Goal: Task Accomplishment & Management: Use online tool/utility

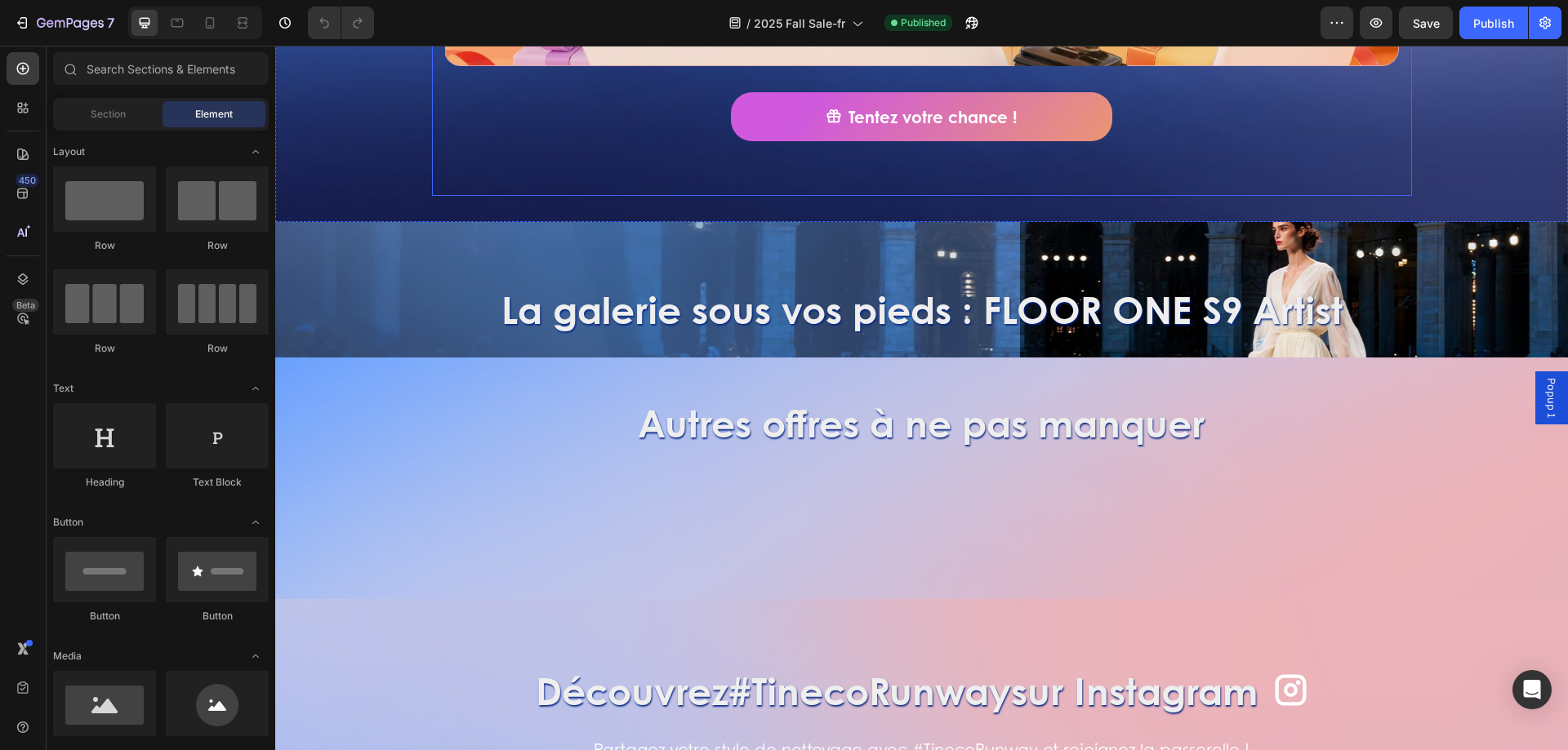
scroll to position [1225, 0]
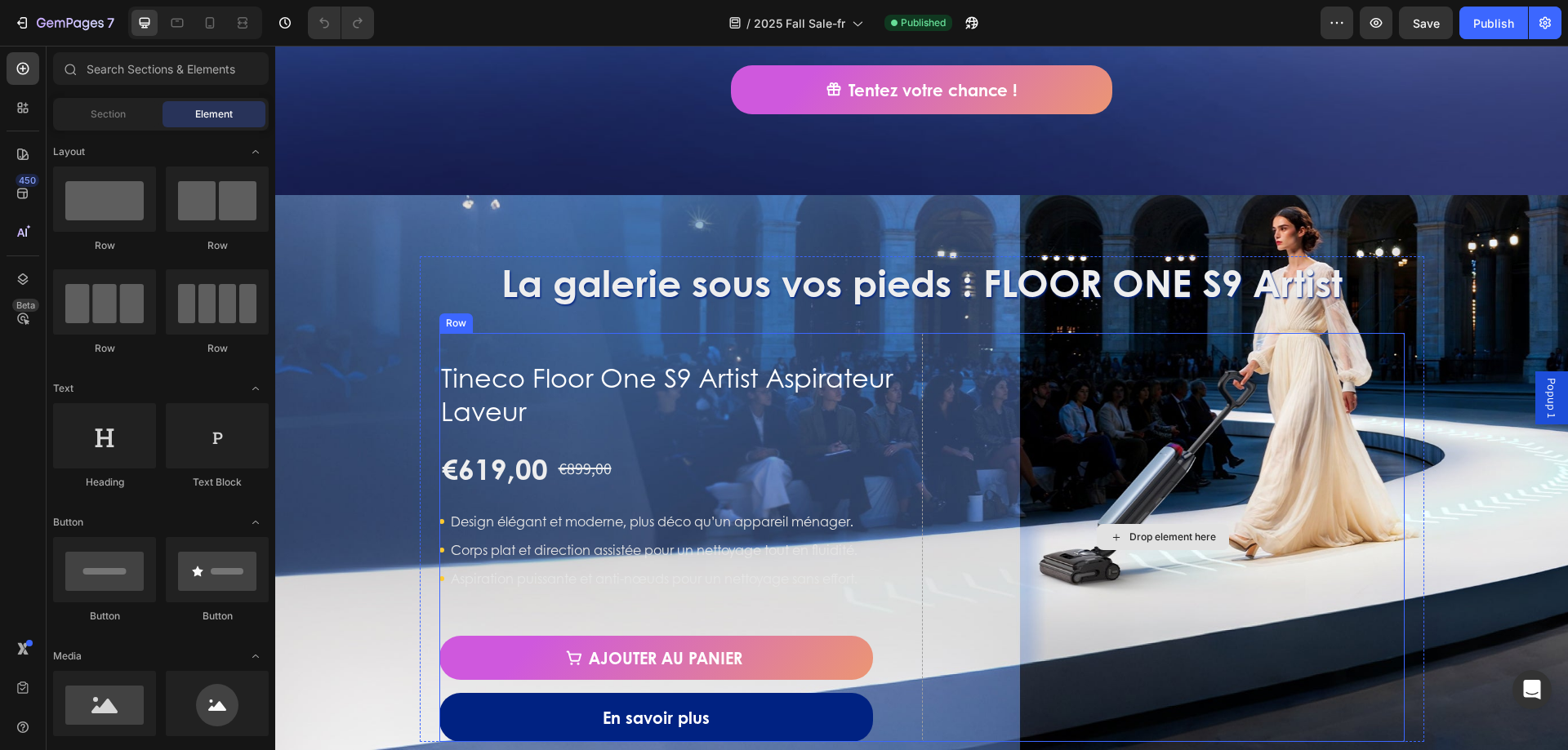
click at [1296, 418] on div "Drop element here" at bounding box center [1163, 537] width 482 height 409
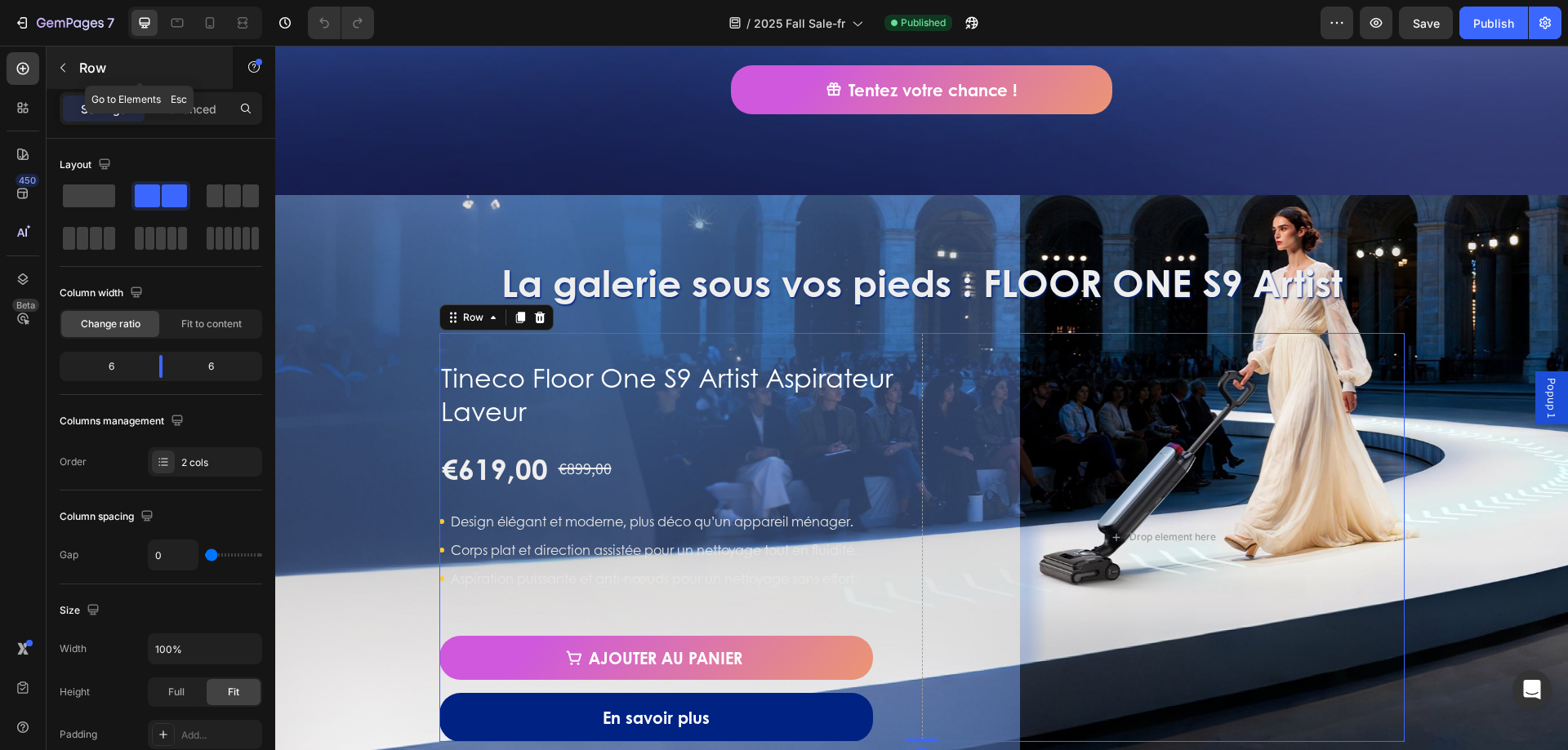
click at [103, 66] on p "Row" at bounding box center [149, 68] width 139 height 20
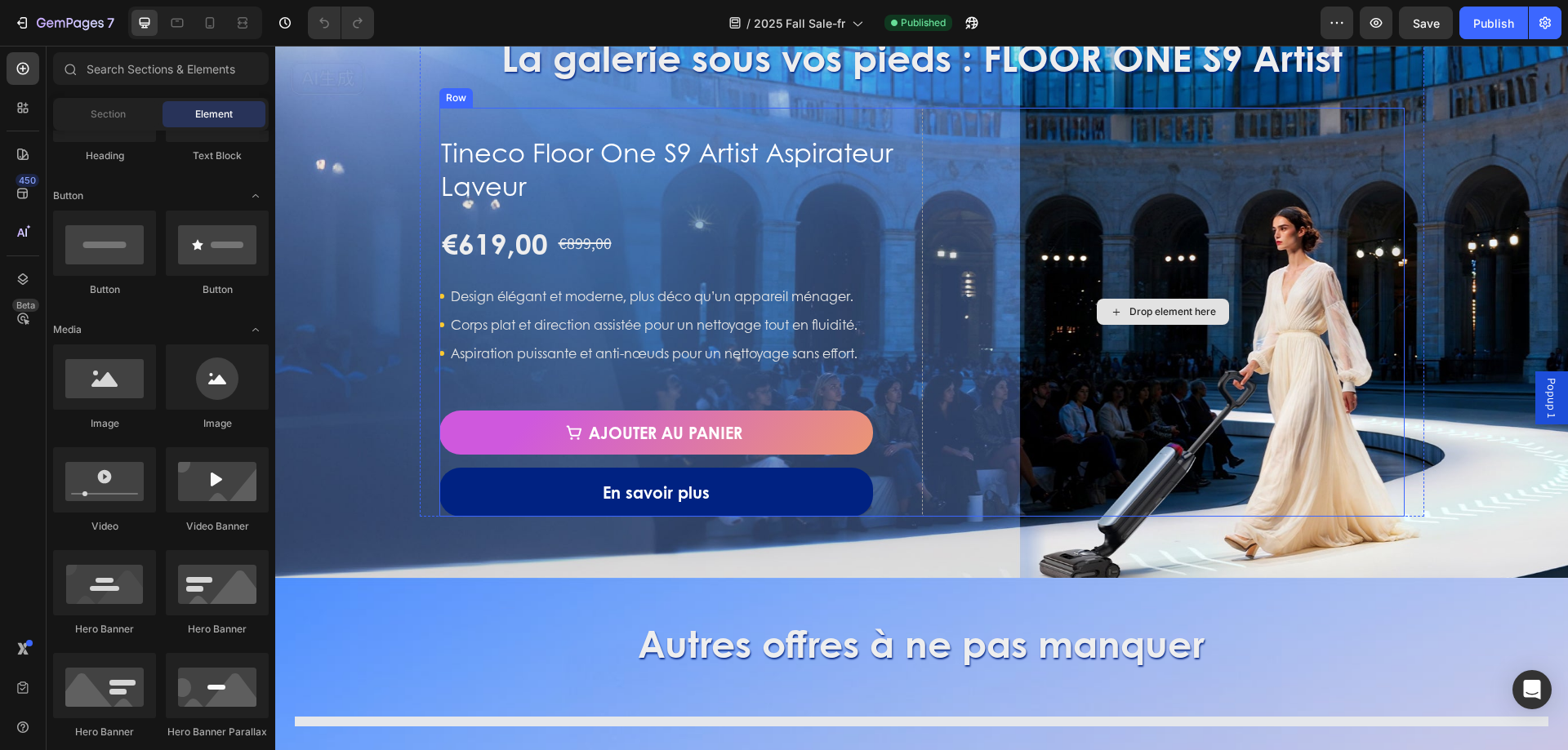
scroll to position [1388, 0]
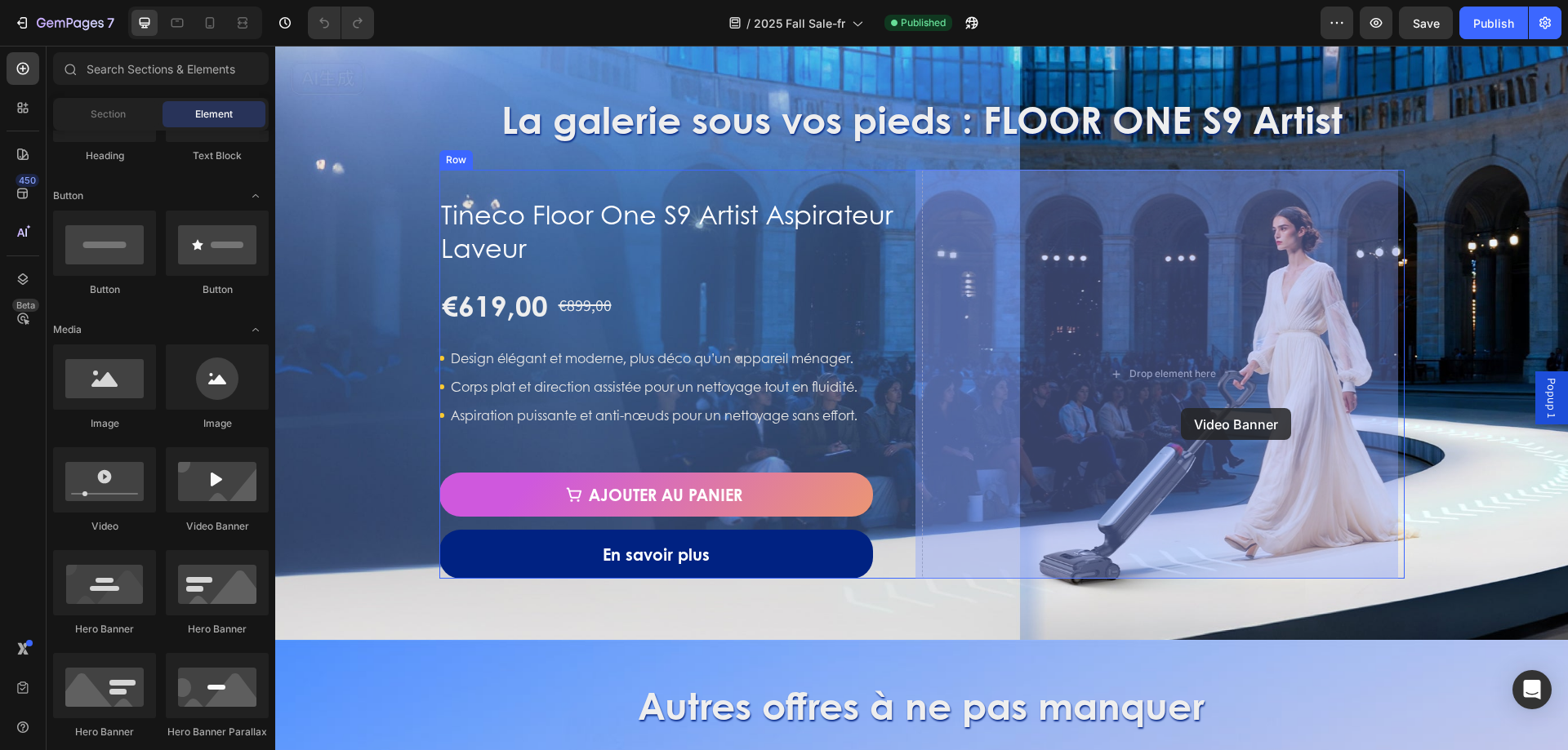
drag, startPoint x: 461, startPoint y: 534, endPoint x: 1181, endPoint y: 408, distance: 730.9
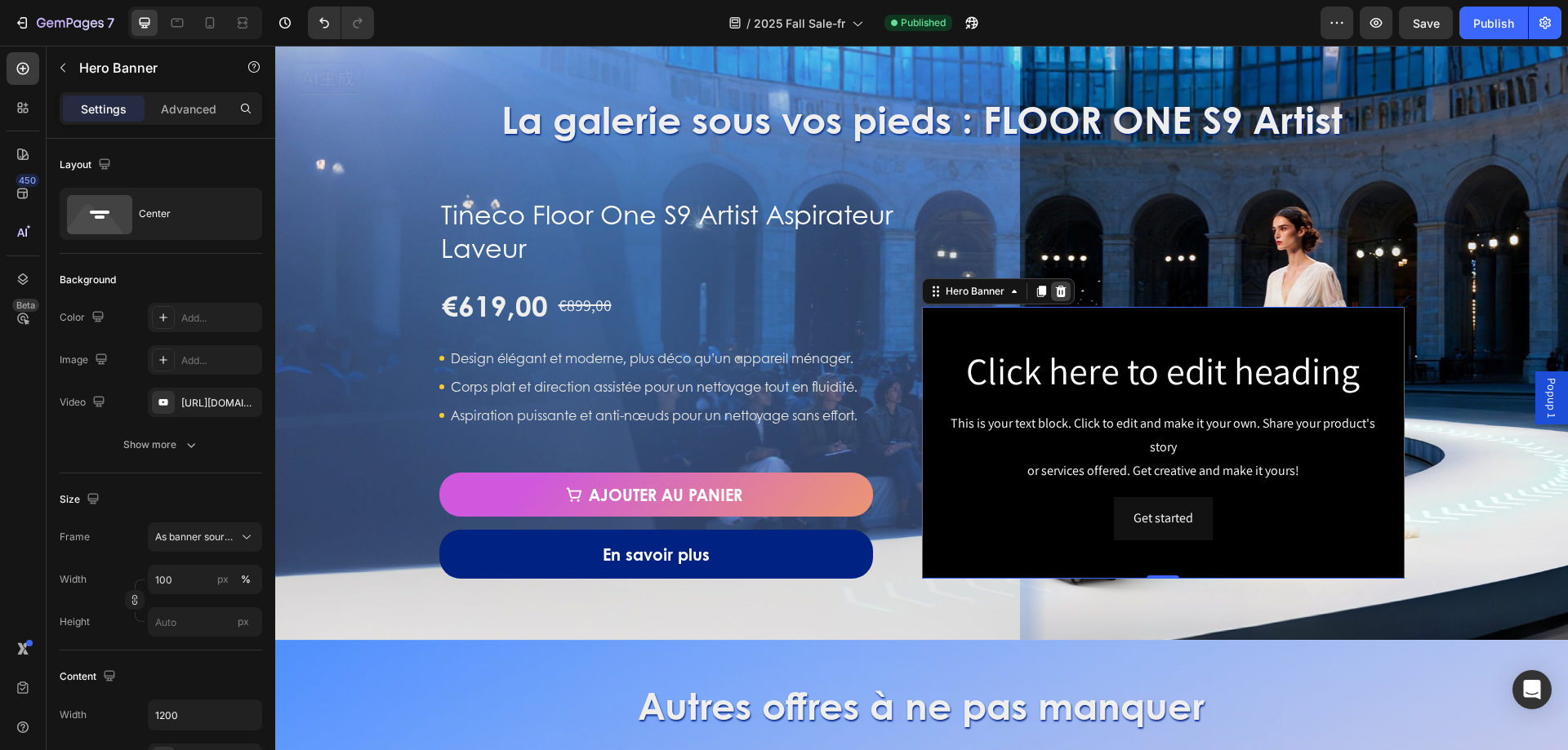
click at [1055, 292] on icon at bounding box center [1060, 291] width 11 height 12
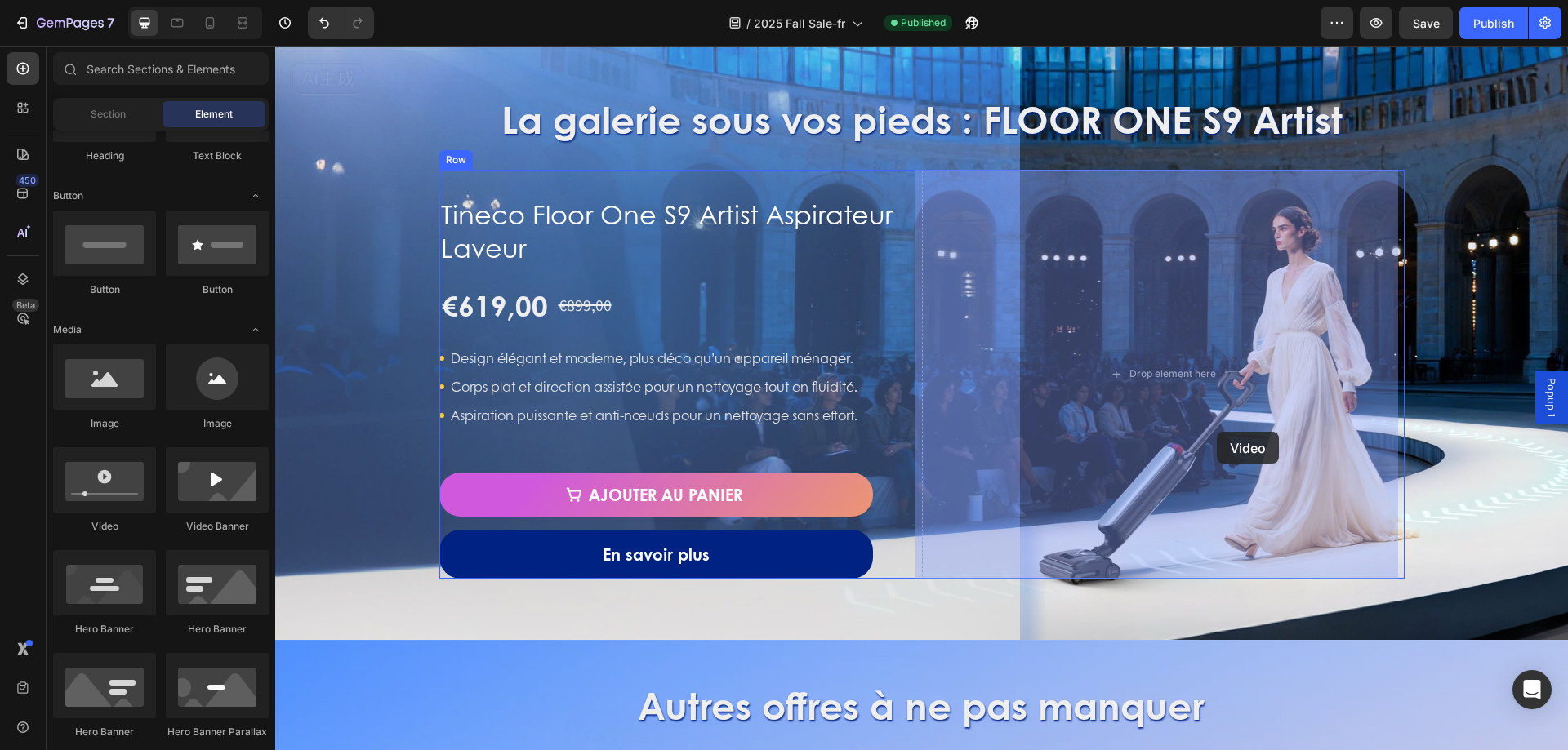
drag, startPoint x: 371, startPoint y: 537, endPoint x: 1217, endPoint y: 432, distance: 852.5
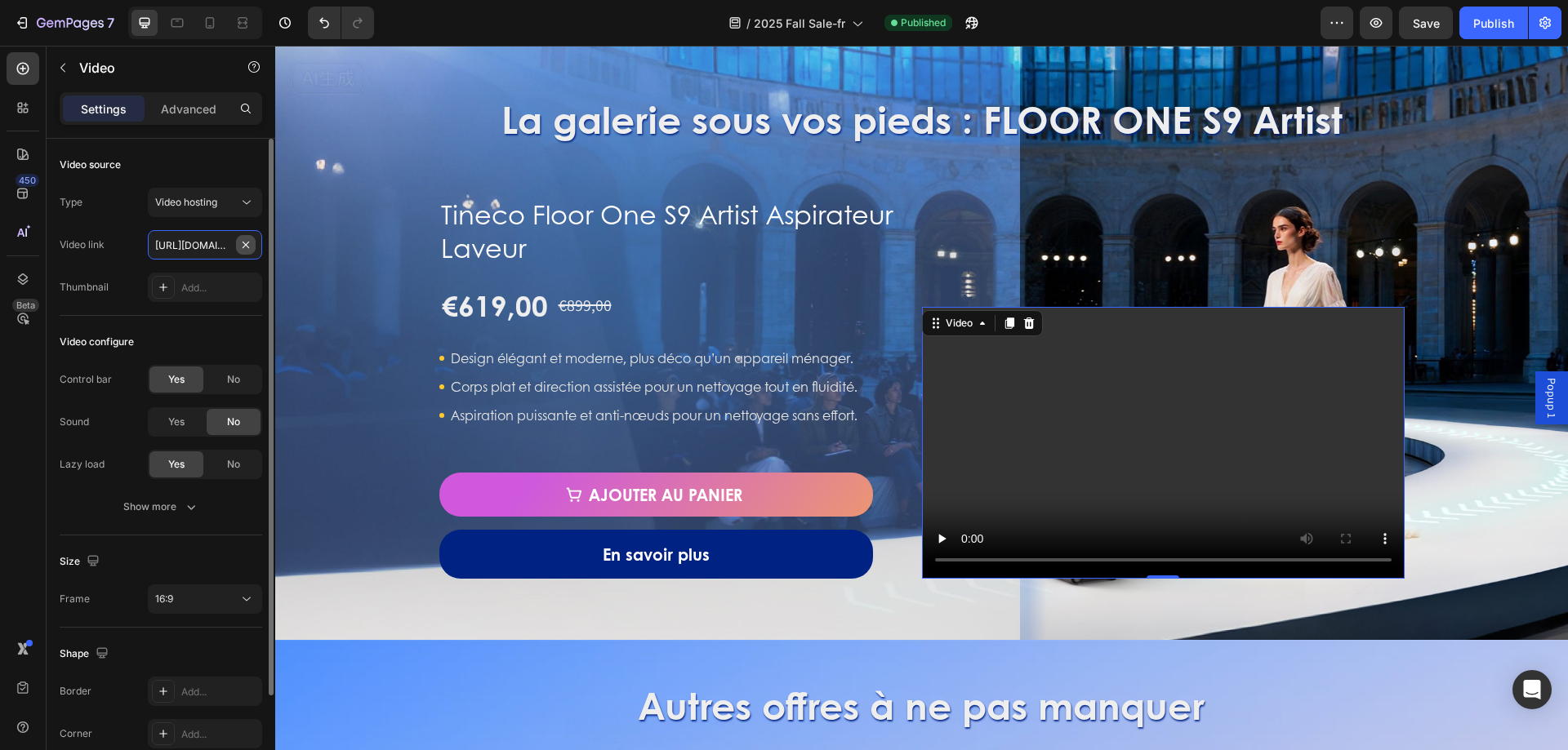
drag, startPoint x: 210, startPoint y: 252, endPoint x: 236, endPoint y: 247, distance: 26.5
click at [210, 252] on input "[URL][DOMAIN_NAME]" at bounding box center [205, 245] width 115 height 29
click at [230, 199] on div "Video hosting" at bounding box center [196, 202] width 83 height 15
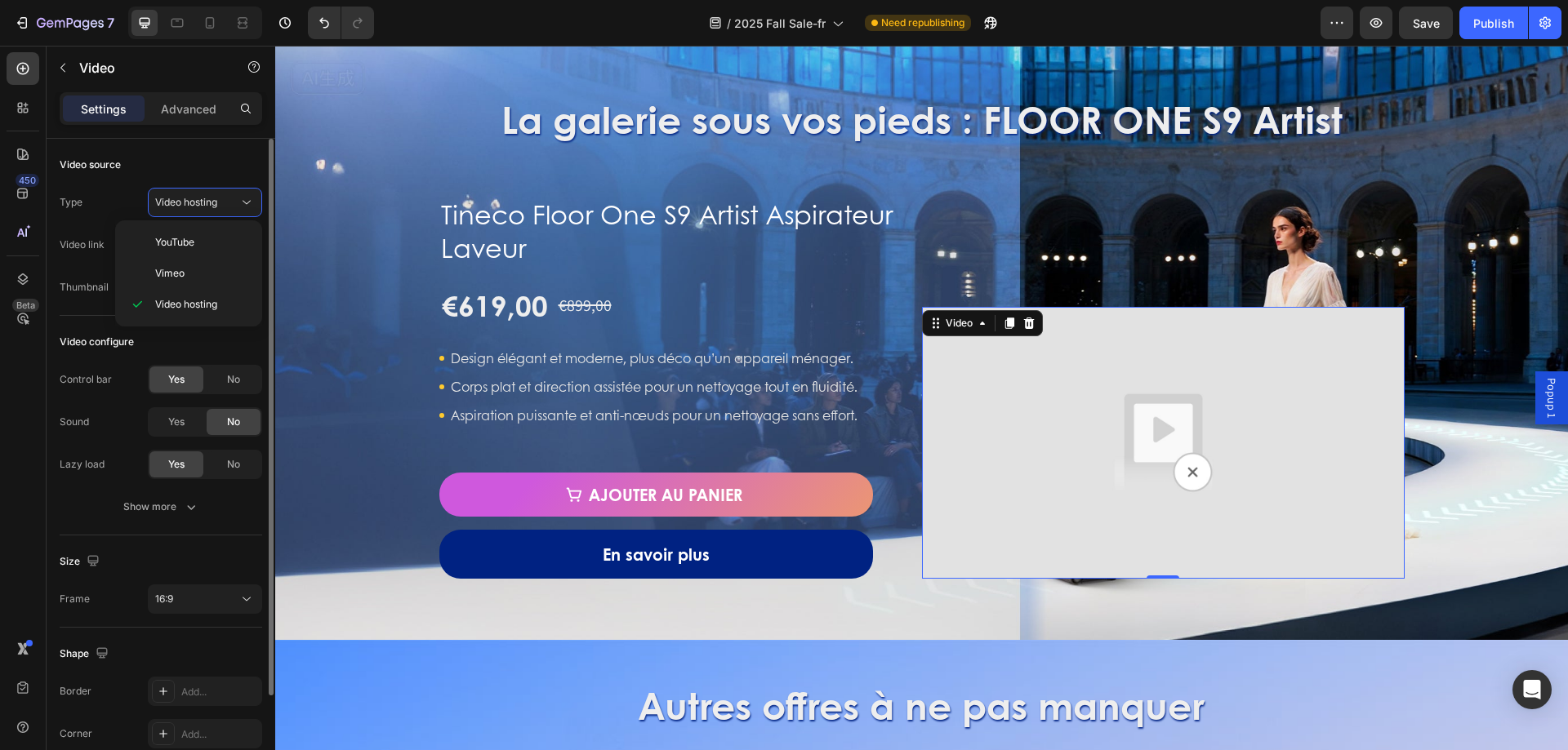
click at [54, 198] on div "Video source Type Video hosting Video link Thumbnail Add... Video configure Con…" at bounding box center [160, 527] width 228 height 777
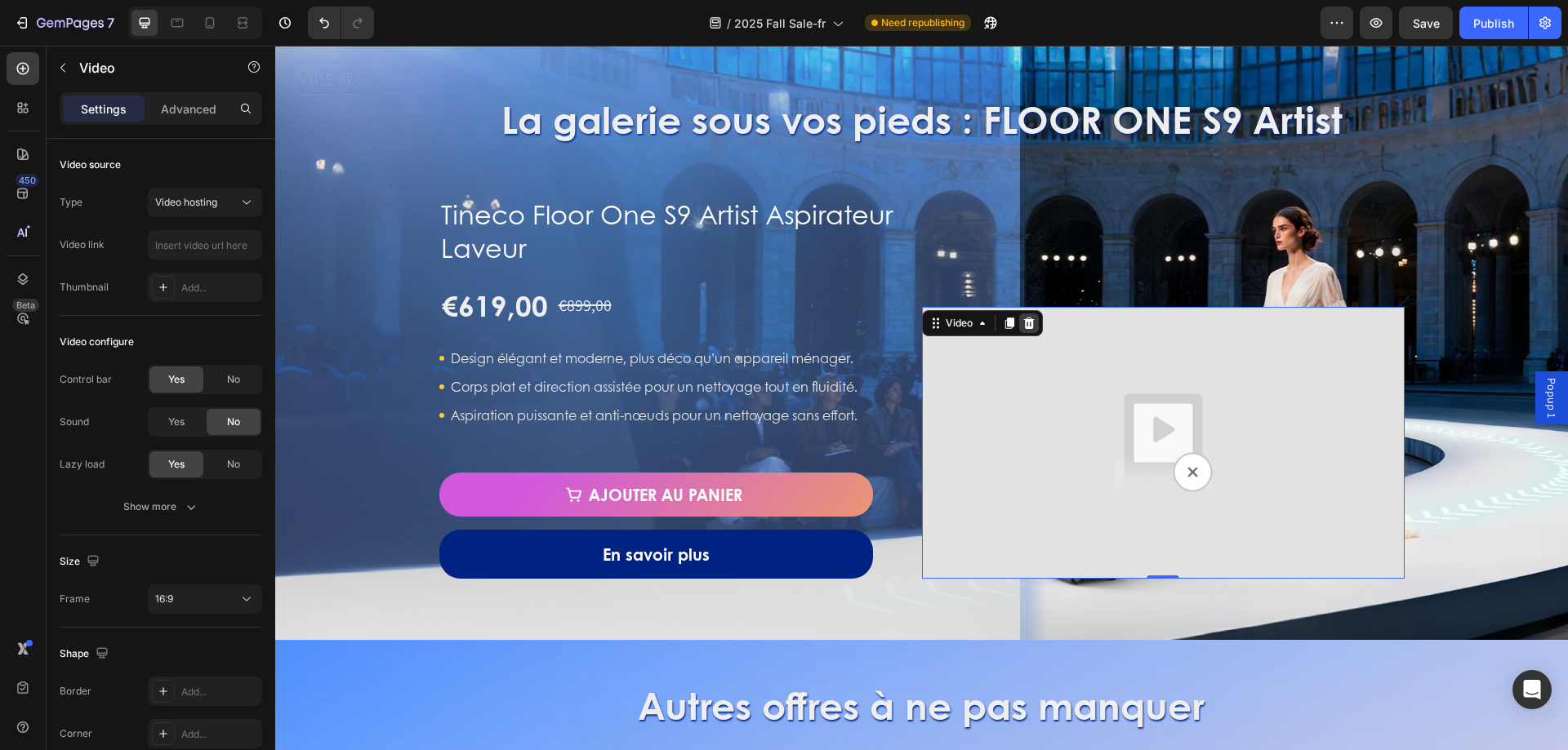
click at [1023, 328] on icon at bounding box center [1028, 324] width 11 height 12
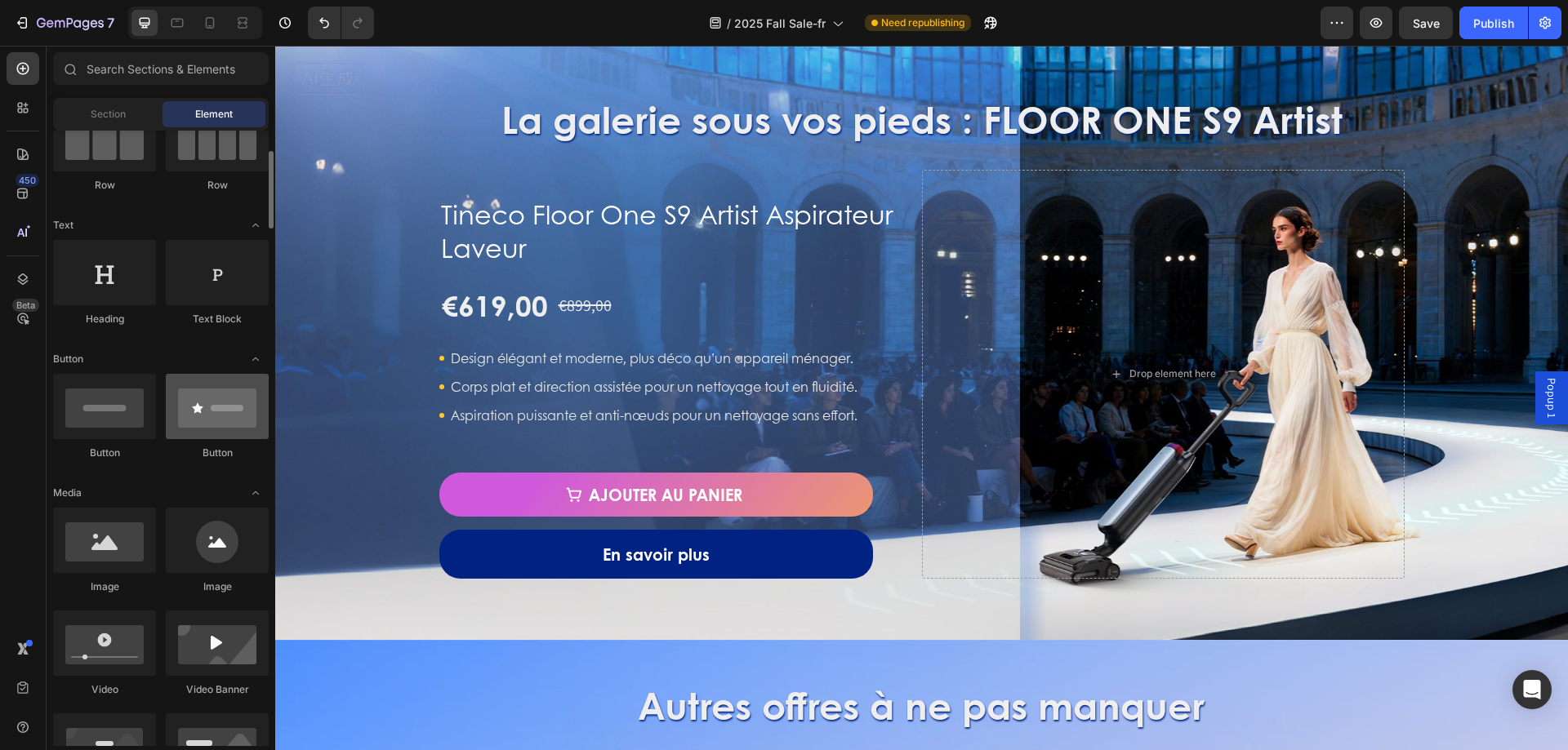
scroll to position [245, 0]
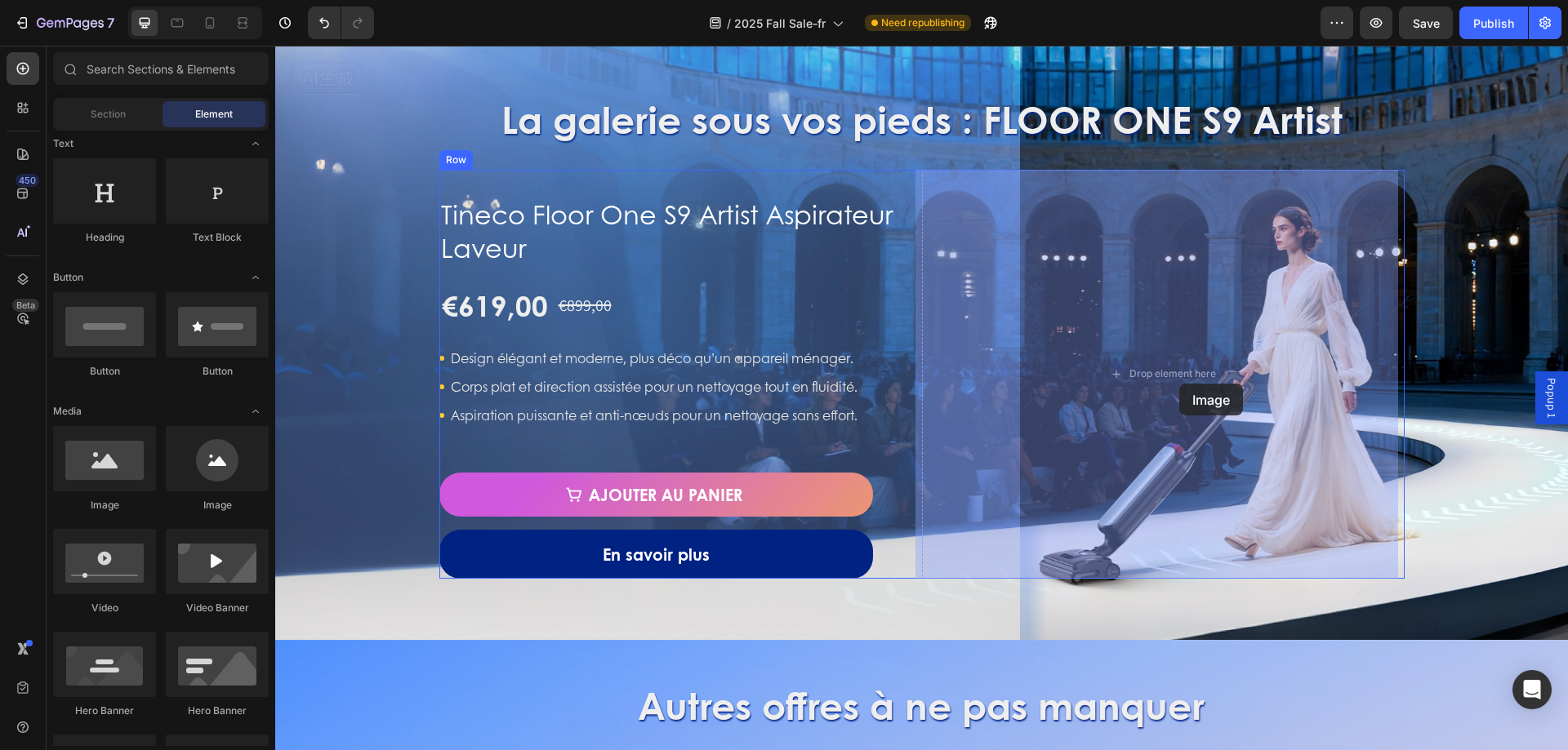
drag, startPoint x: 391, startPoint y: 507, endPoint x: 1179, endPoint y: 383, distance: 797.7
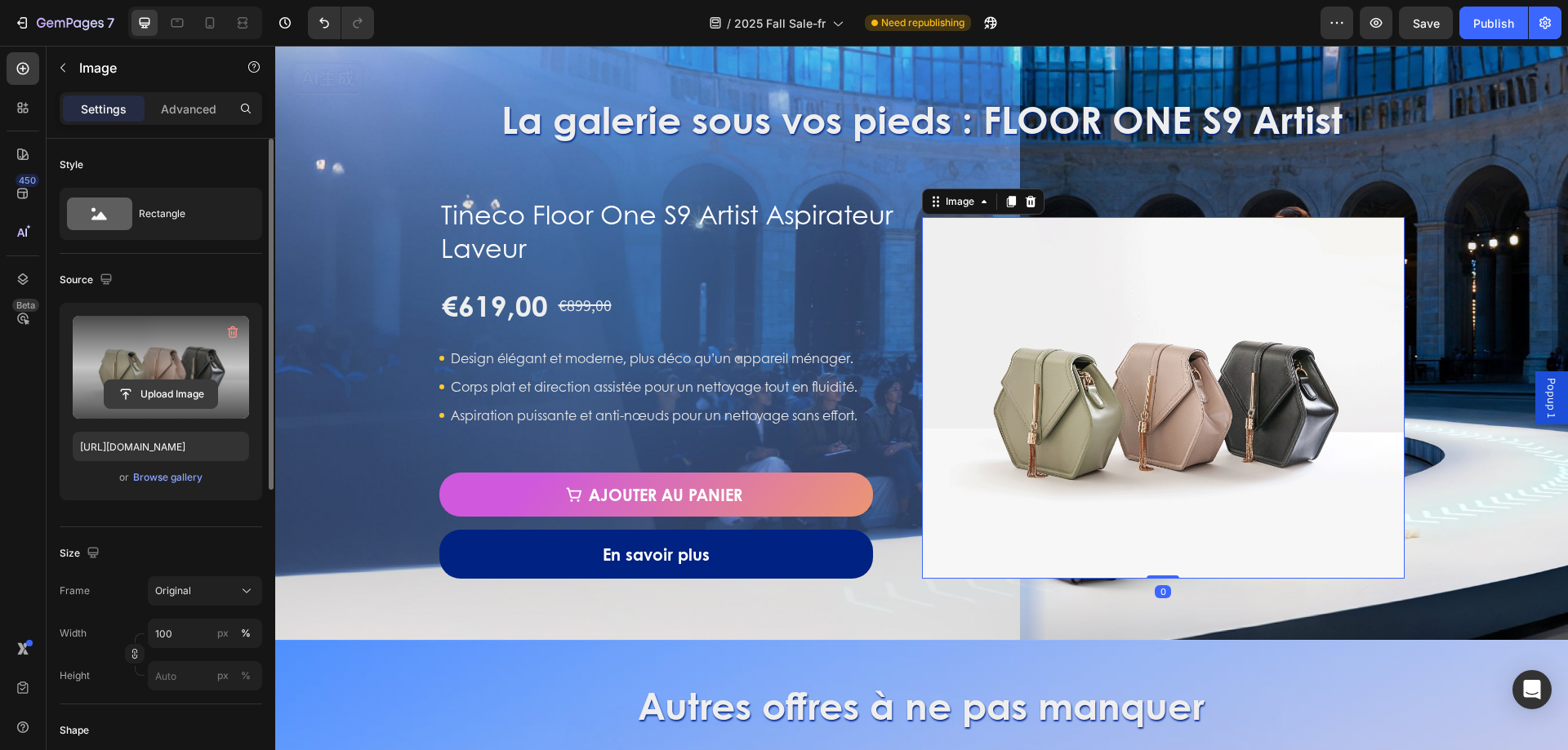
click at [184, 393] on input "file" at bounding box center [161, 394] width 113 height 27
click at [232, 326] on icon "button" at bounding box center [232, 332] width 11 height 12
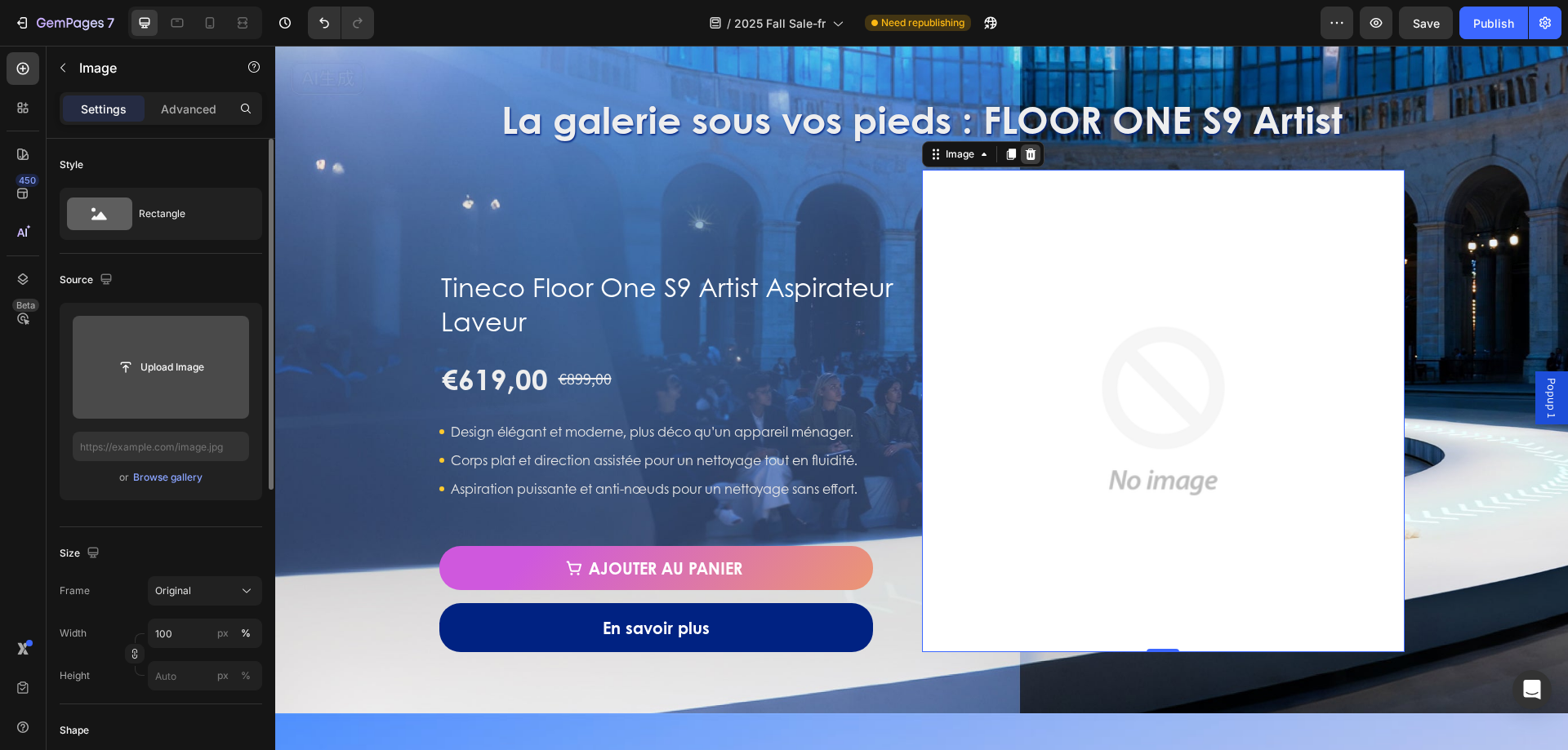
click at [1025, 152] on icon at bounding box center [1030, 155] width 11 height 12
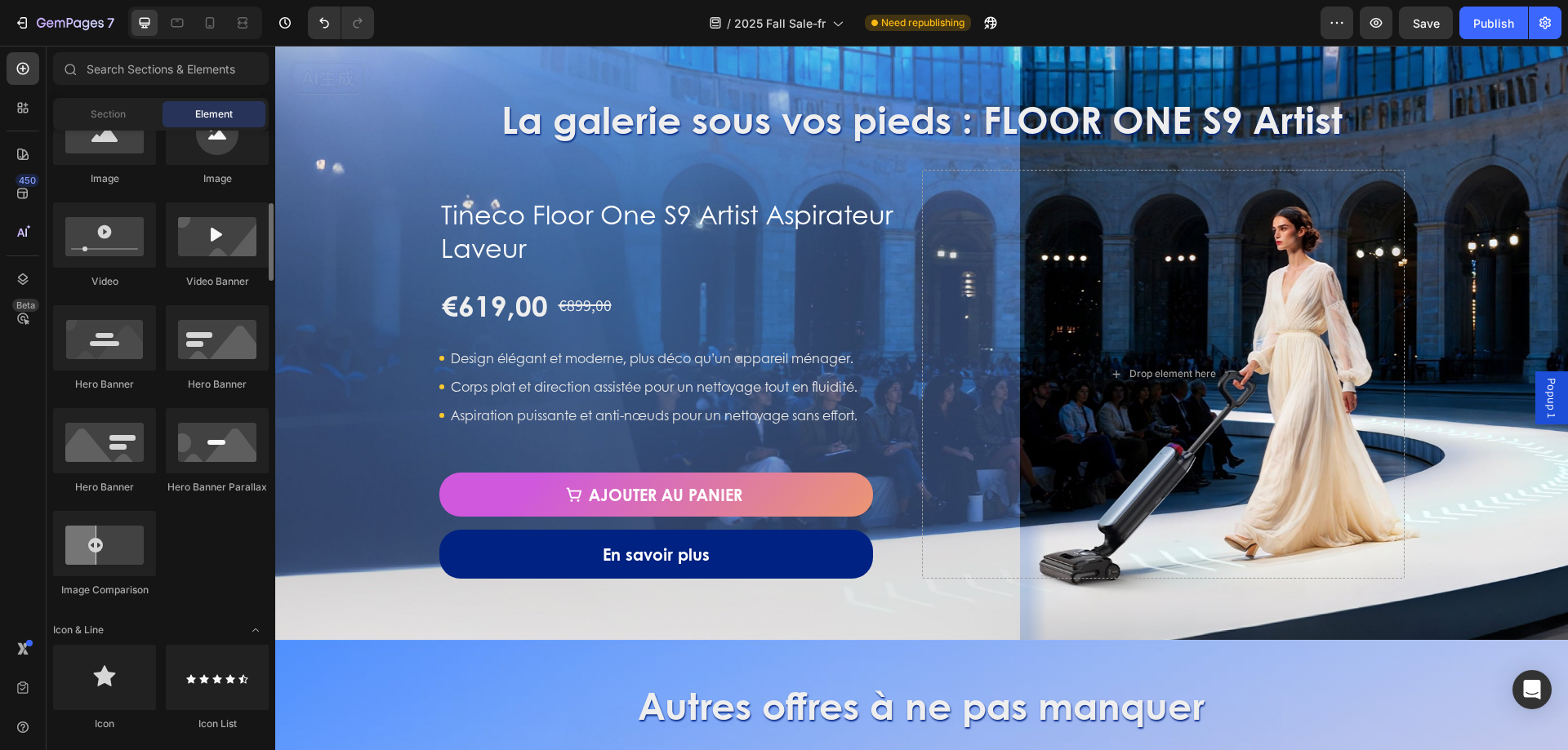
scroll to position [408, 0]
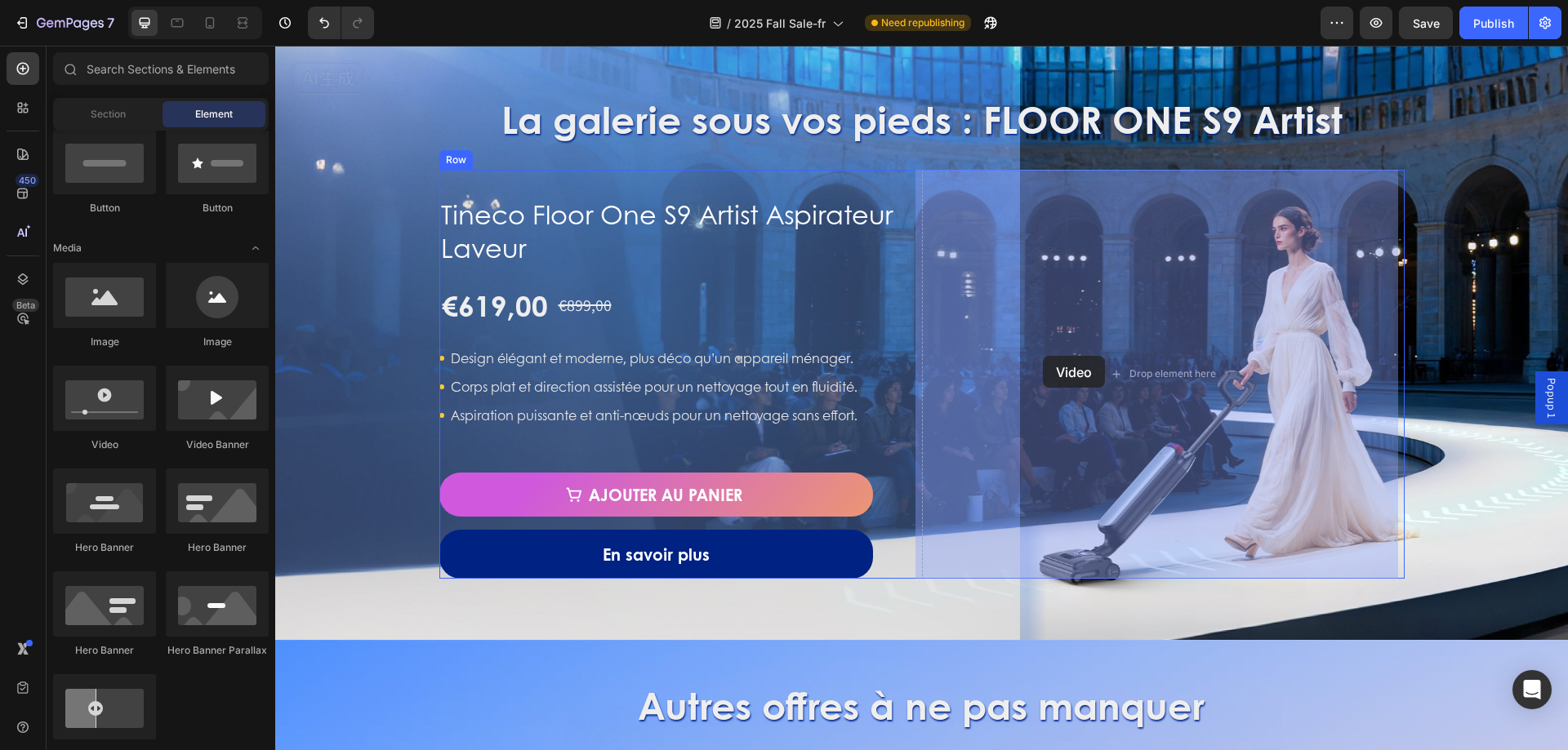
drag, startPoint x: 364, startPoint y: 436, endPoint x: 1042, endPoint y: 356, distance: 682.7
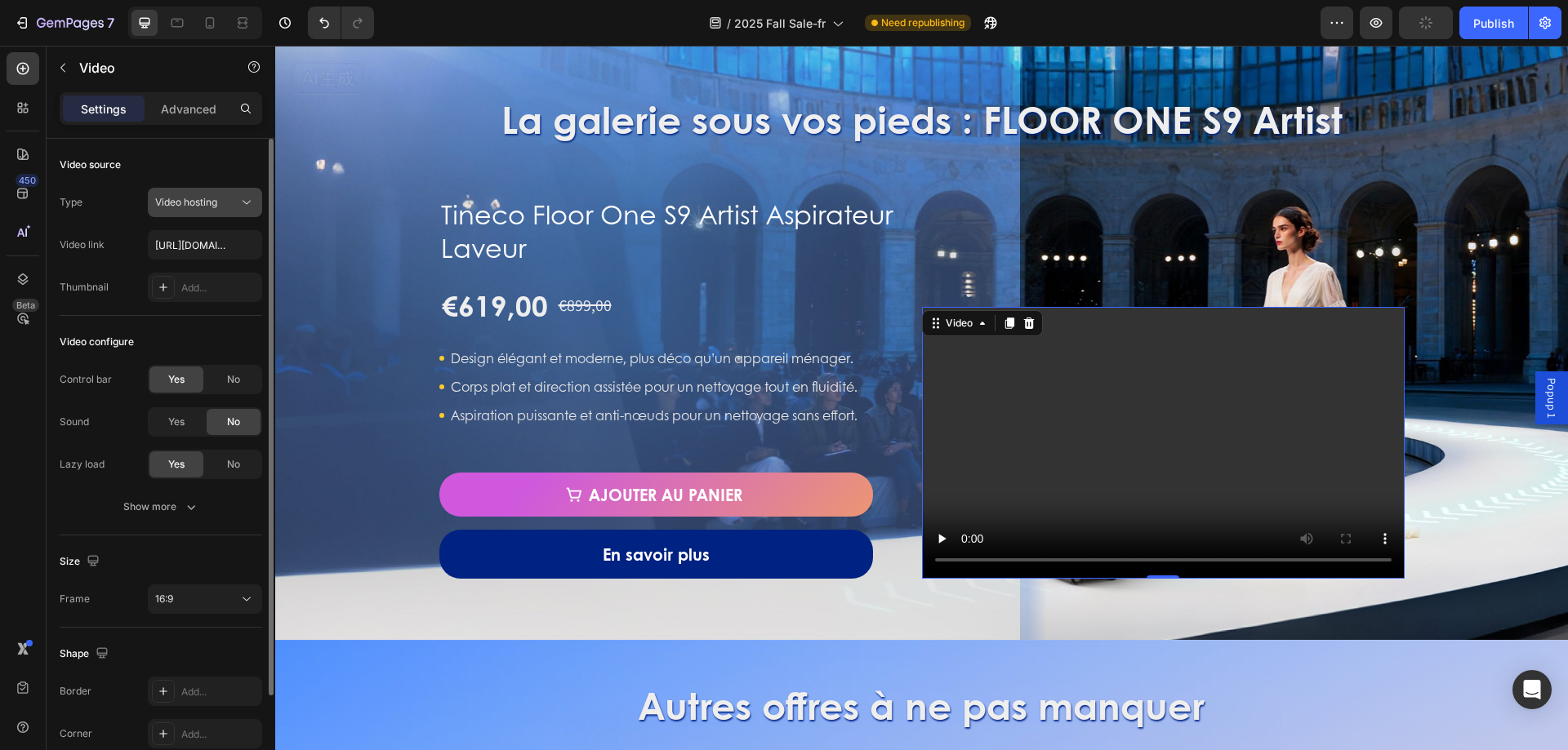
click at [254, 205] on icon at bounding box center [246, 202] width 17 height 17
click at [172, 255] on input "[URL][DOMAIN_NAME]" at bounding box center [205, 245] width 115 height 29
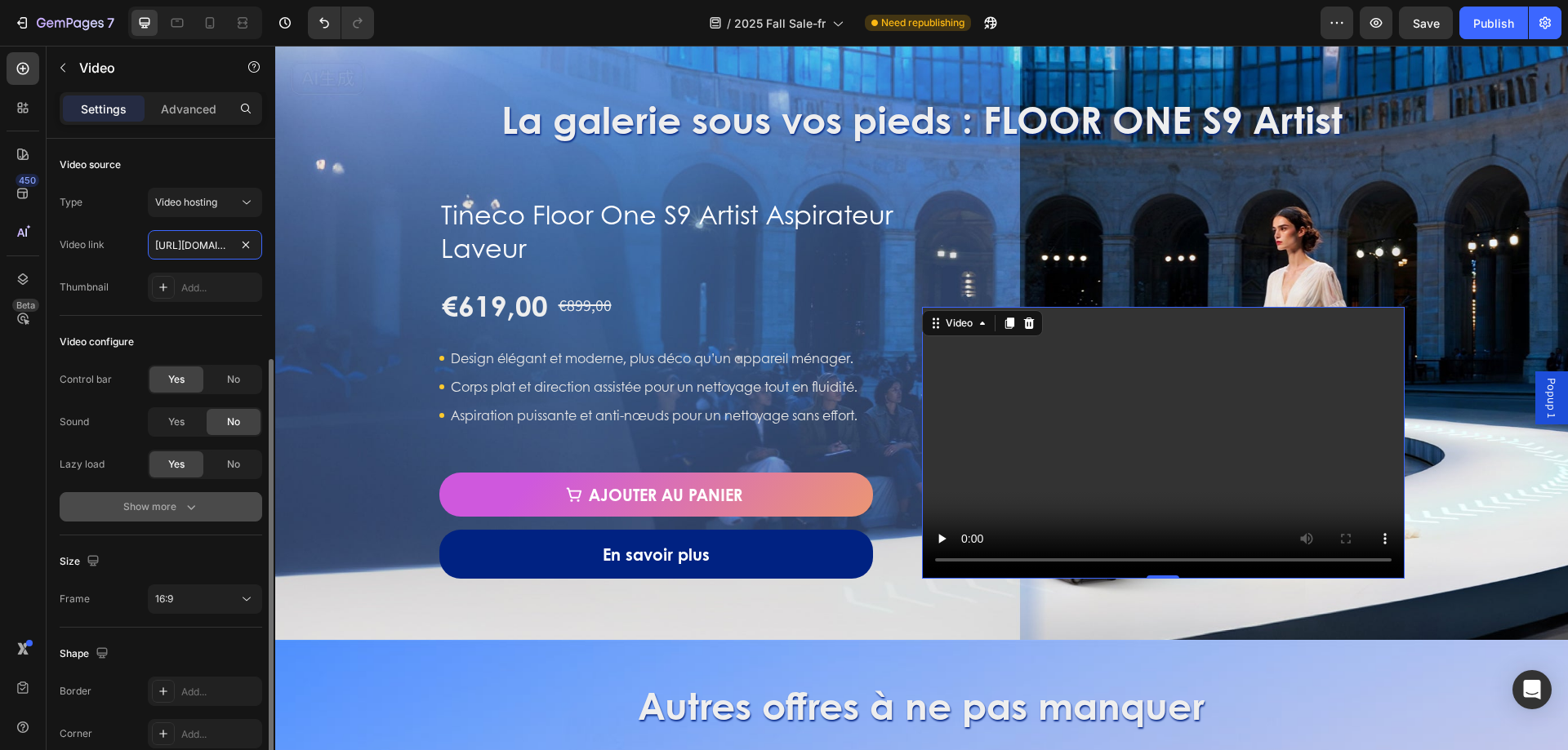
scroll to position [120, 0]
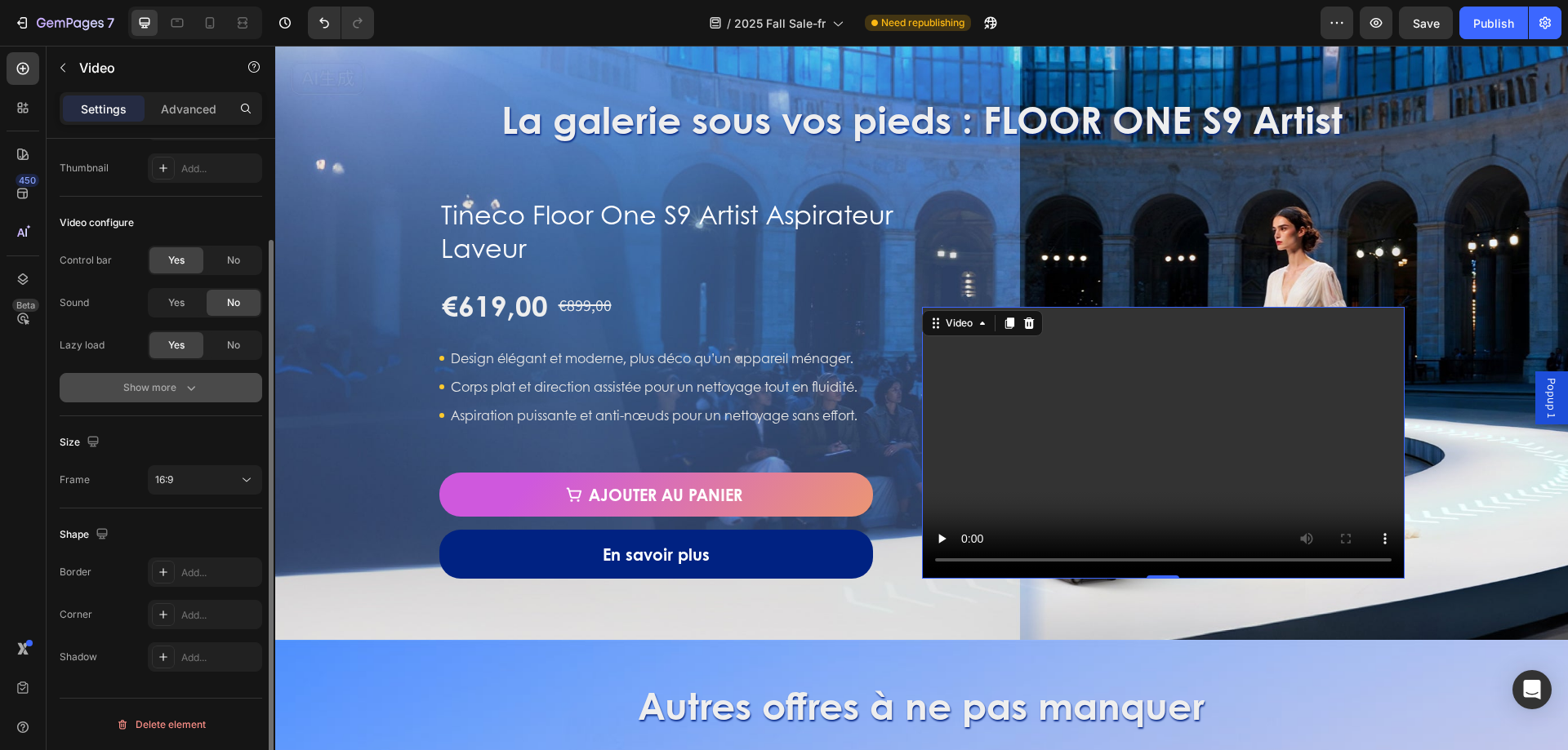
click at [183, 396] on button "Show more" at bounding box center [161, 388] width 203 height 29
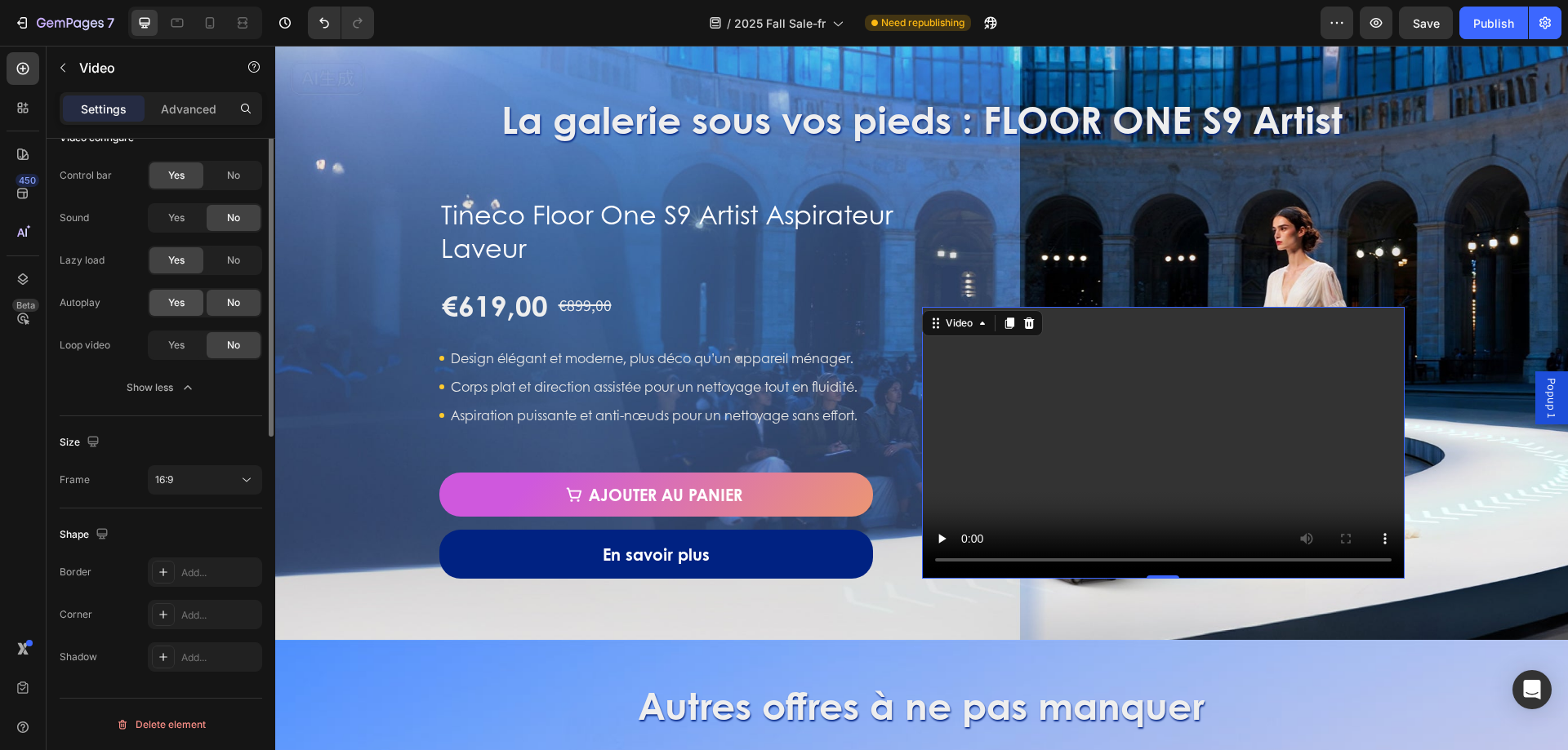
scroll to position [0, 0]
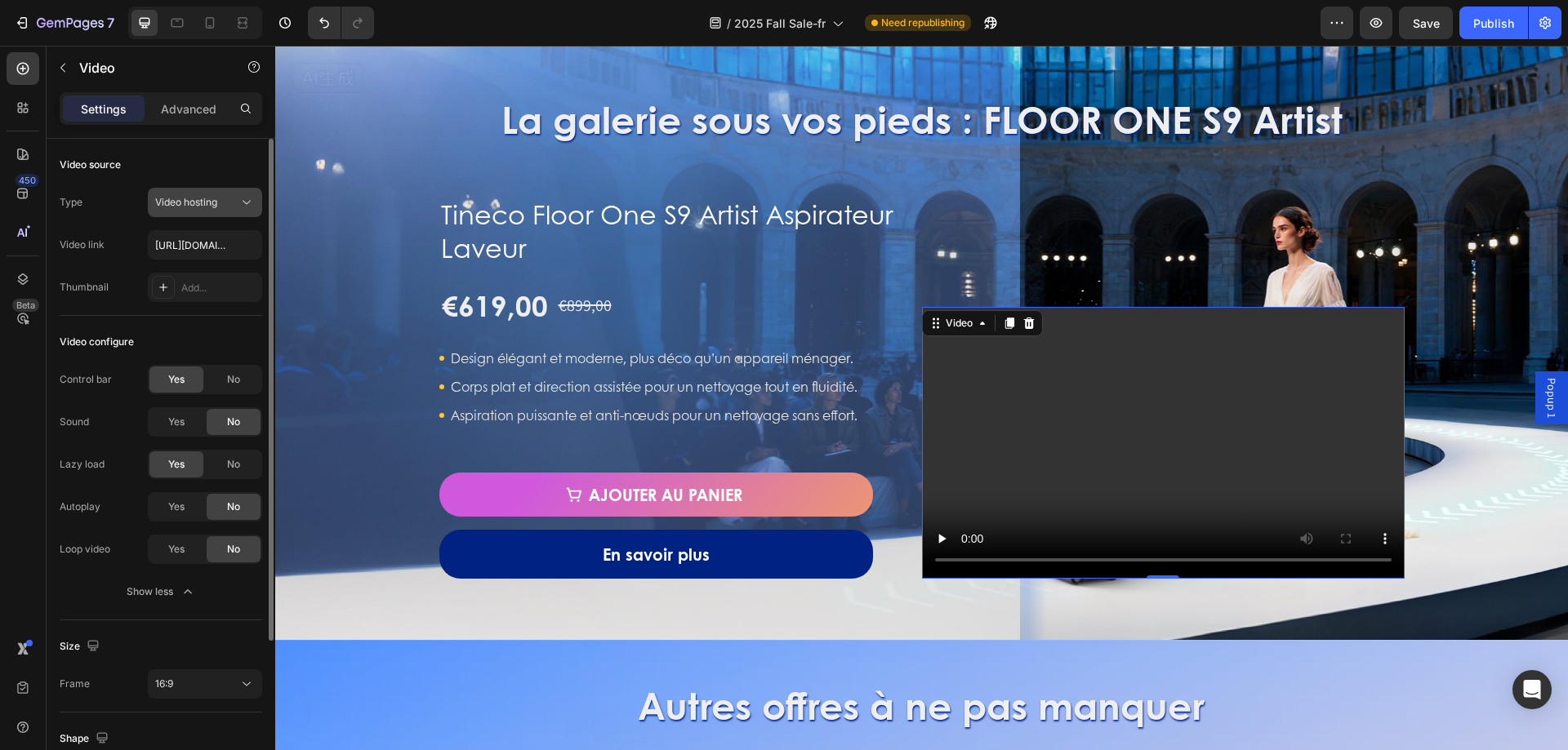
click at [244, 202] on icon at bounding box center [246, 203] width 8 height 4
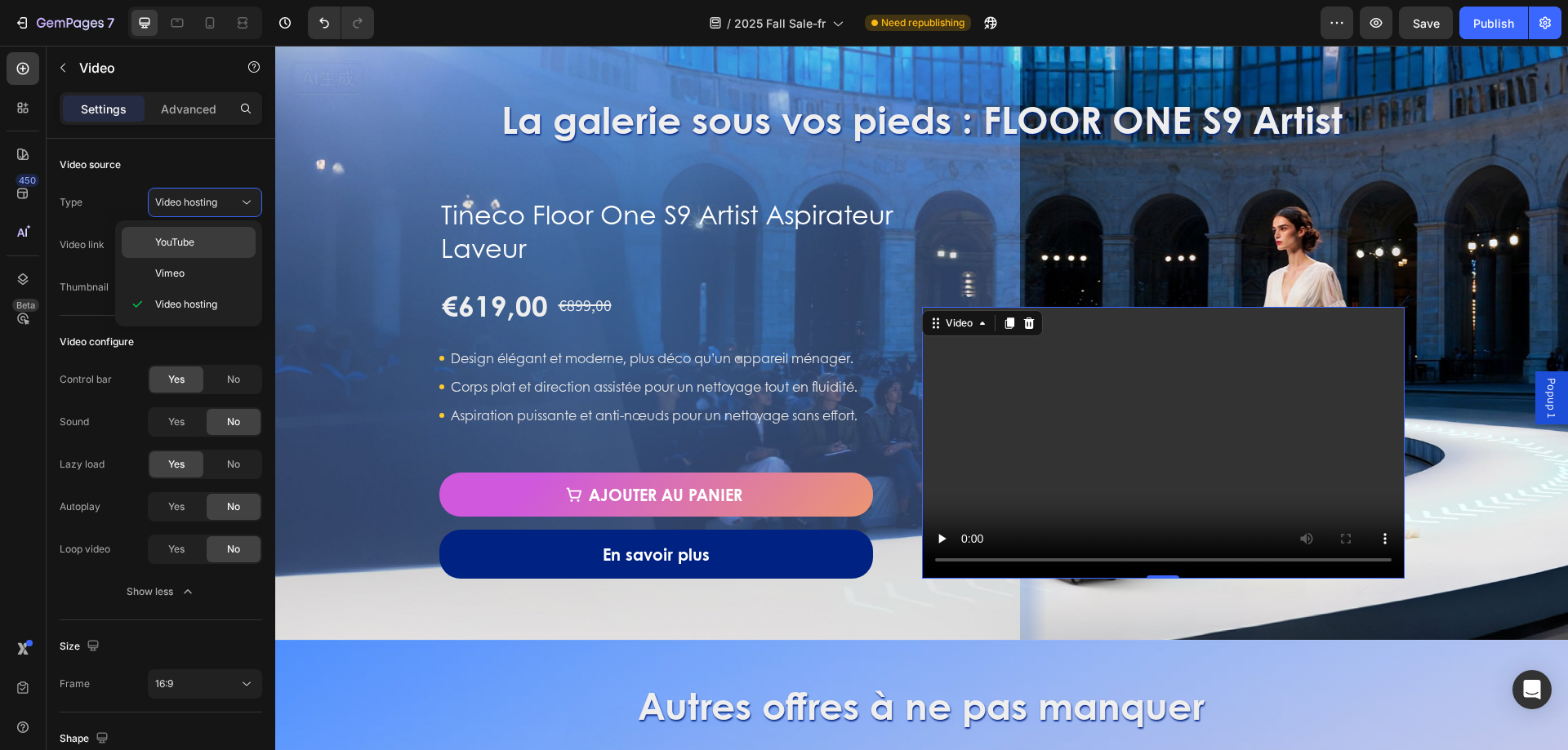
click at [176, 241] on span "YouTube" at bounding box center [175, 242] width 39 height 15
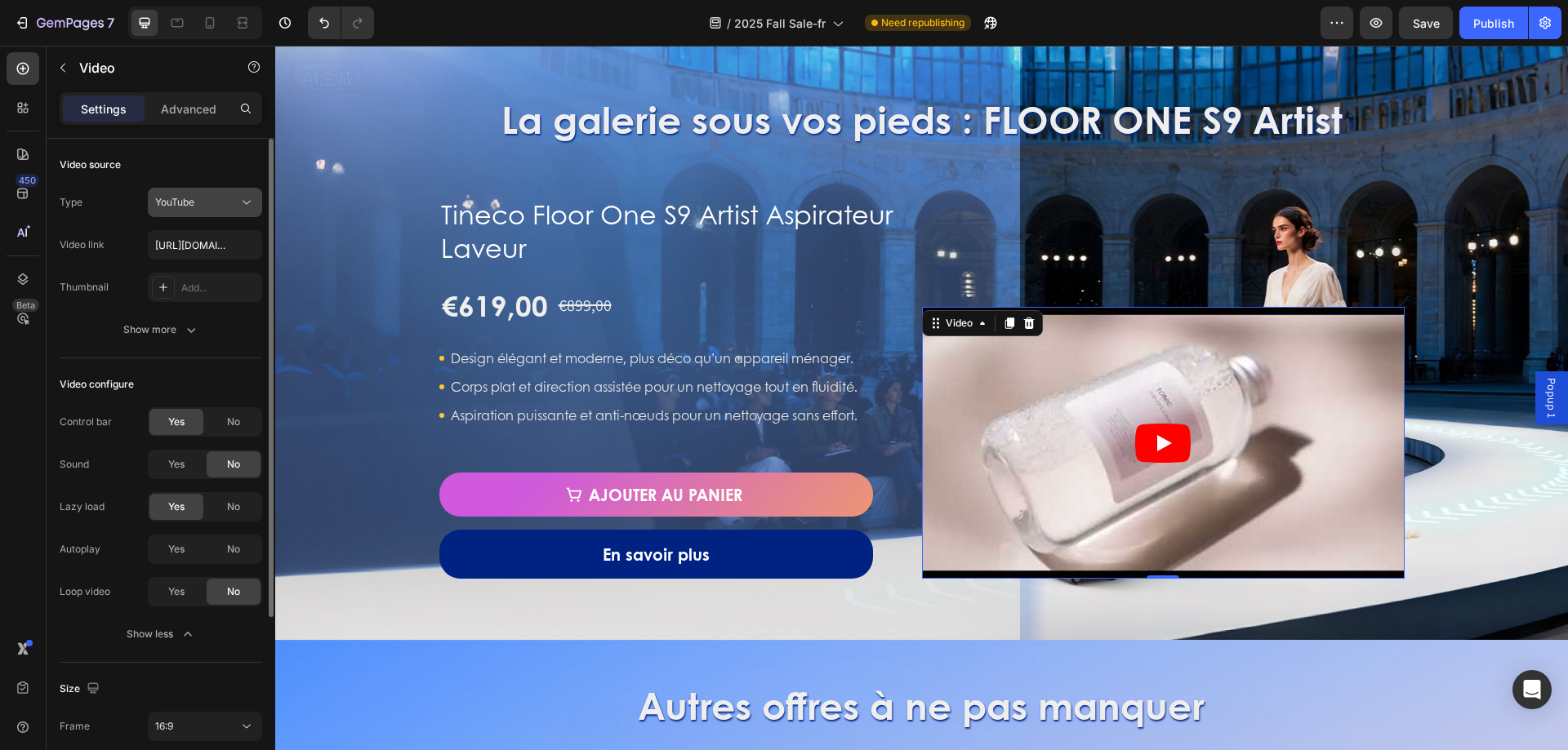
click at [251, 213] on button "YouTube" at bounding box center [205, 203] width 115 height 29
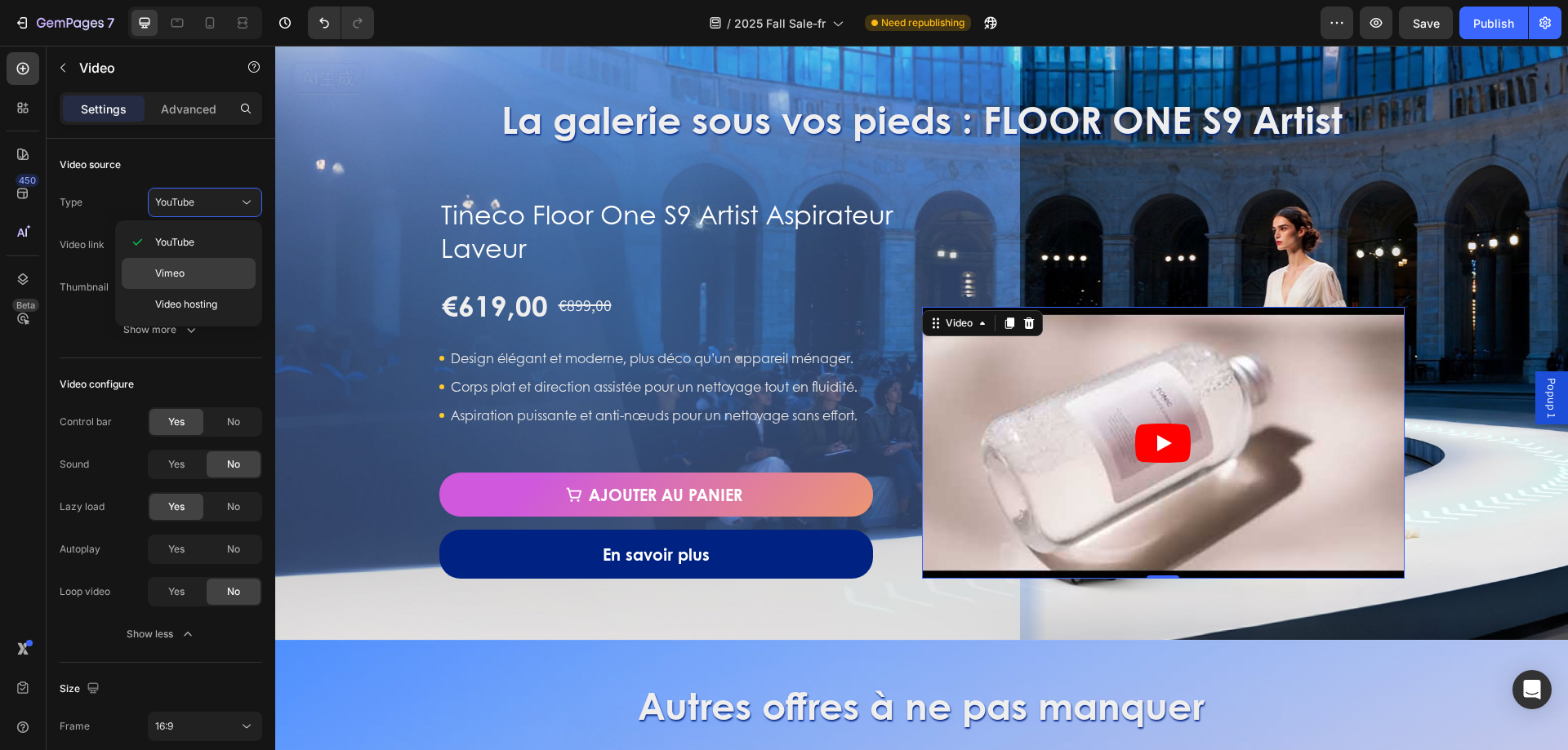
click at [221, 269] on p "Vimeo" at bounding box center [201, 273] width 93 height 15
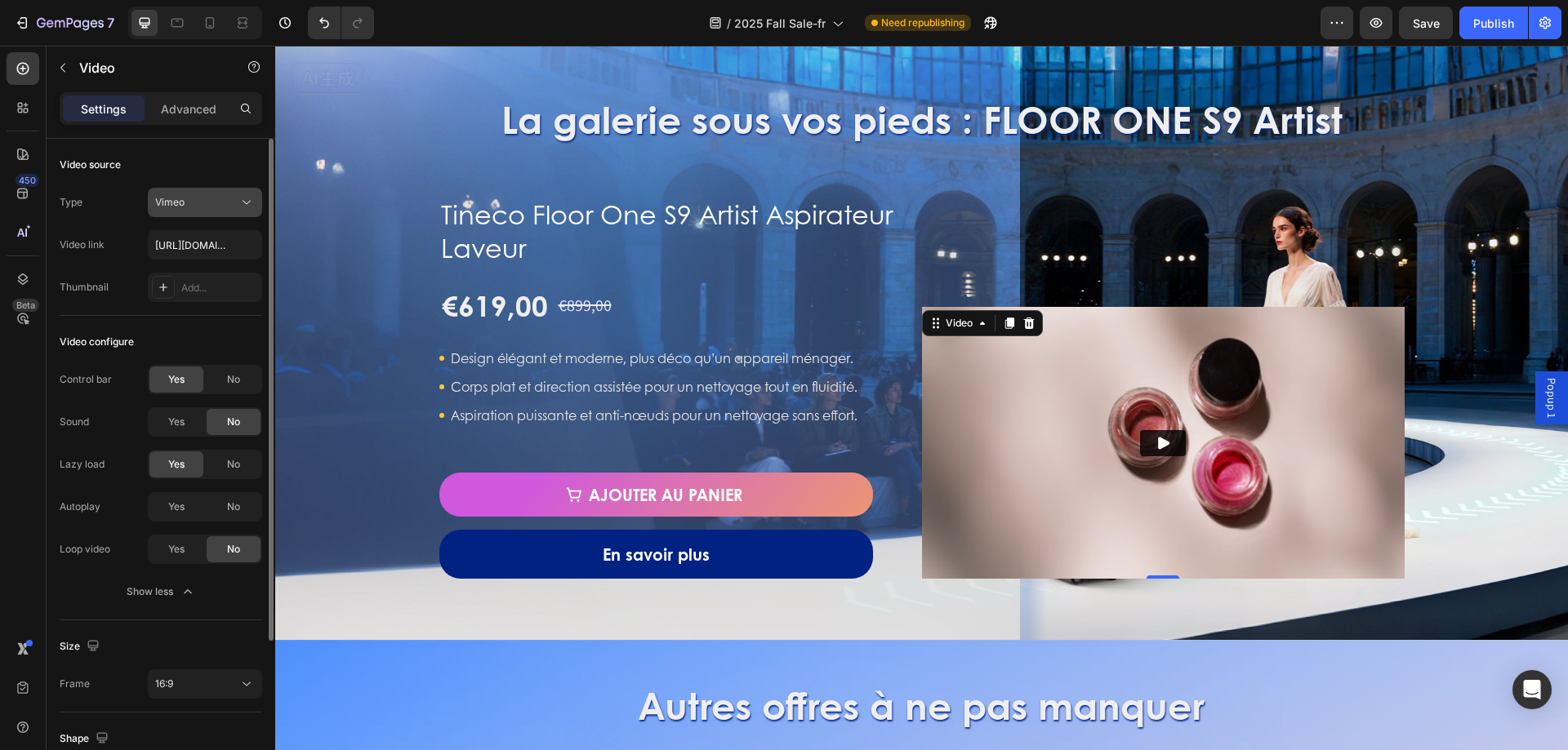
click at [237, 217] on button "Vimeo" at bounding box center [205, 203] width 115 height 29
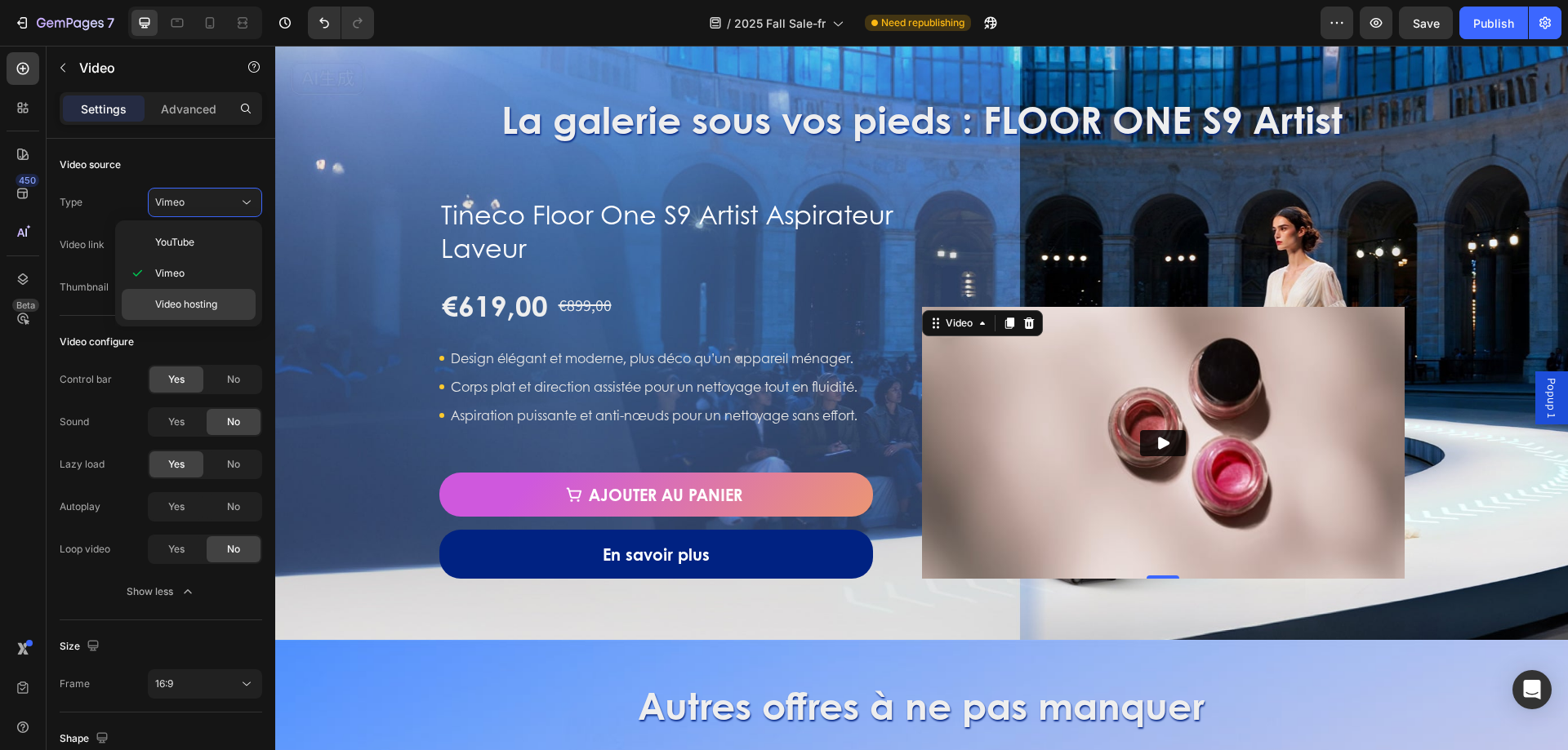
click at [196, 306] on span "Video hosting" at bounding box center [185, 304] width 62 height 15
type input "[URL][DOMAIN_NAME]"
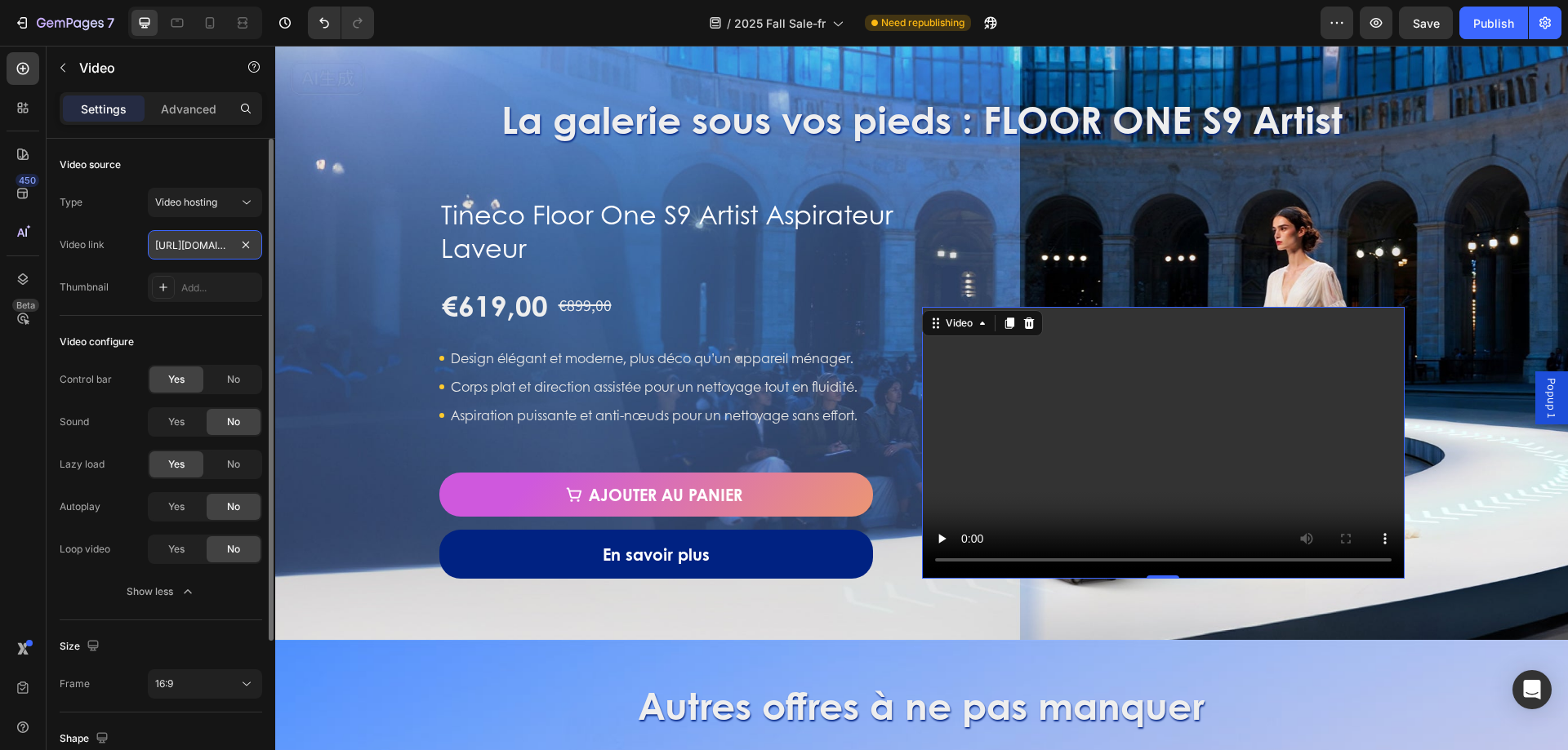
click at [202, 250] on input "[URL][DOMAIN_NAME]" at bounding box center [205, 245] width 115 height 29
click at [222, 246] on input "text" at bounding box center [205, 245] width 115 height 29
drag, startPoint x: 107, startPoint y: 271, endPoint x: 110, endPoint y: 262, distance: 9.5
click at [107, 271] on div "Type Video hosting Video link Thumbnail Add..." at bounding box center [161, 245] width 203 height 115
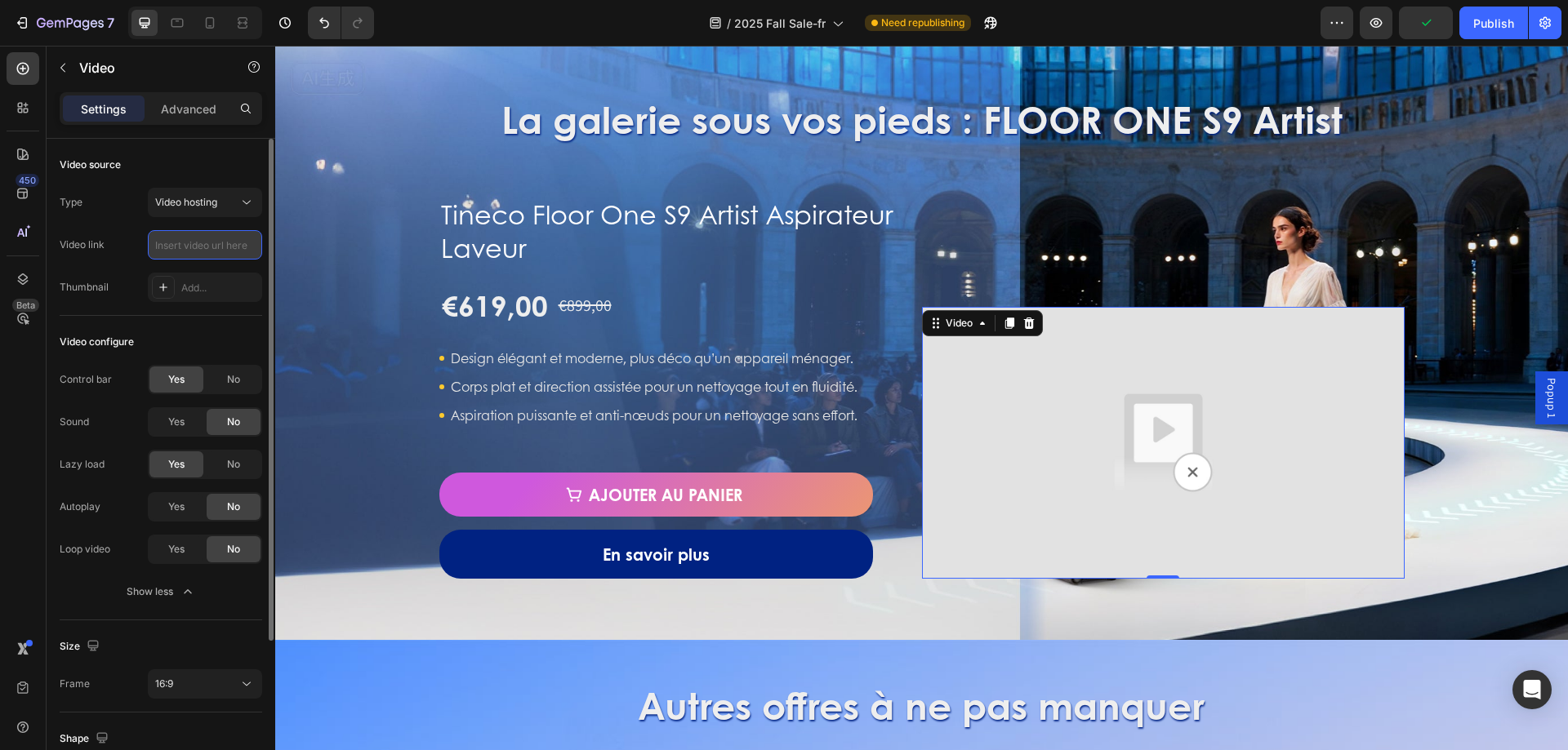
click at [159, 239] on input "text" at bounding box center [205, 245] width 115 height 29
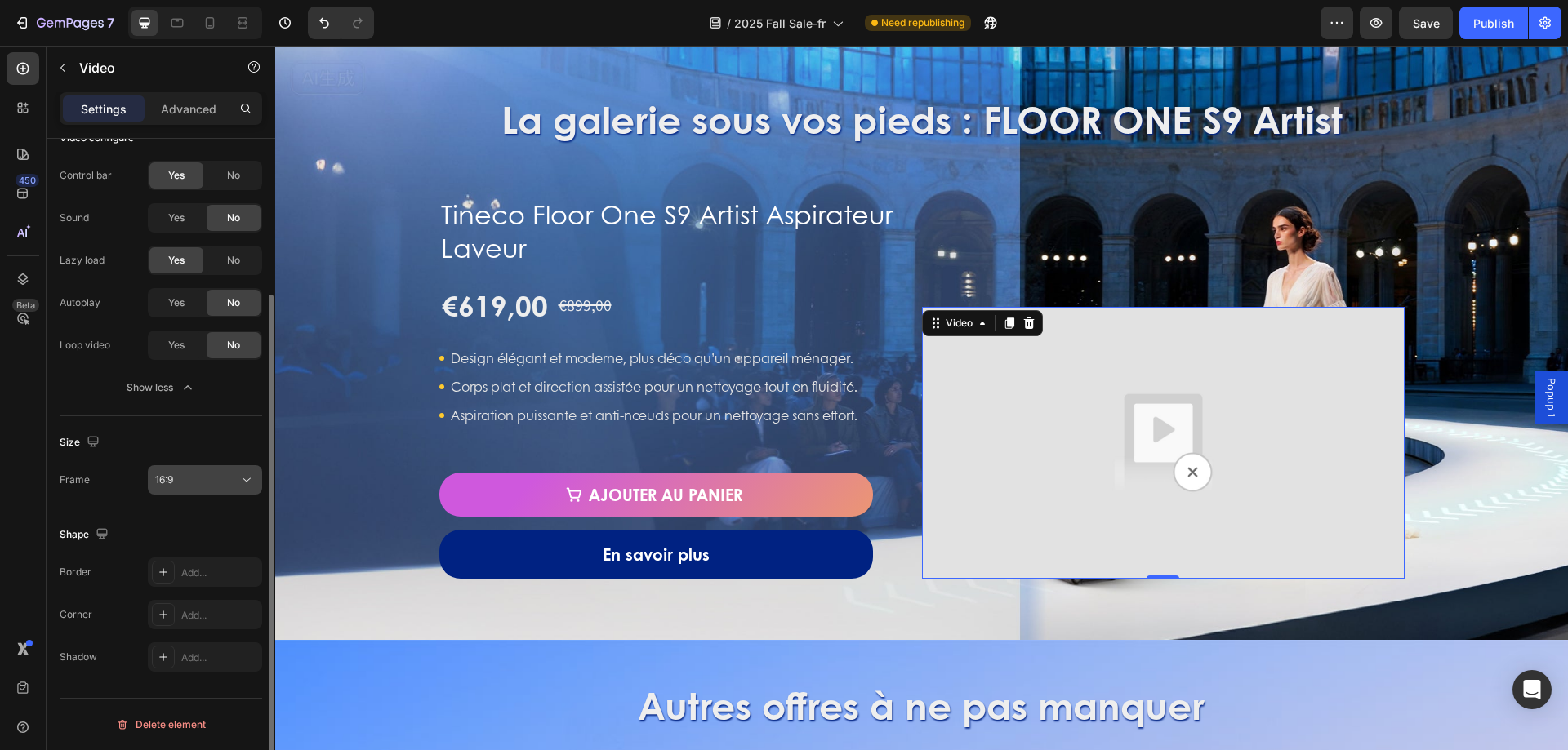
click at [220, 469] on button "16:9" at bounding box center [205, 480] width 115 height 29
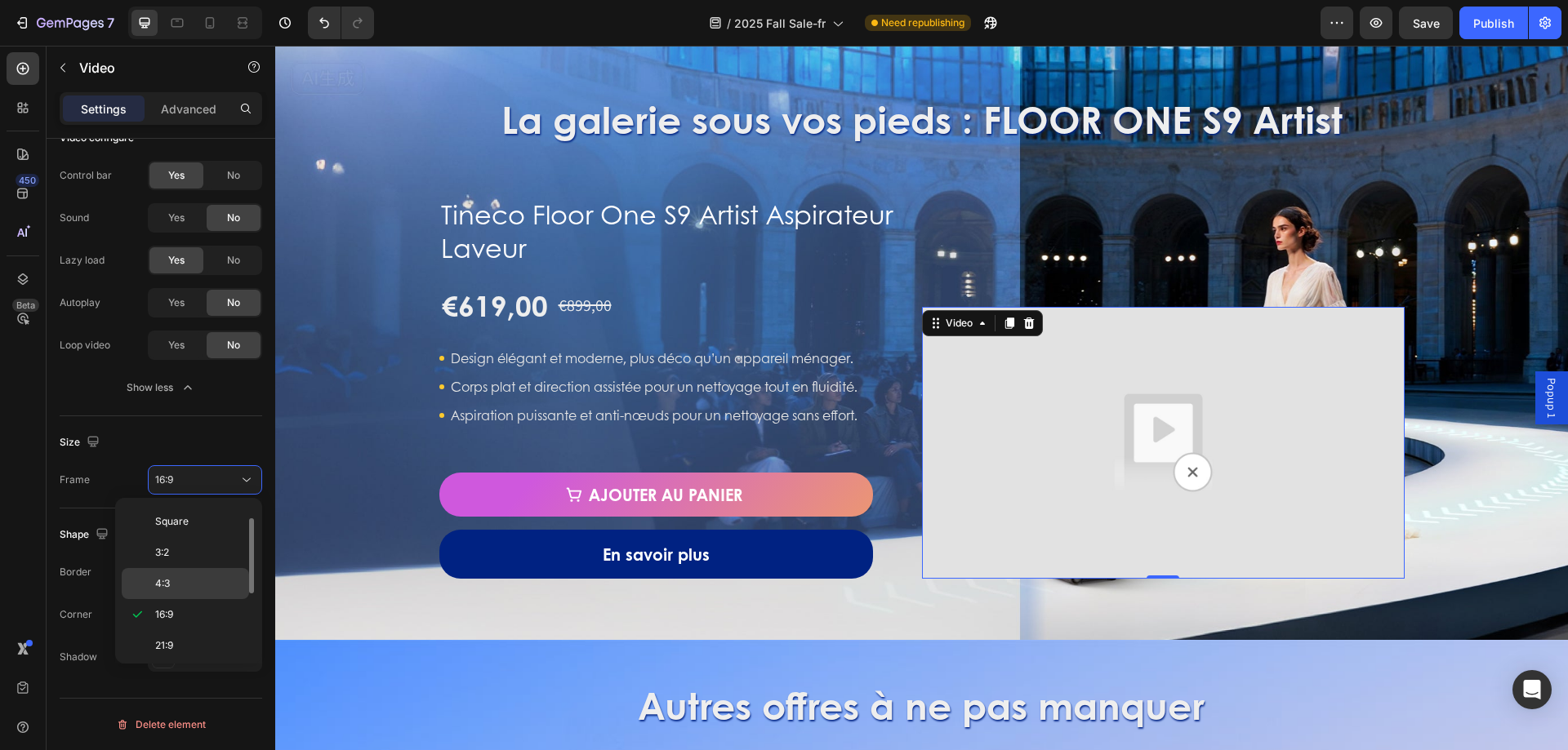
click at [201, 576] on p "4:3" at bounding box center [198, 583] width 86 height 15
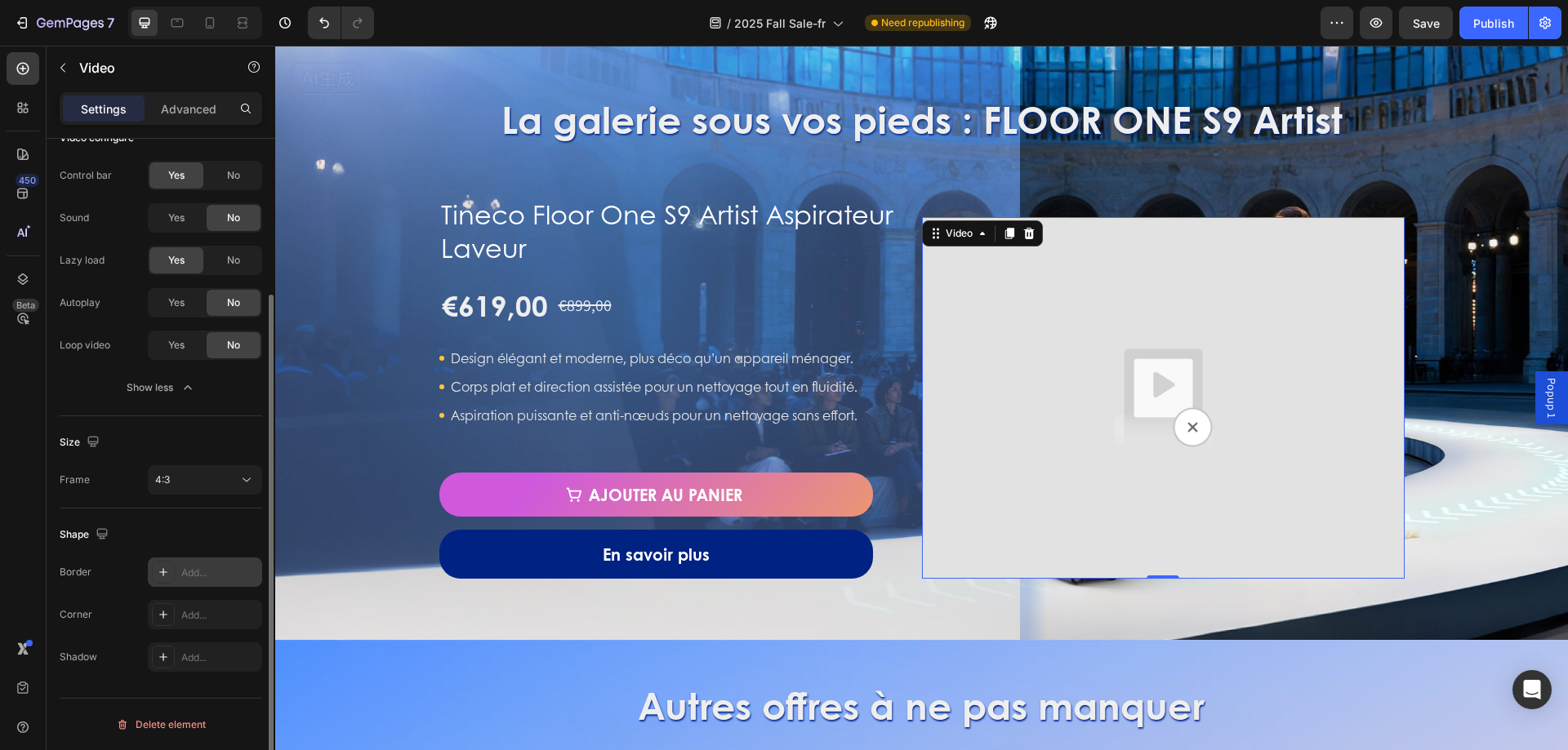
scroll to position [0, 0]
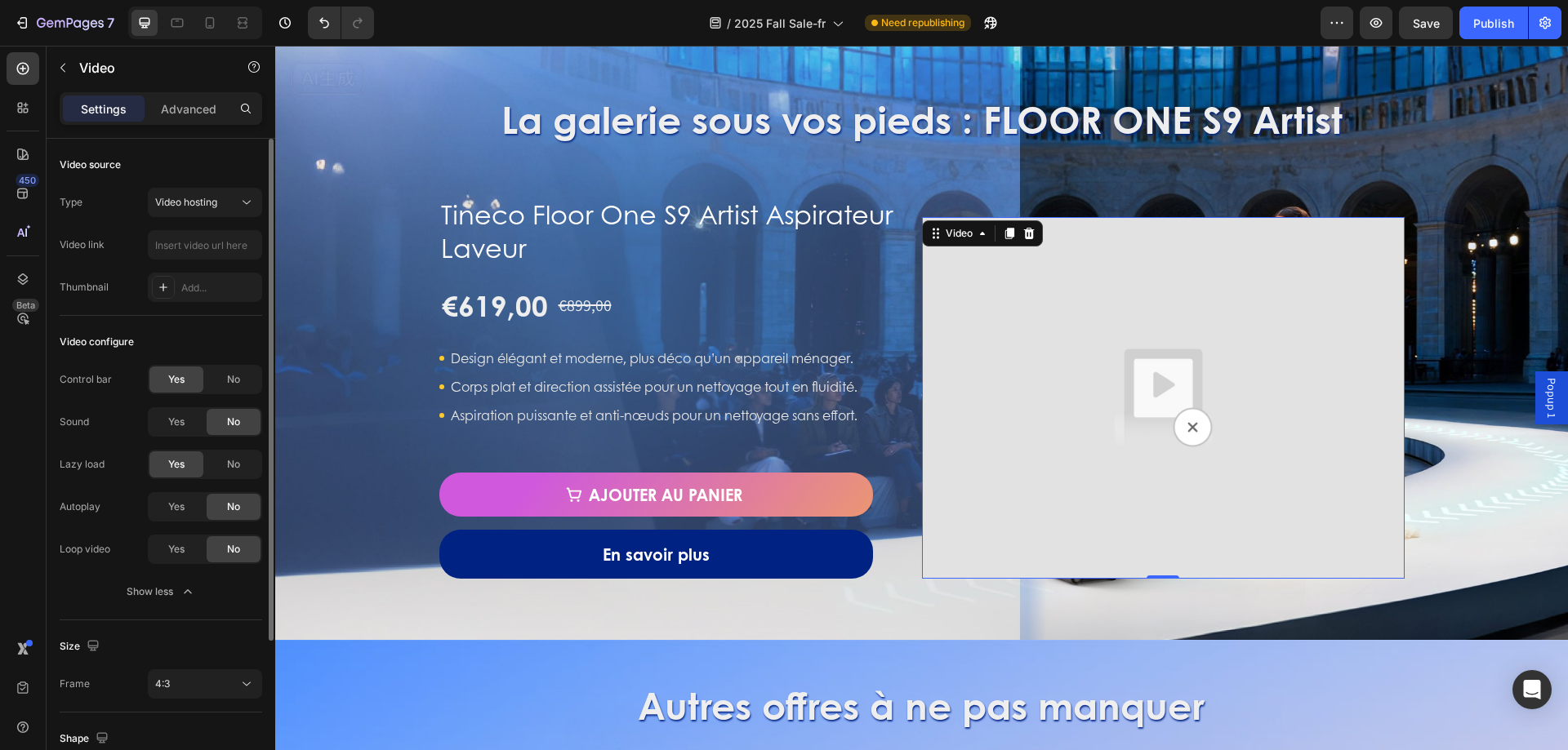
click at [200, 265] on div "Type Video hosting Video link Thumbnail Add..." at bounding box center [161, 245] width 203 height 115
click at [203, 247] on input "text" at bounding box center [205, 245] width 115 height 29
click at [174, 284] on div at bounding box center [163, 286] width 23 height 23
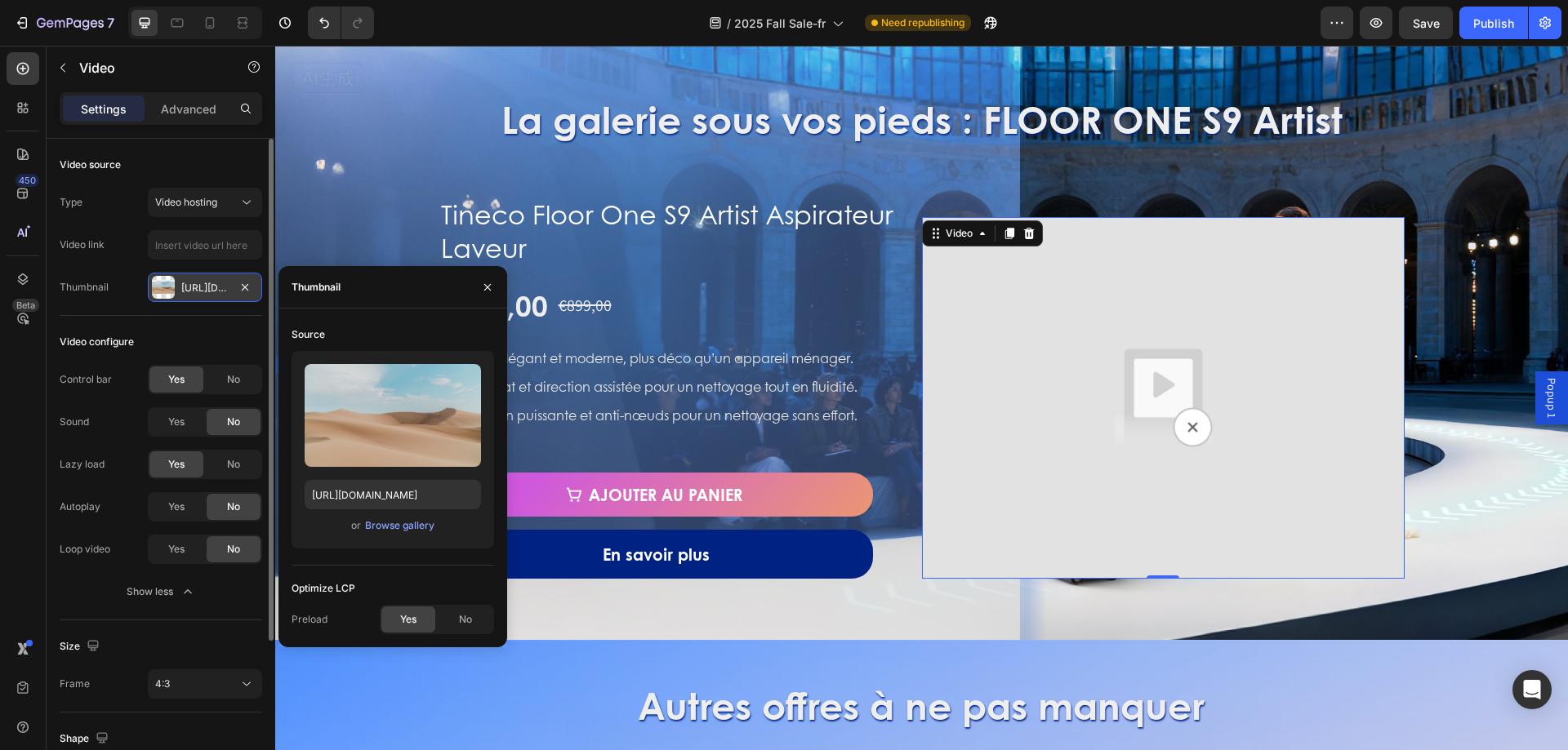
click at [166, 285] on div at bounding box center [163, 286] width 23 height 23
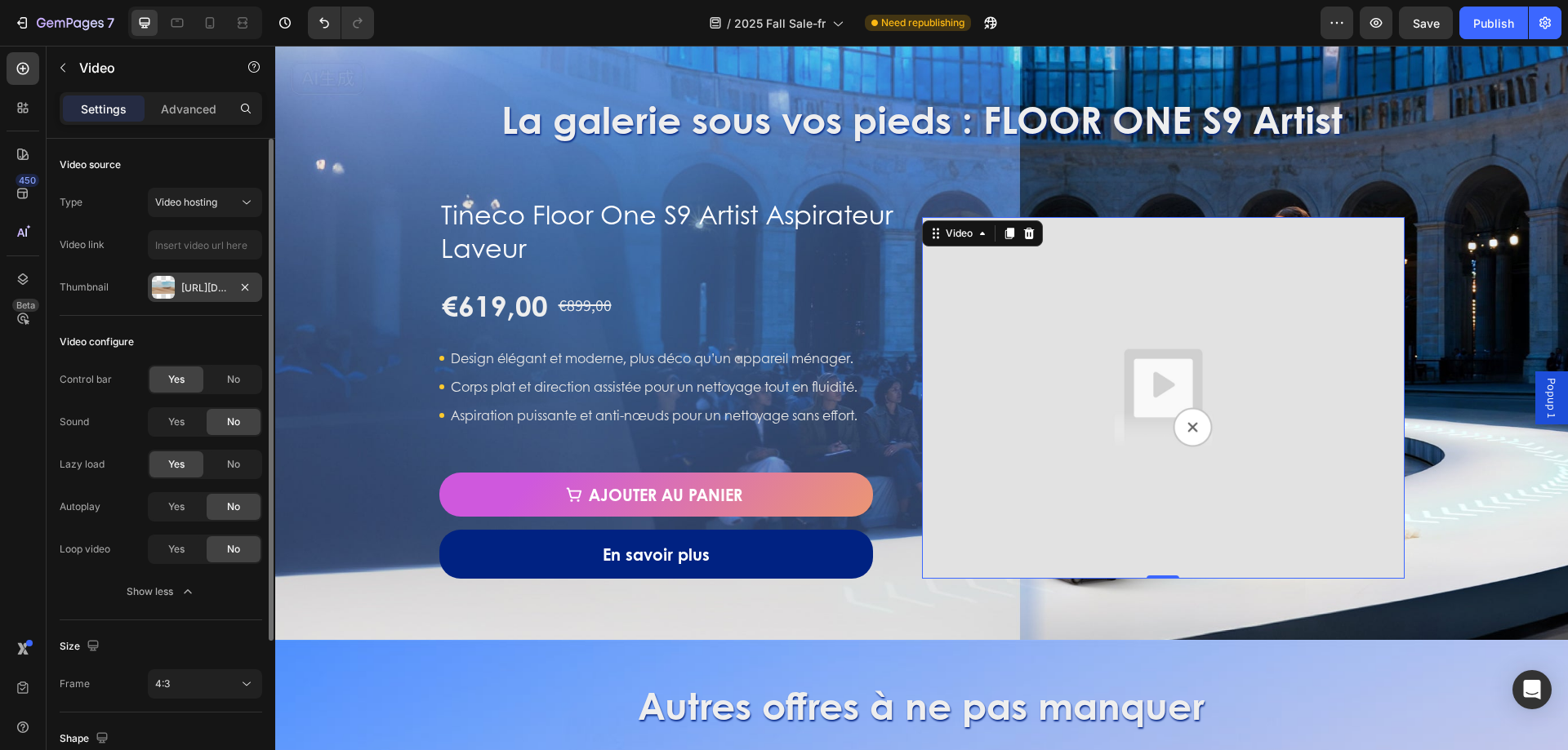
click at [166, 285] on div at bounding box center [163, 286] width 23 height 23
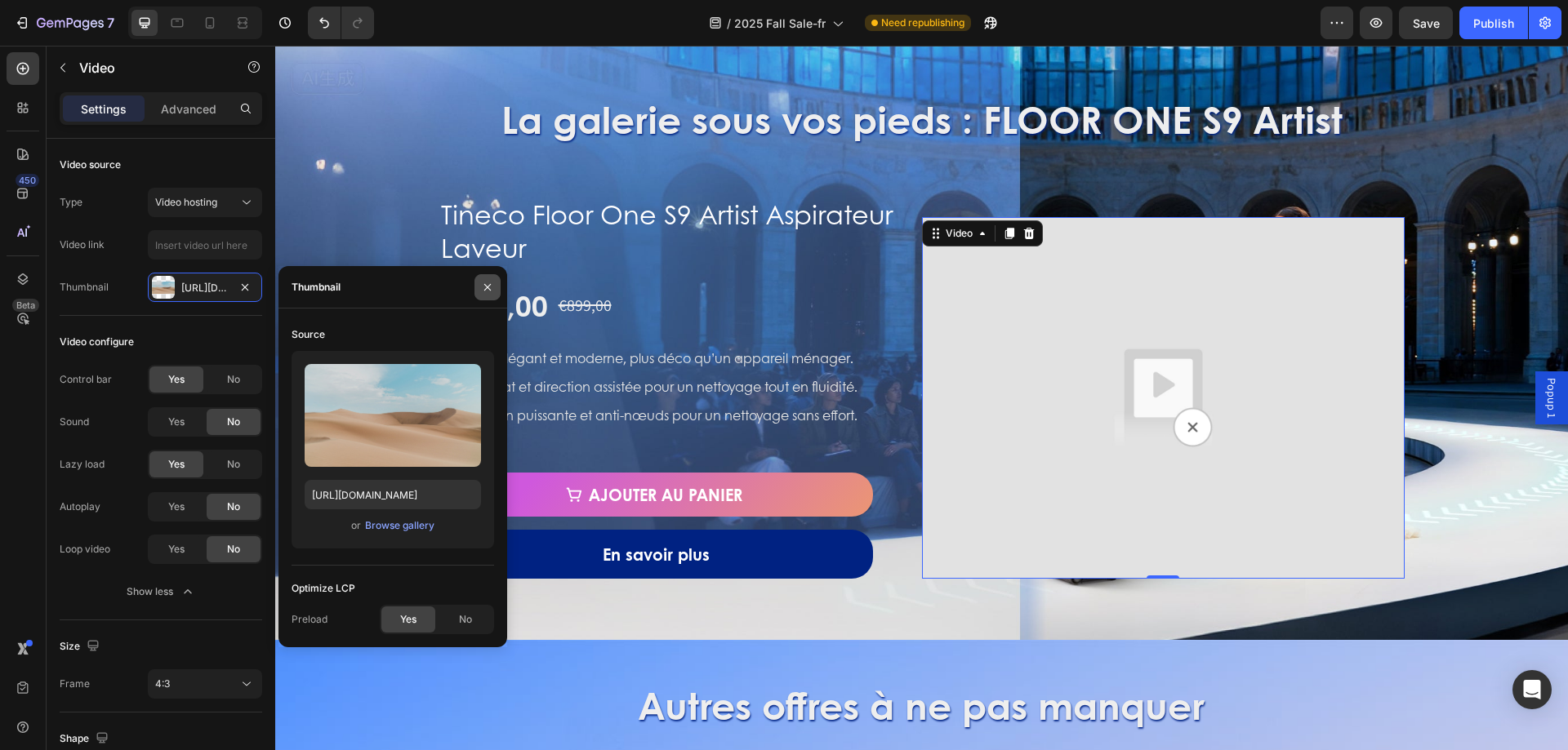
click at [496, 286] on button "button" at bounding box center [487, 287] width 26 height 26
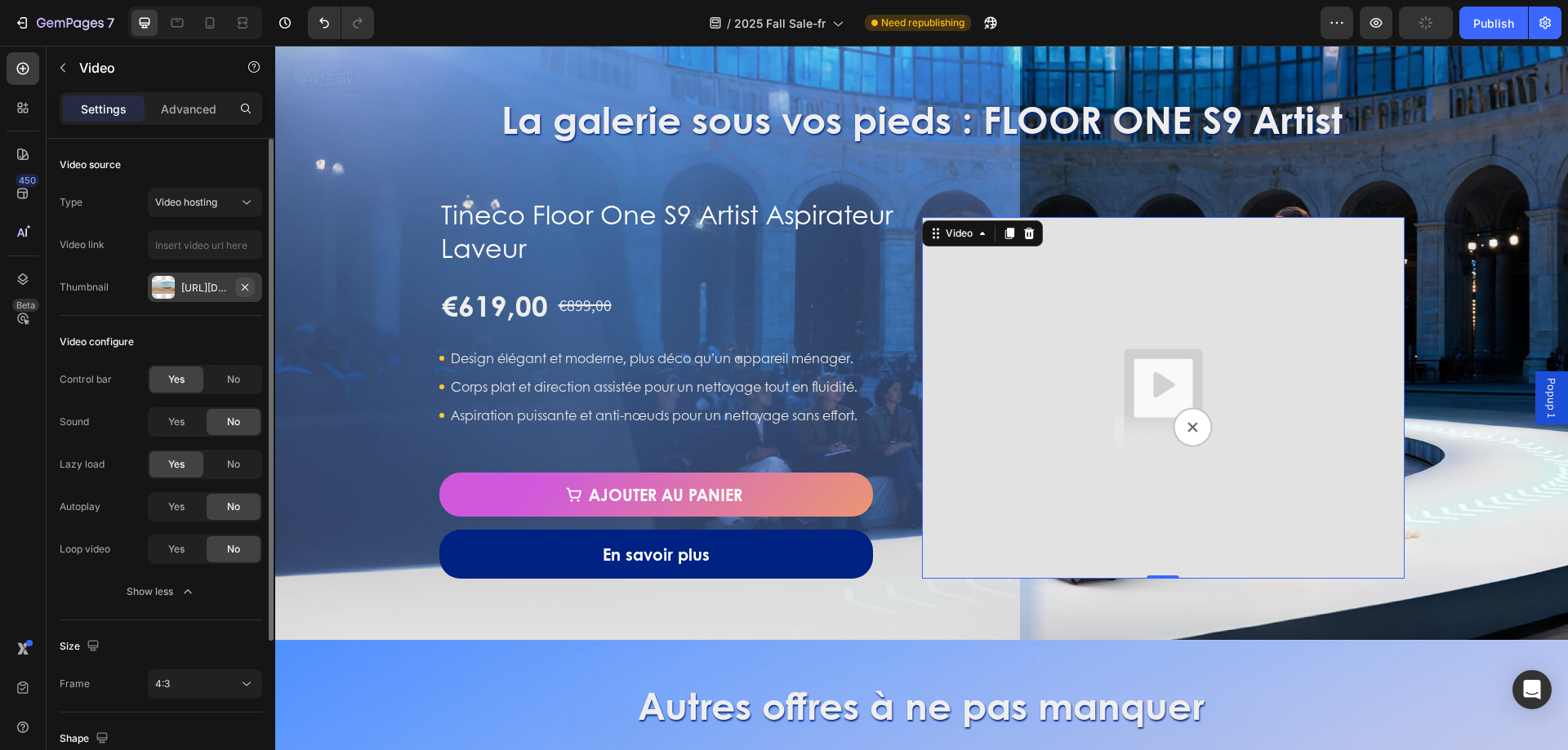
click at [249, 285] on icon "button" at bounding box center [244, 286] width 13 height 13
click at [208, 251] on input "text" at bounding box center [205, 245] width 115 height 29
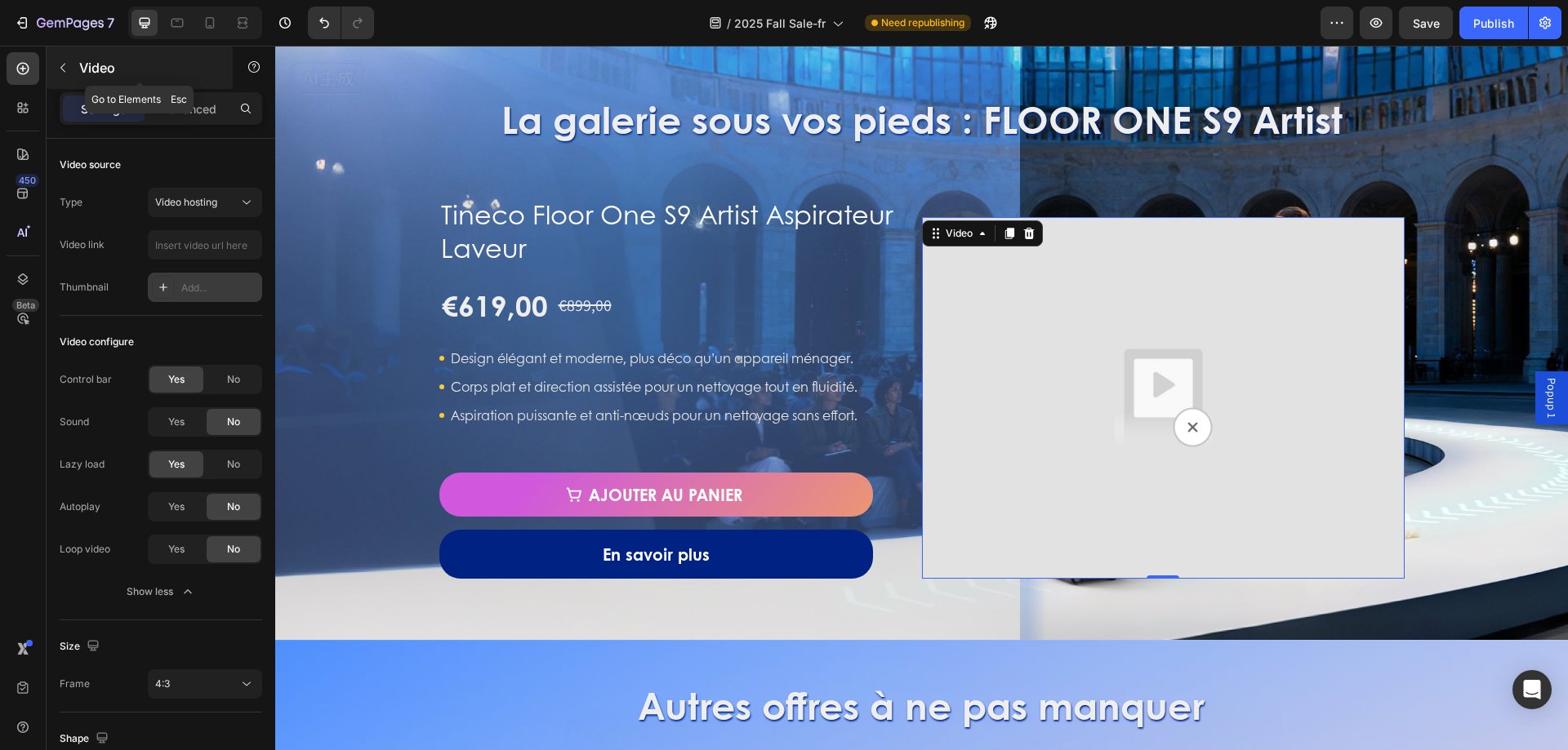
click at [107, 75] on p "Video" at bounding box center [149, 68] width 139 height 20
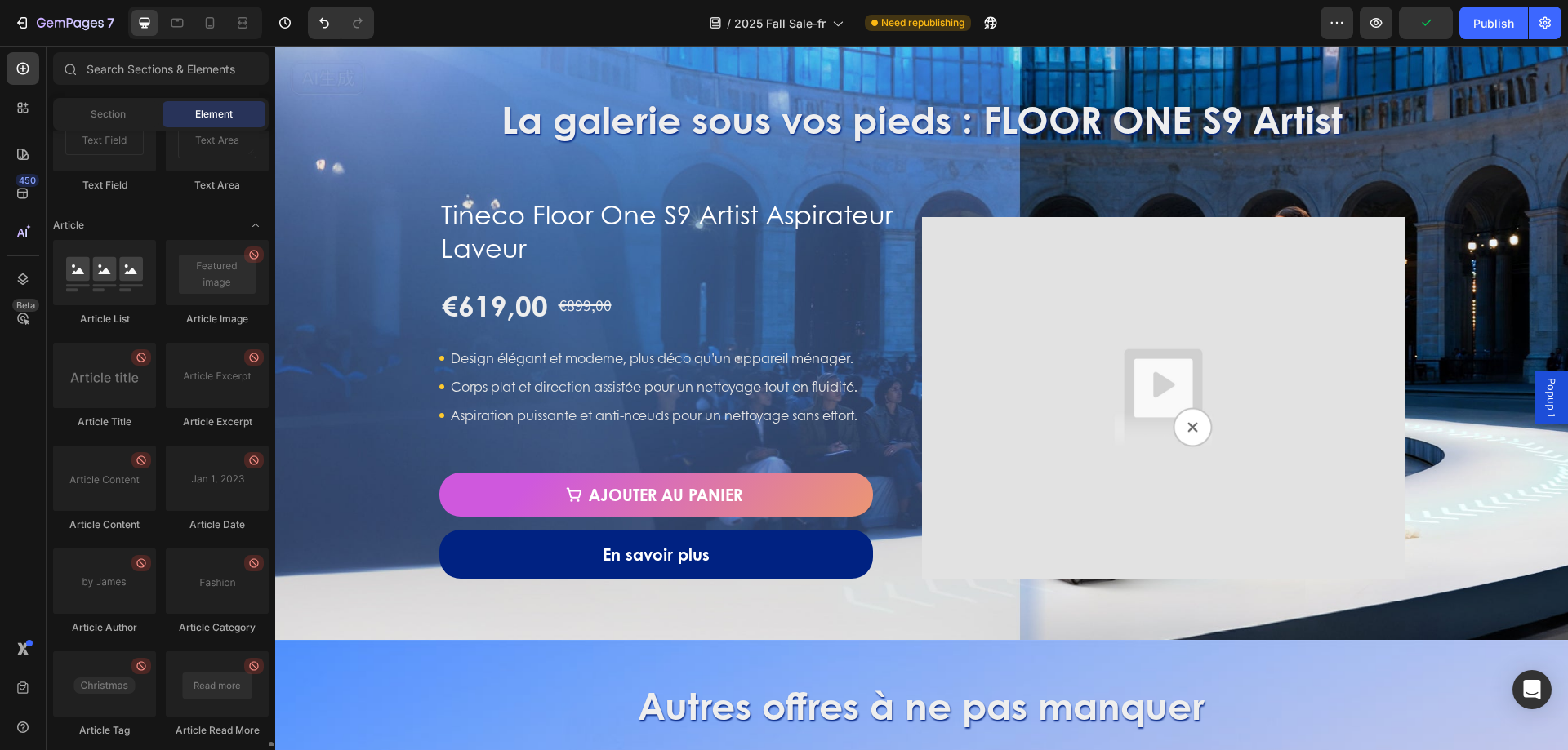
scroll to position [4223, 0]
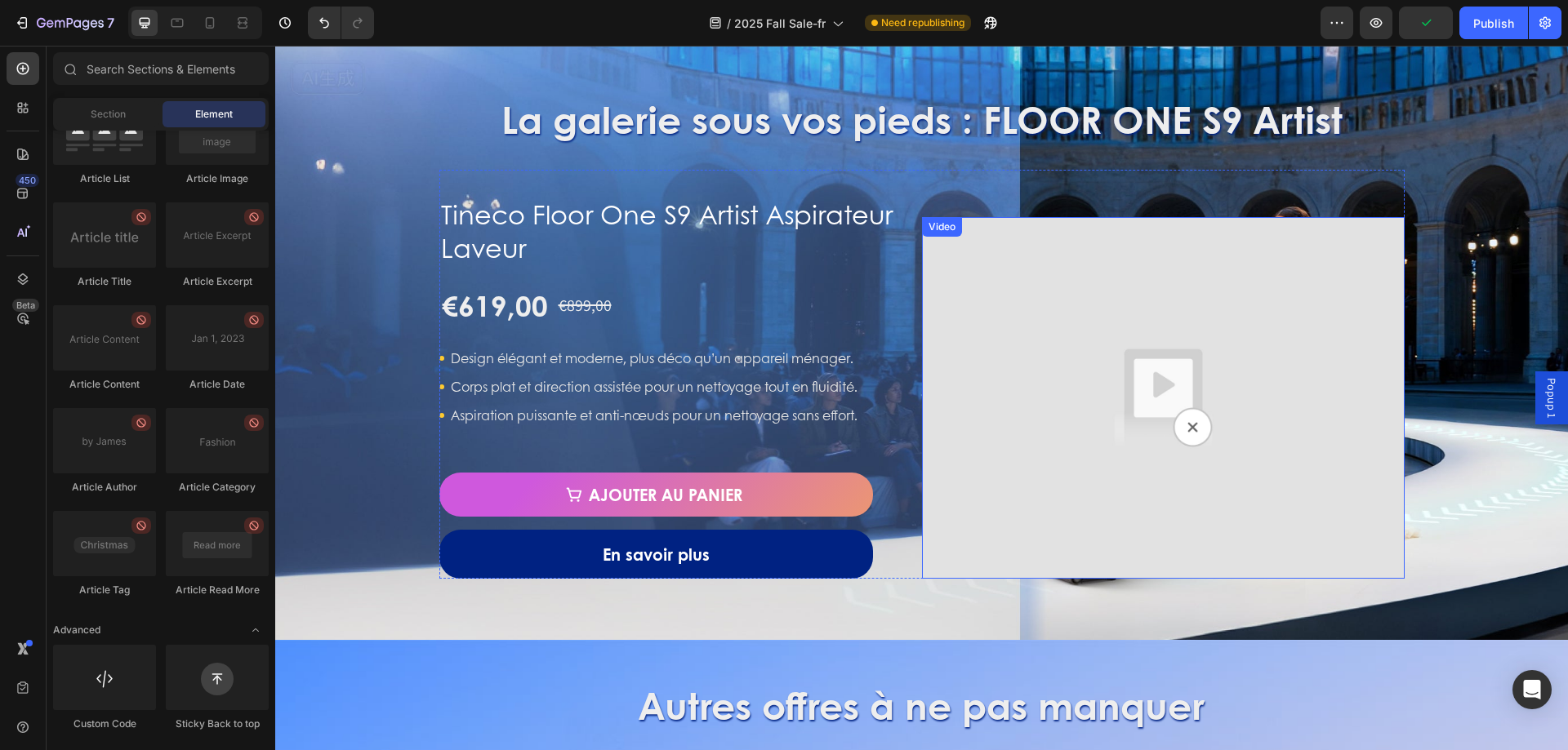
click at [1215, 511] on img at bounding box center [1163, 398] width 482 height 362
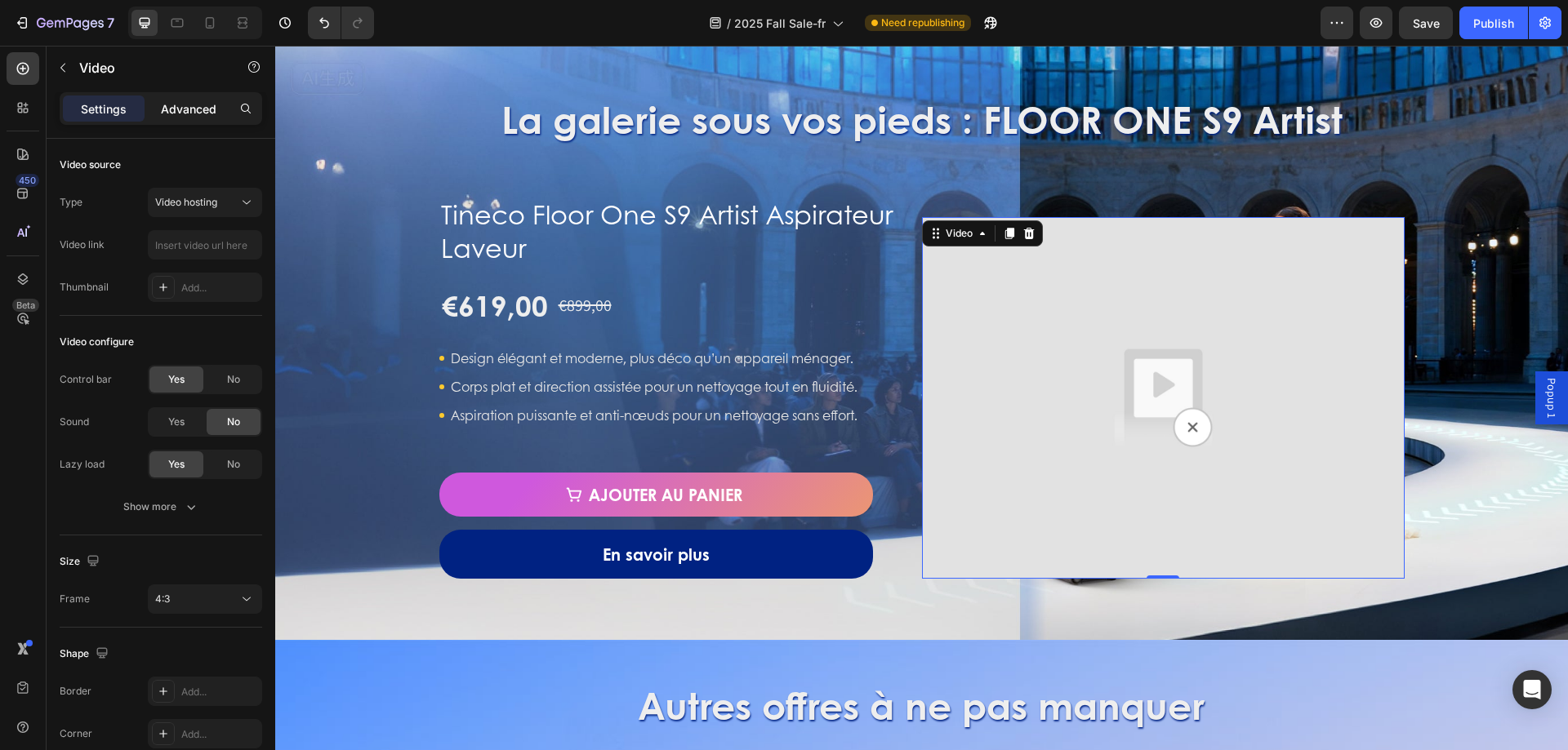
click at [185, 110] on p "Advanced" at bounding box center [188, 108] width 56 height 17
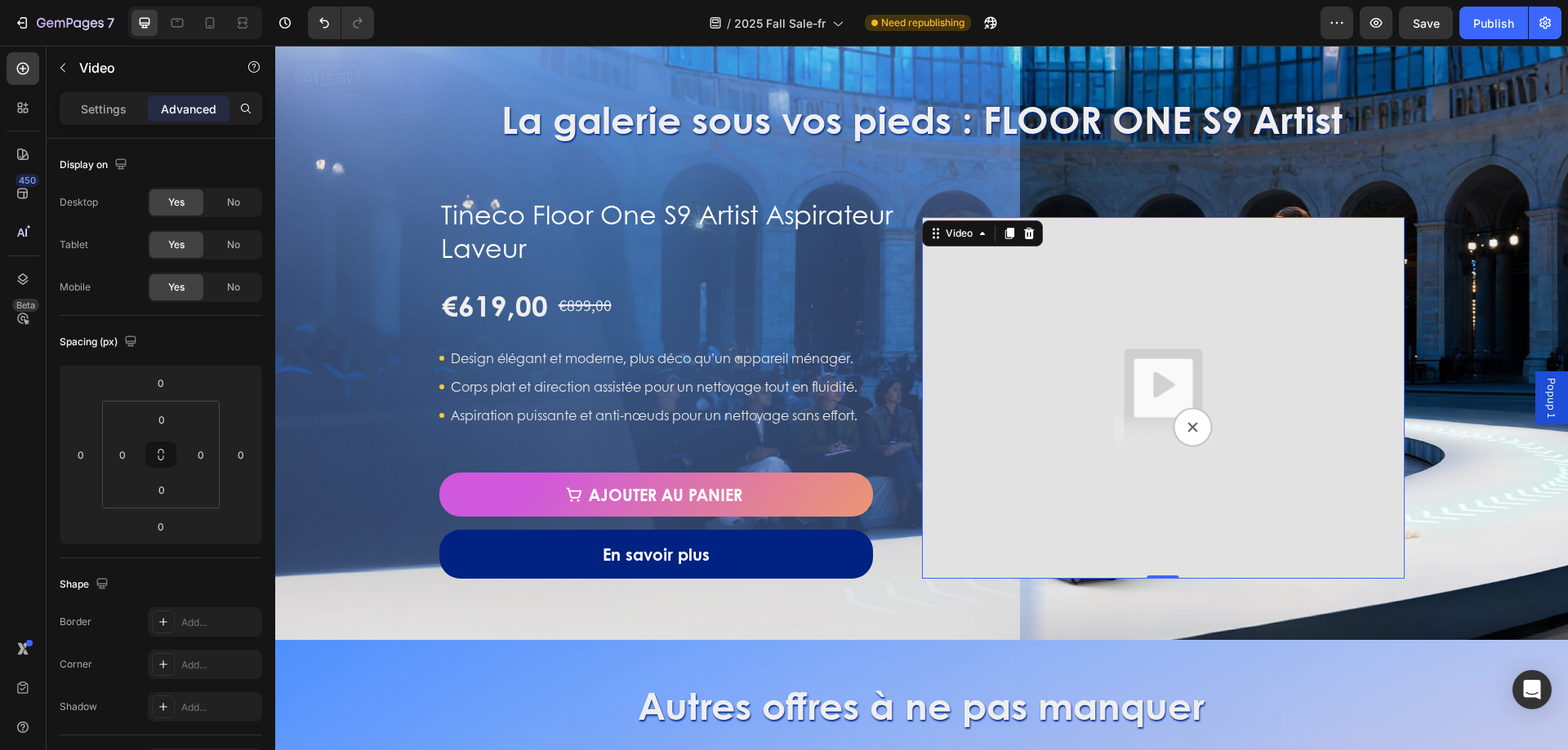
click at [1114, 307] on img at bounding box center [1163, 398] width 482 height 362
click at [1023, 237] on icon at bounding box center [1029, 233] width 13 height 13
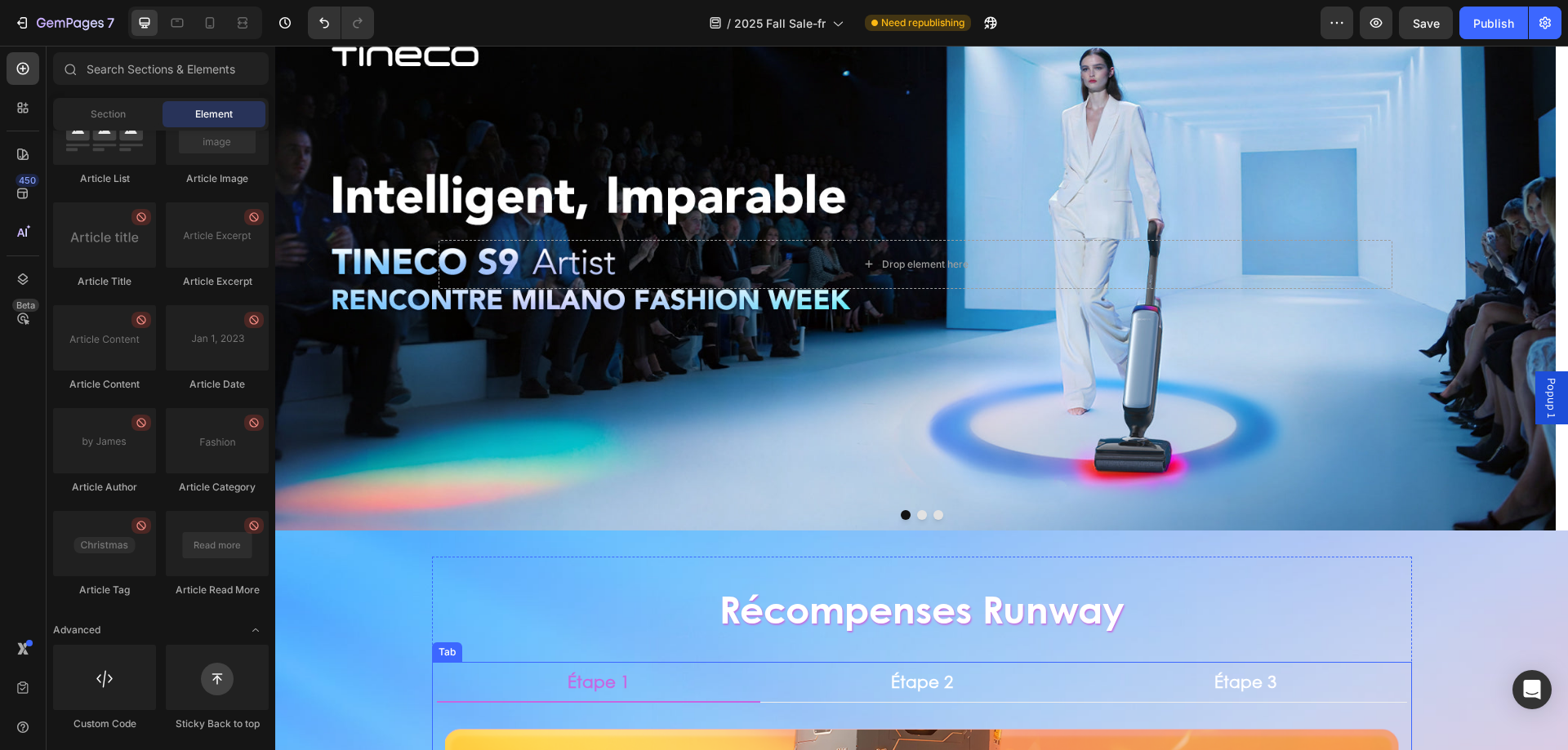
scroll to position [0, 0]
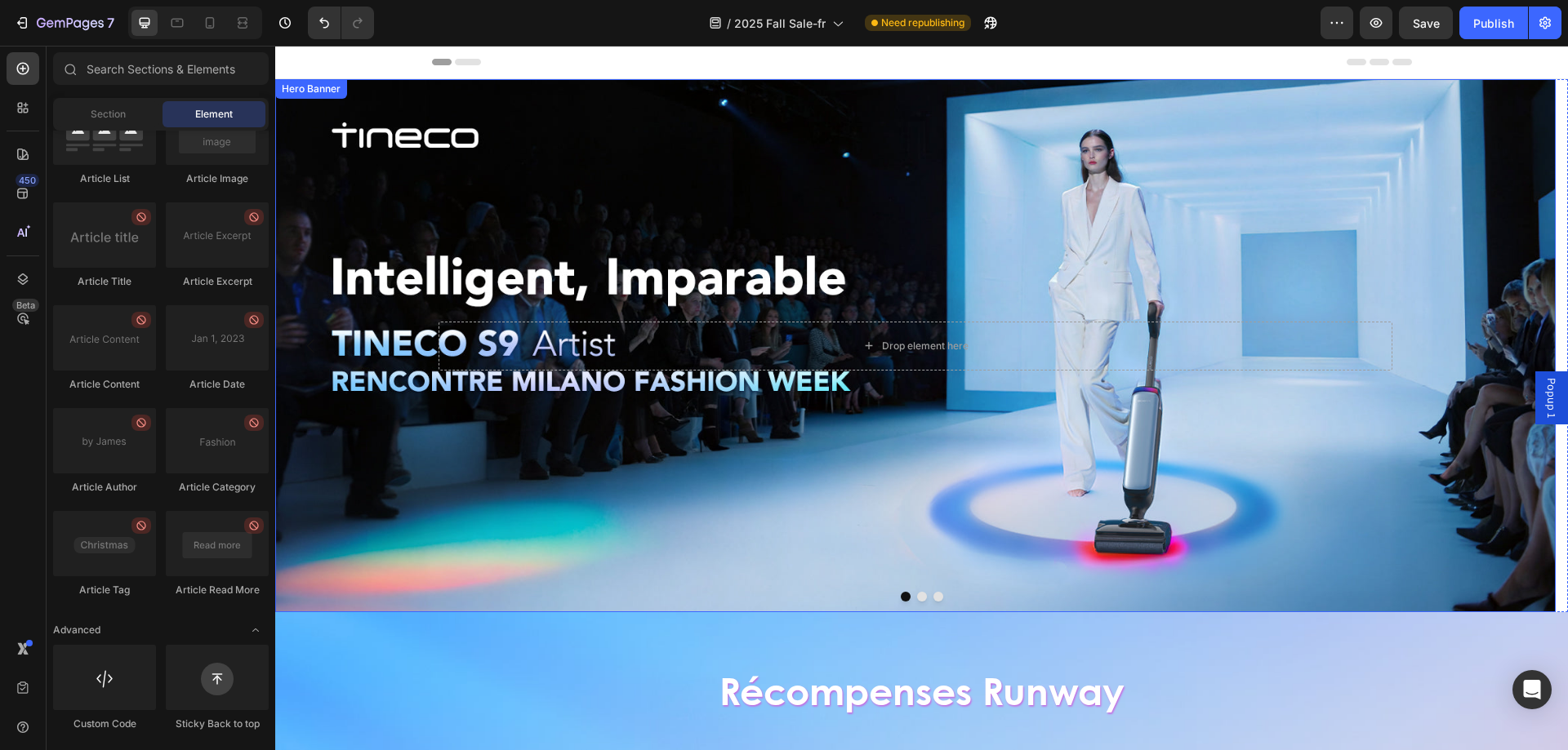
click at [774, 132] on div "Background Image" at bounding box center [916, 346] width 1281 height 533
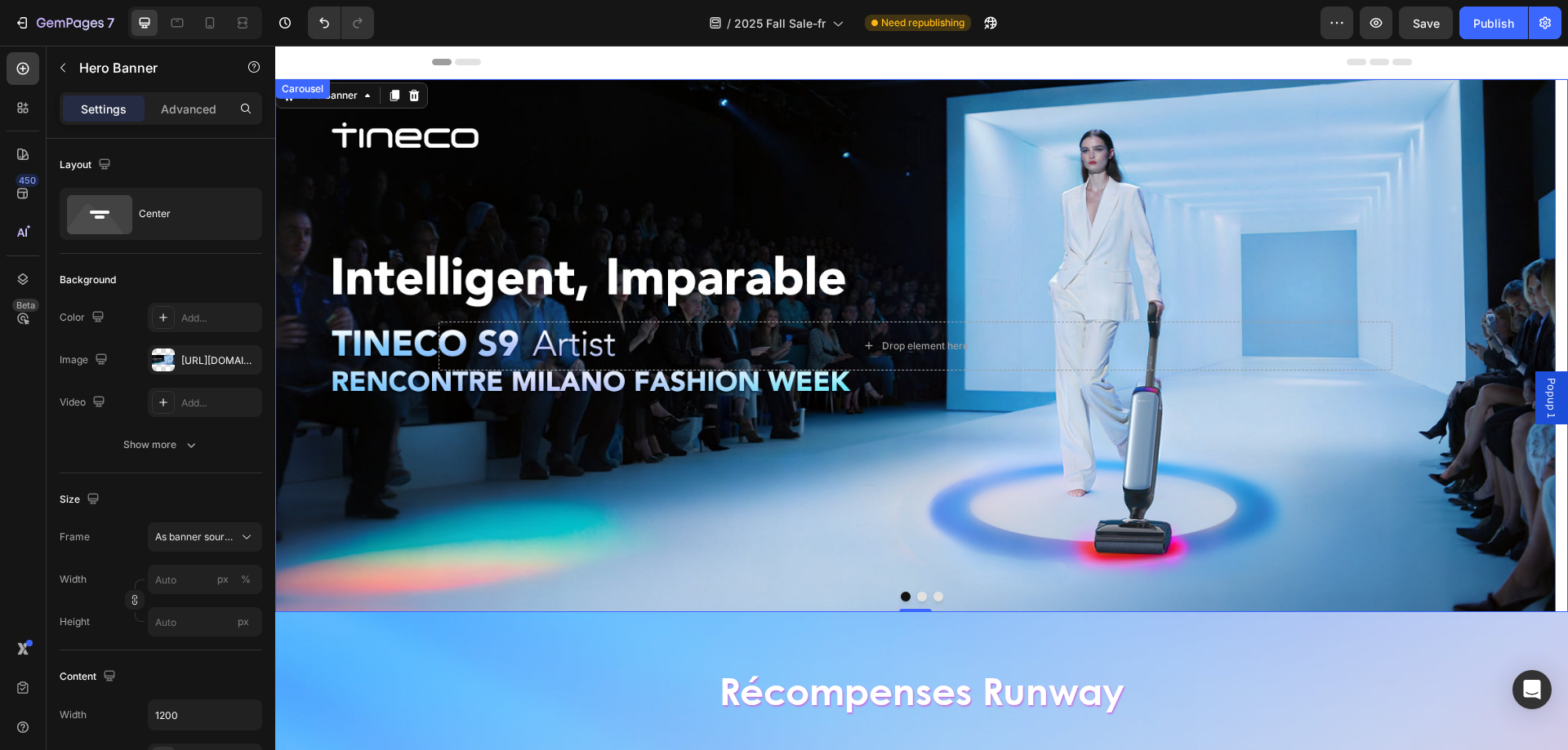
click at [910, 597] on div at bounding box center [922, 597] width 1292 height 10
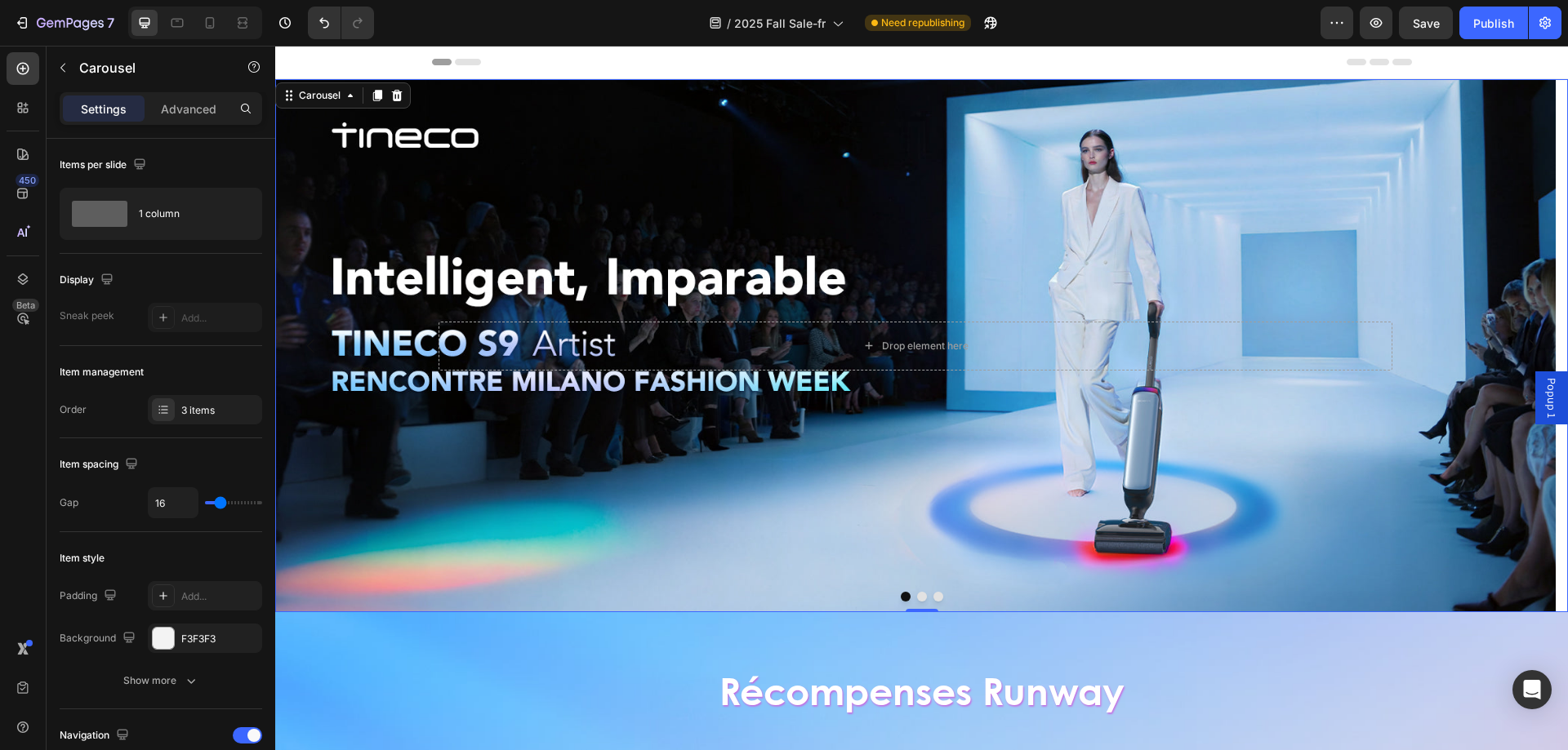
click at [917, 597] on button "Dot" at bounding box center [922, 597] width 10 height 10
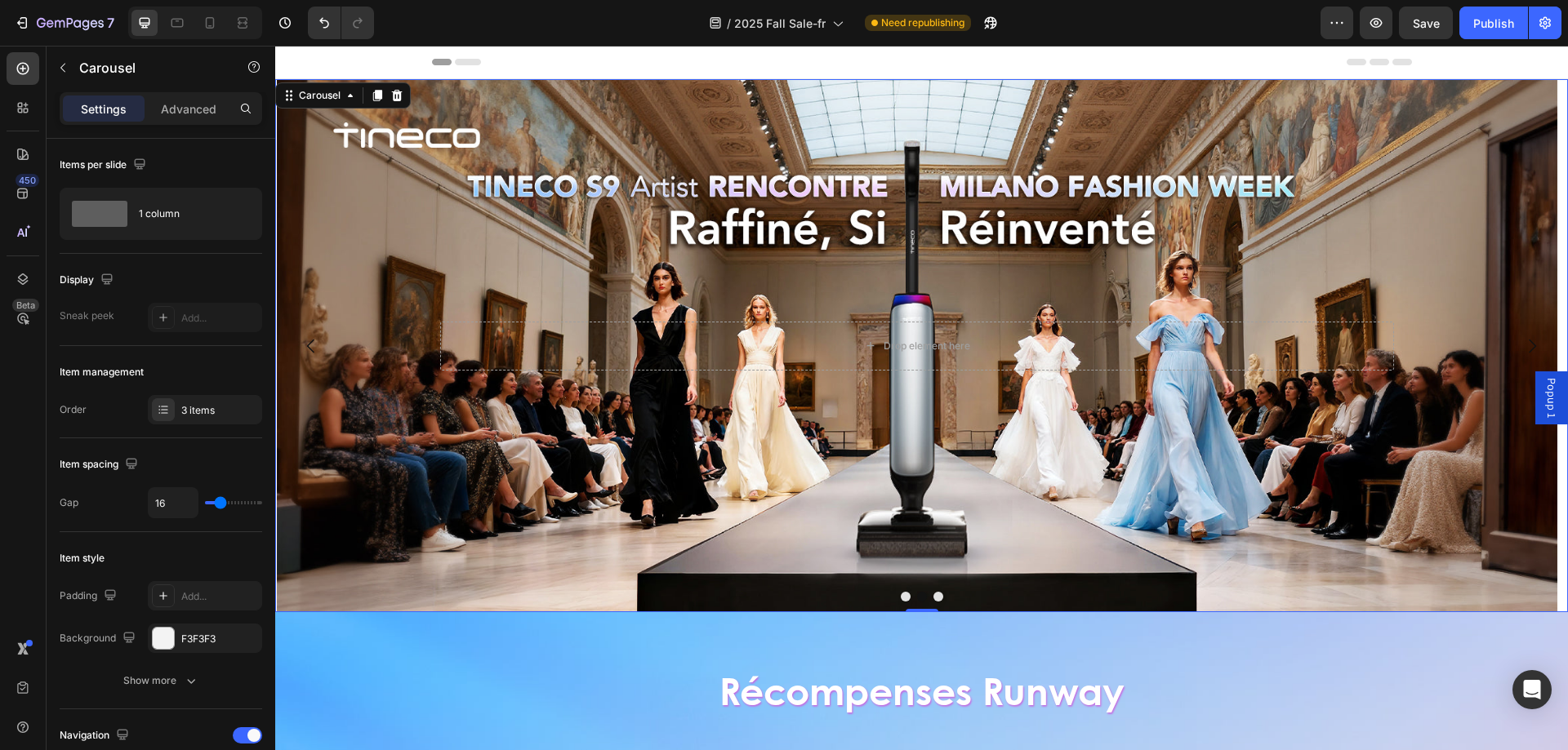
click at [934, 597] on button "Dot" at bounding box center [938, 597] width 10 height 10
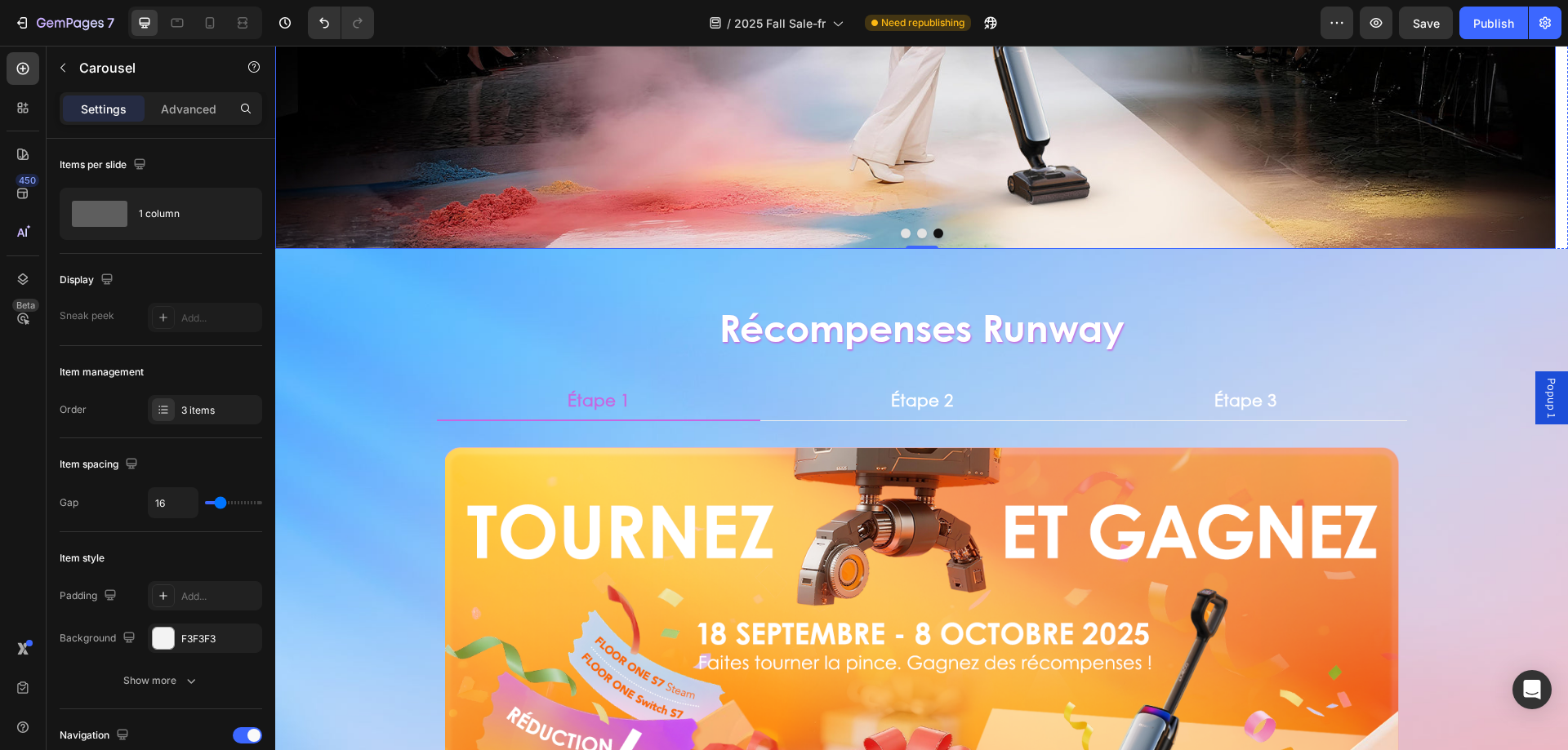
scroll to position [490, 0]
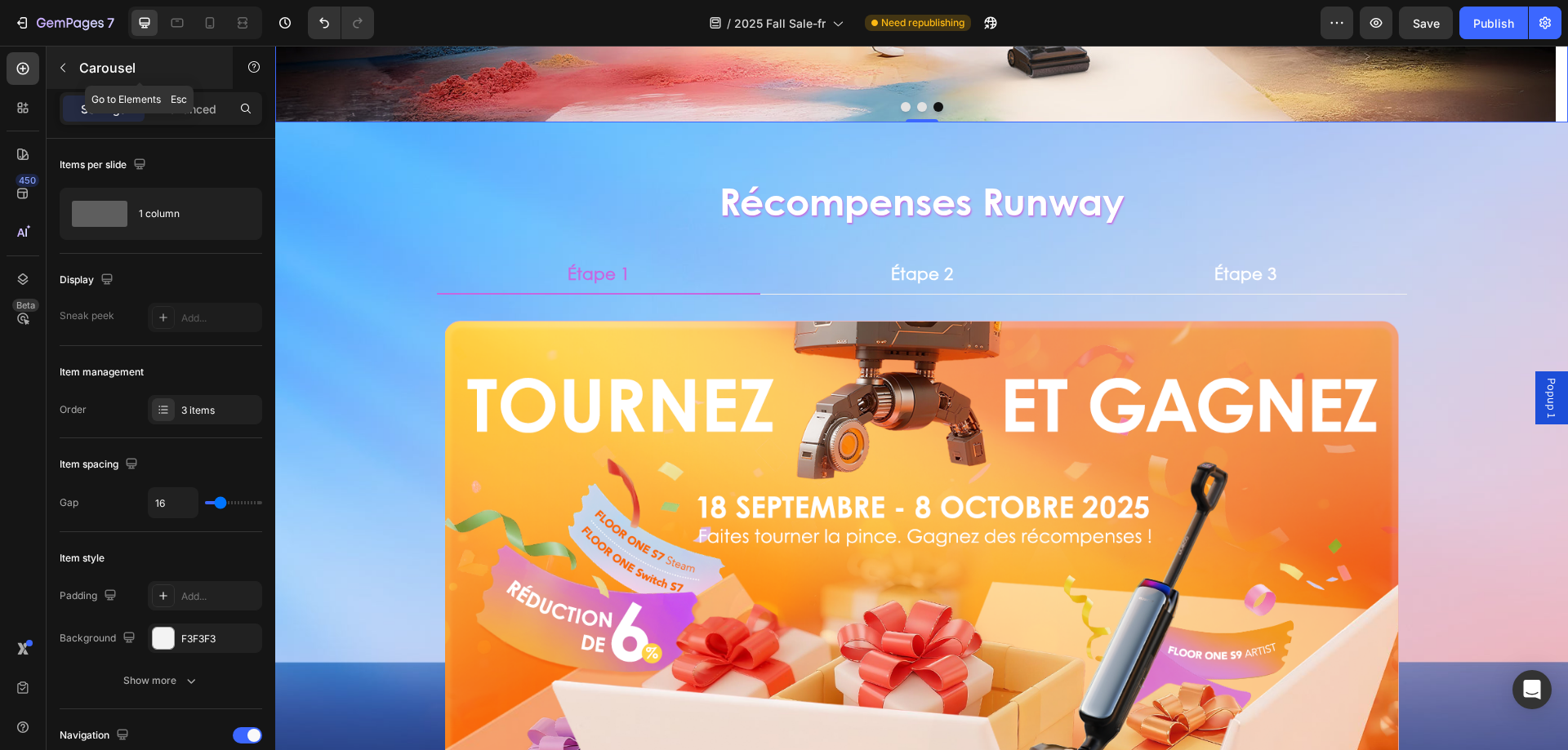
click at [115, 71] on p "Carousel" at bounding box center [149, 68] width 139 height 20
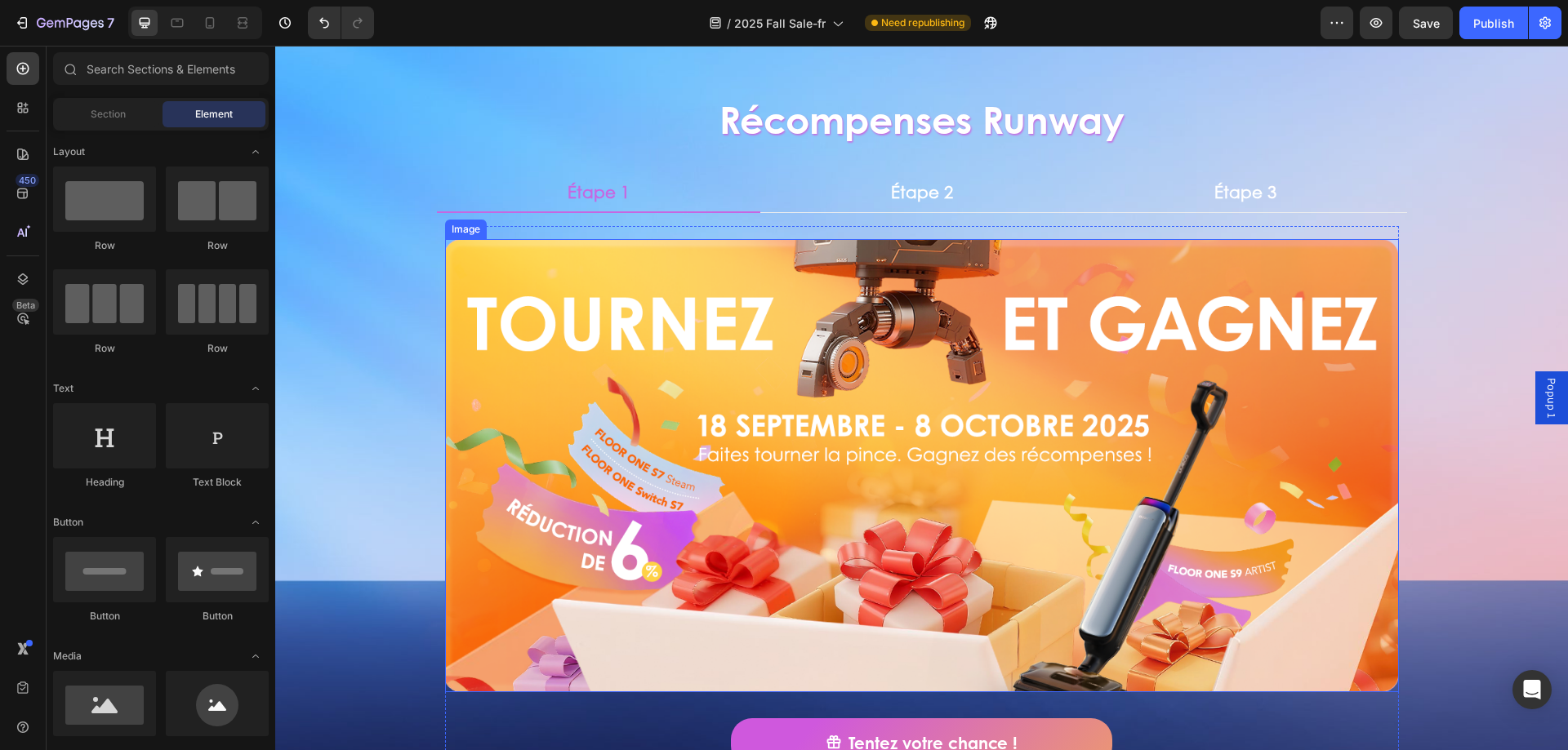
scroll to position [164, 0]
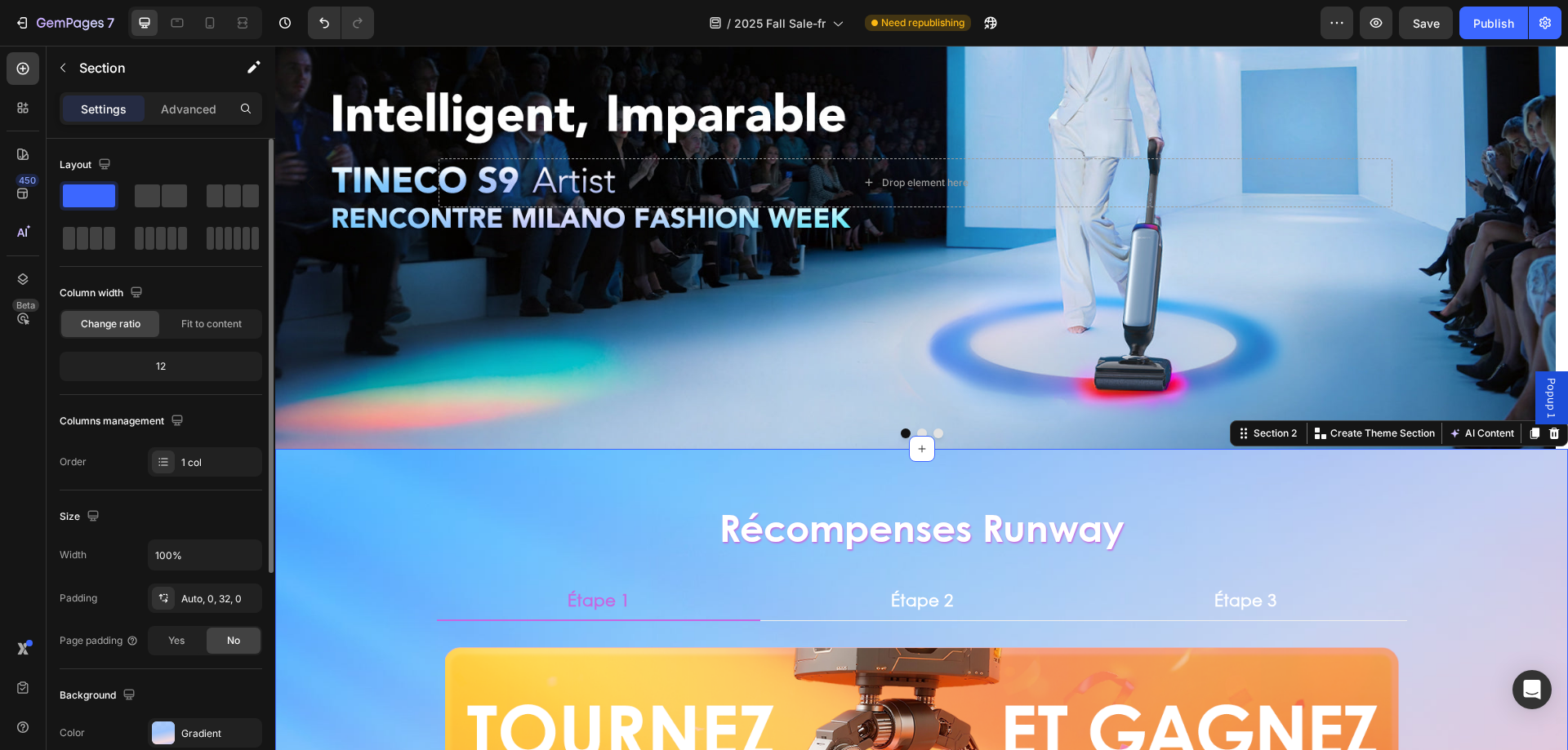
scroll to position [338, 0]
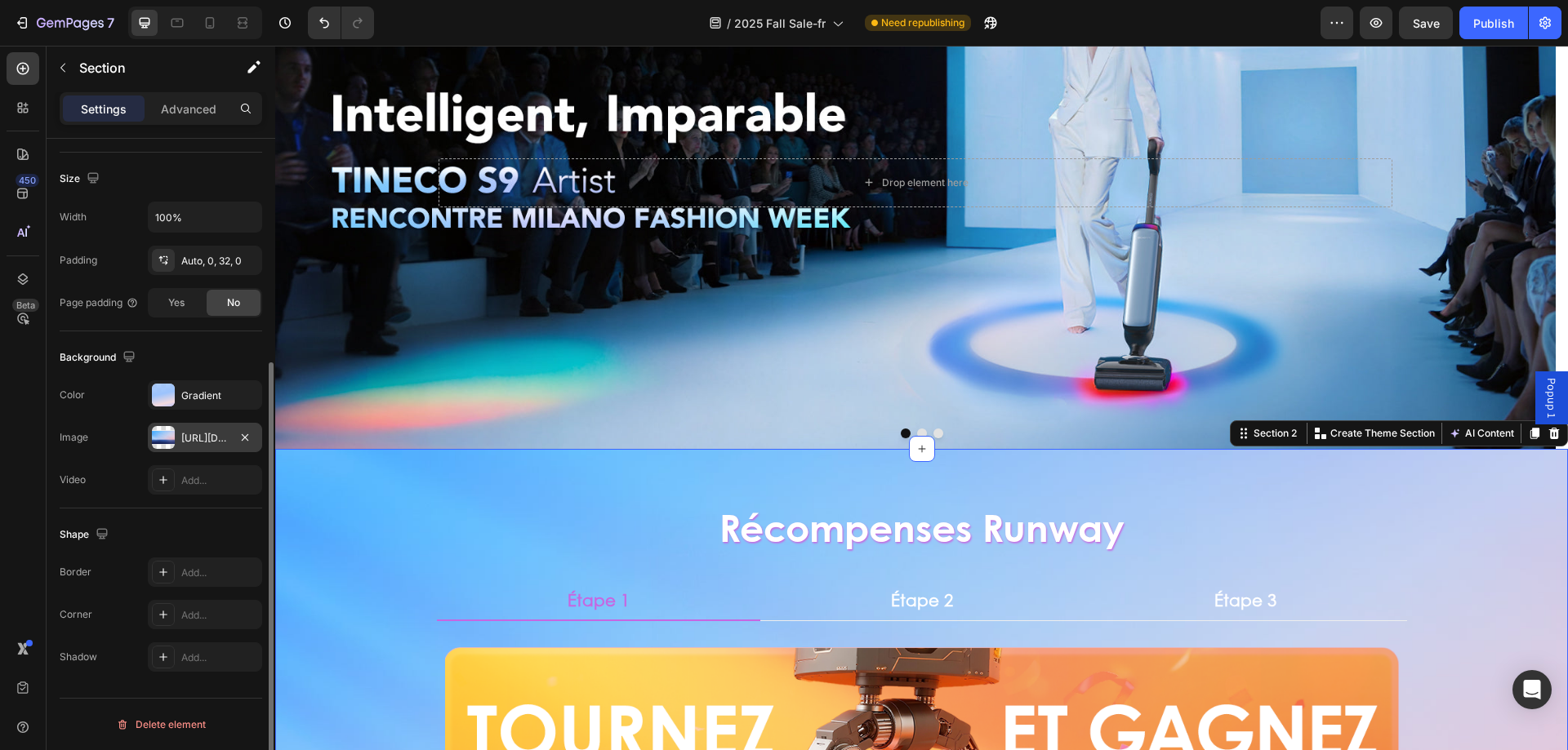
click at [160, 442] on div at bounding box center [163, 437] width 23 height 23
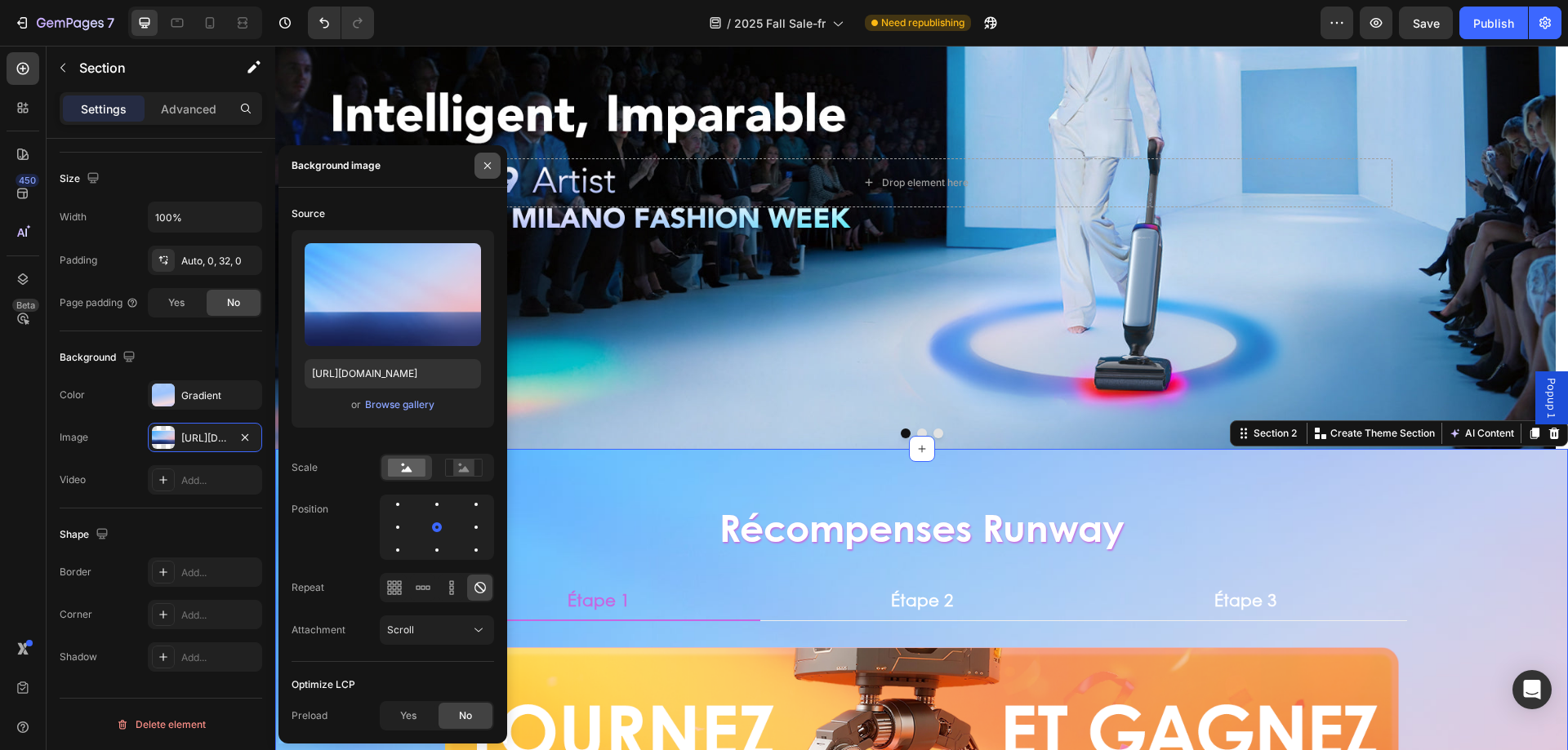
click at [486, 164] on icon "button" at bounding box center [486, 165] width 13 height 13
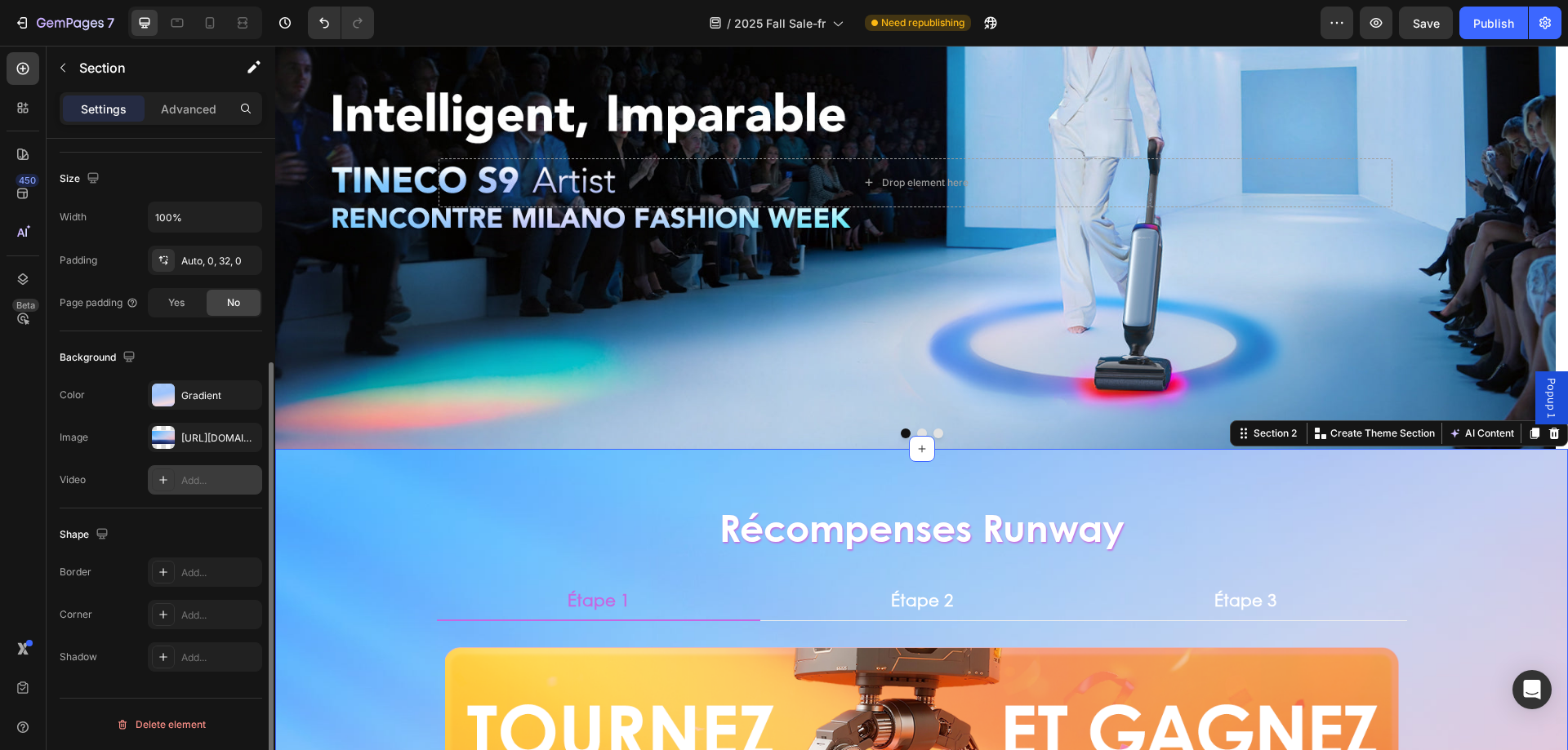
click at [189, 480] on div "Add..." at bounding box center [220, 480] width 76 height 15
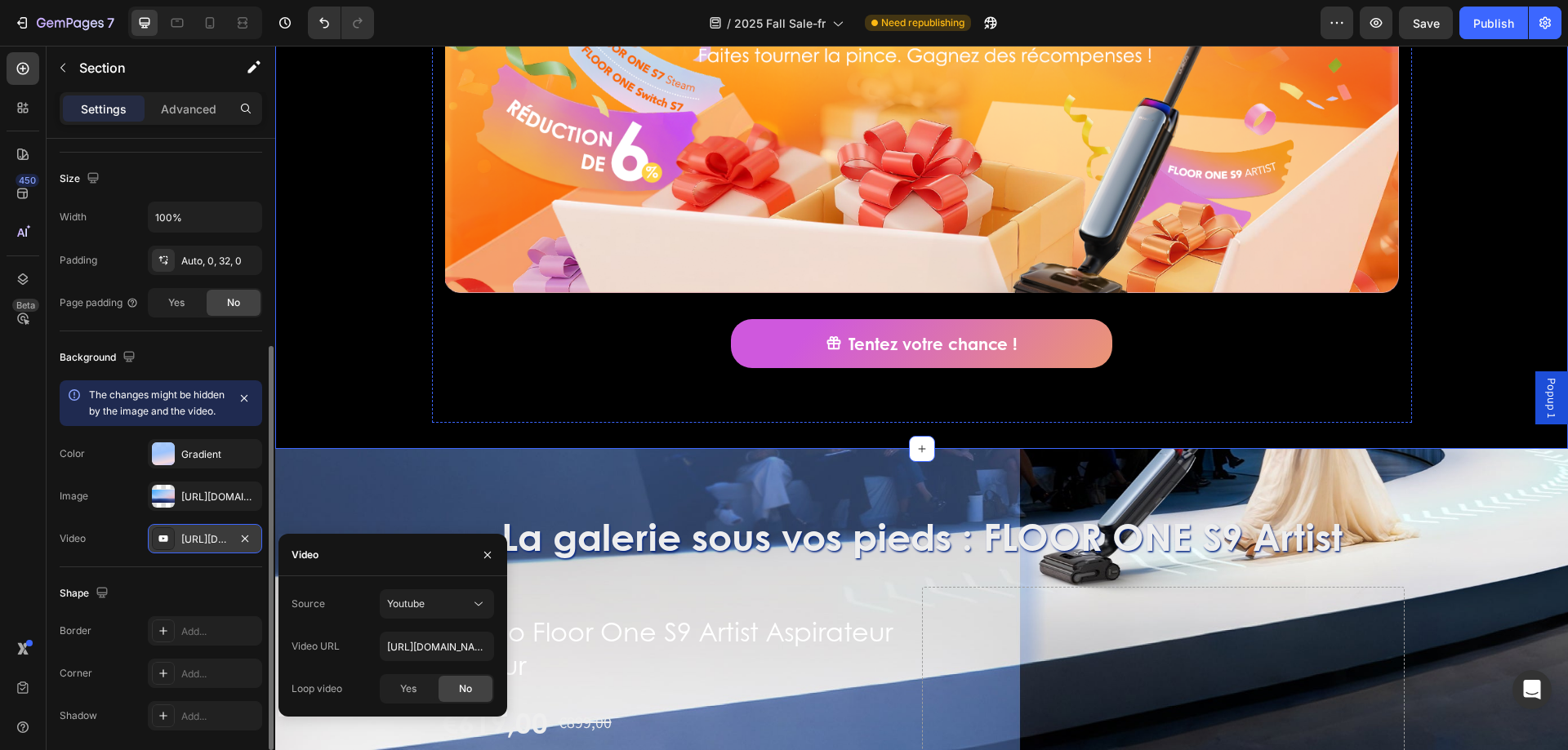
scroll to position [1143, 0]
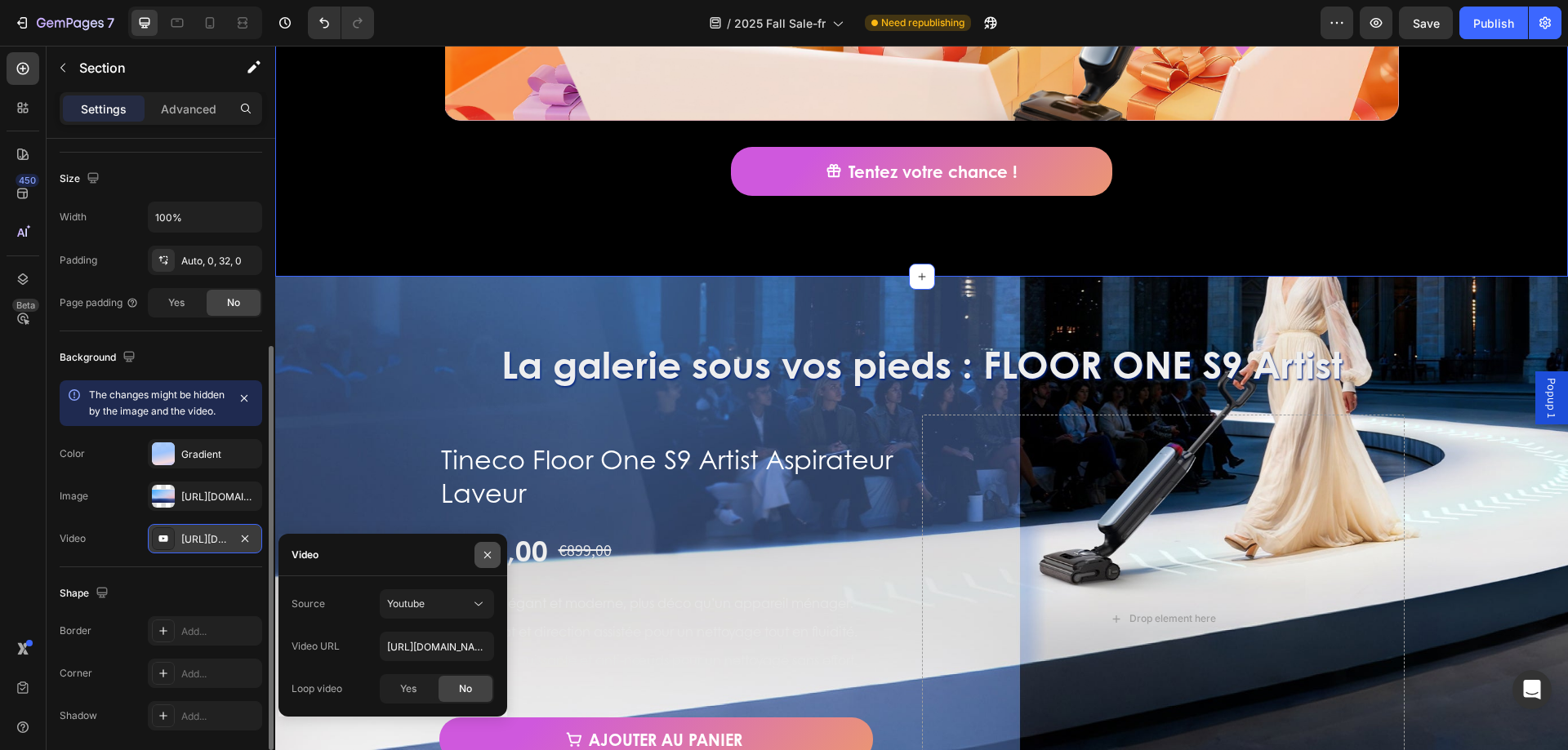
click at [491, 559] on icon "button" at bounding box center [486, 555] width 13 height 13
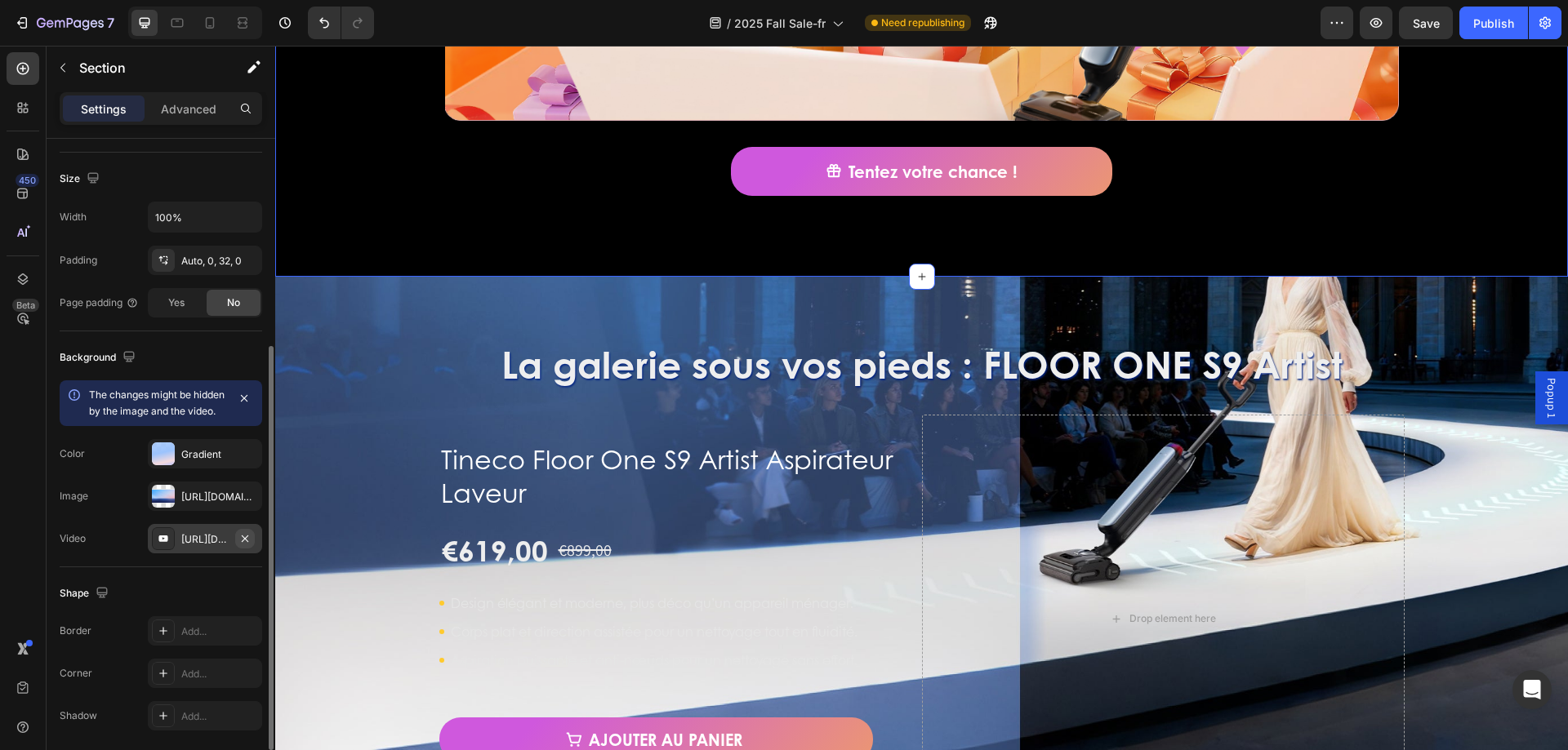
click at [244, 545] on icon "button" at bounding box center [244, 538] width 13 height 13
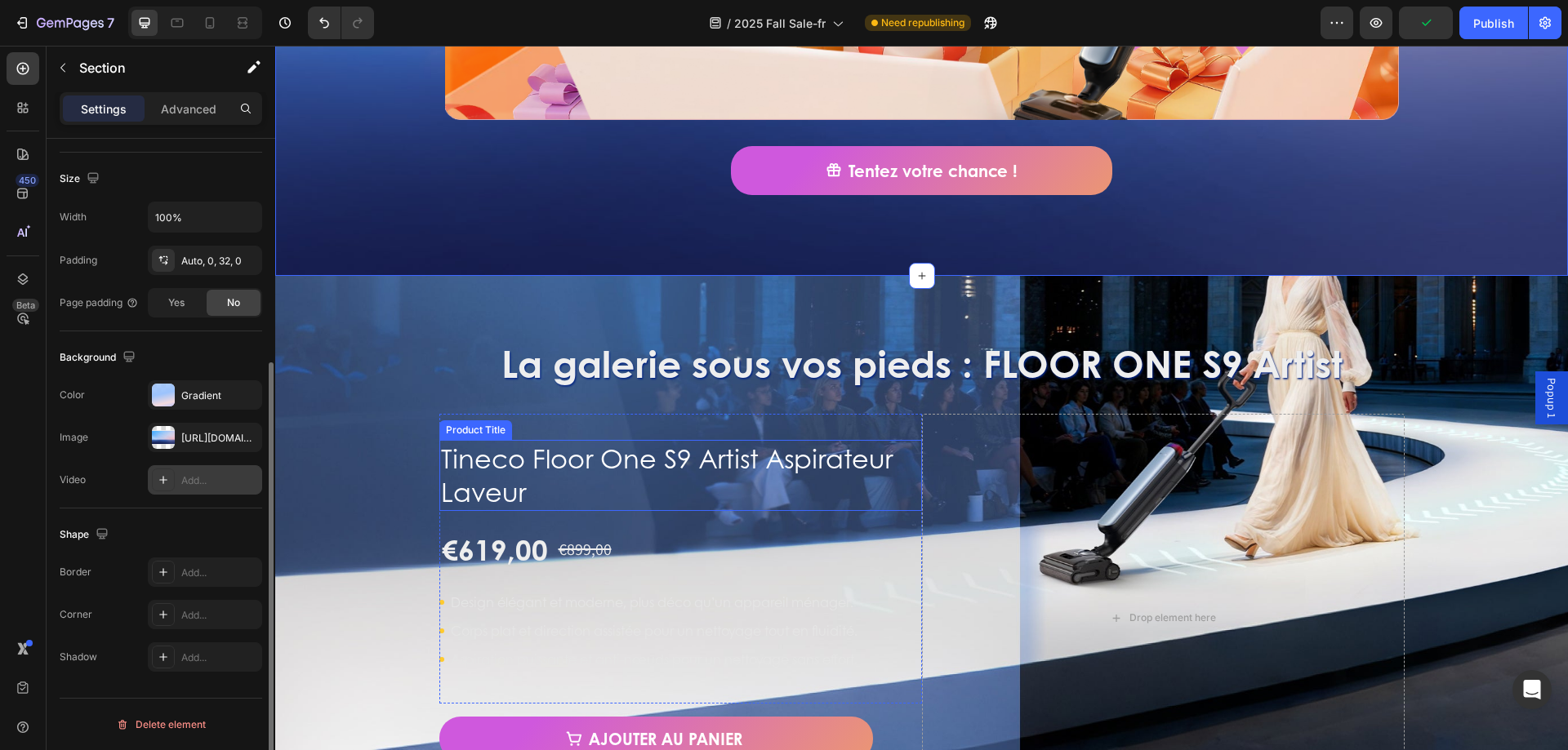
scroll to position [1306, 0]
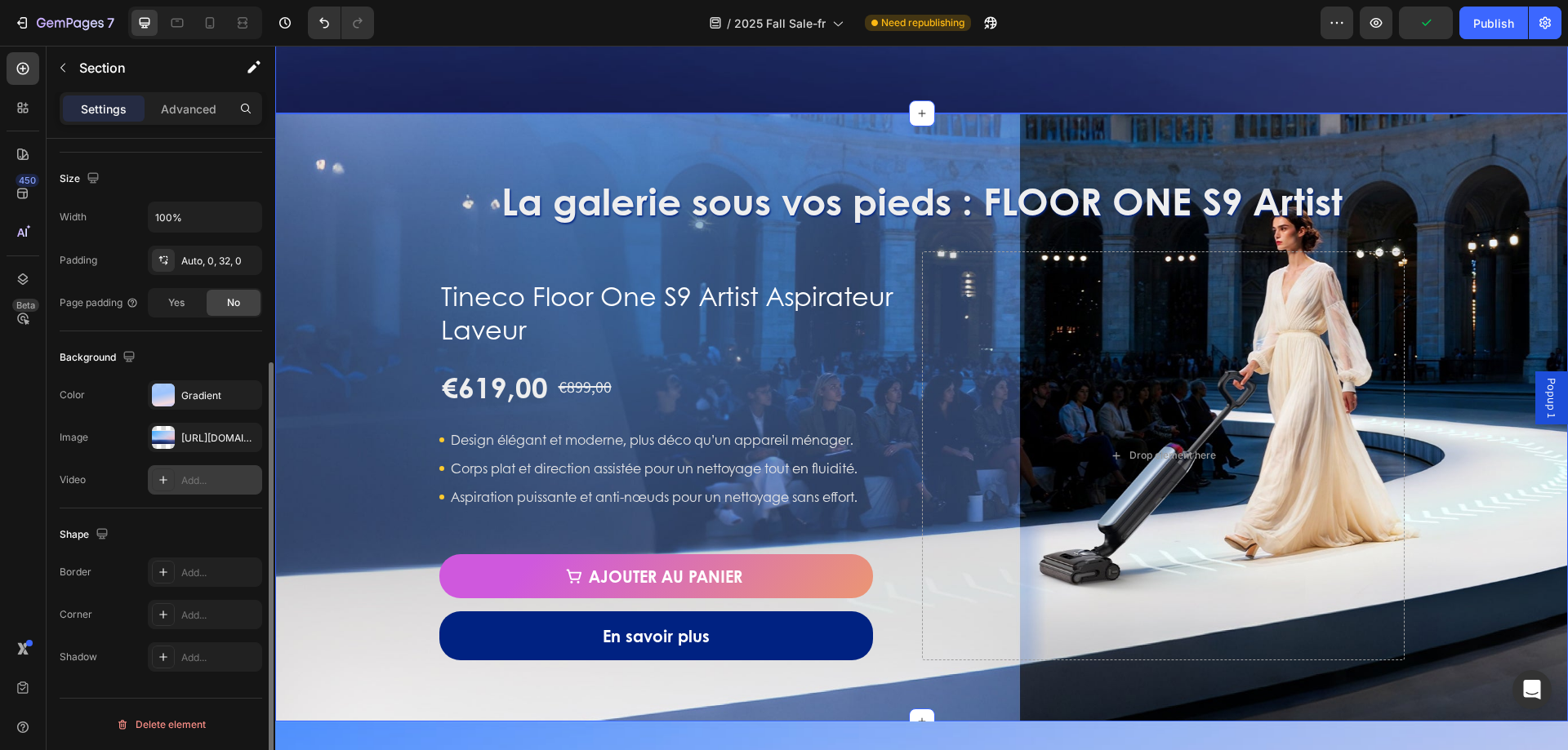
click at [375, 196] on div "La galerie sous vos pieds : FLOOR ONE S9 Artist Heading Tineco Floor One S9 Art…" at bounding box center [922, 417] width 1292 height 485
click at [165, 488] on div at bounding box center [163, 479] width 23 height 23
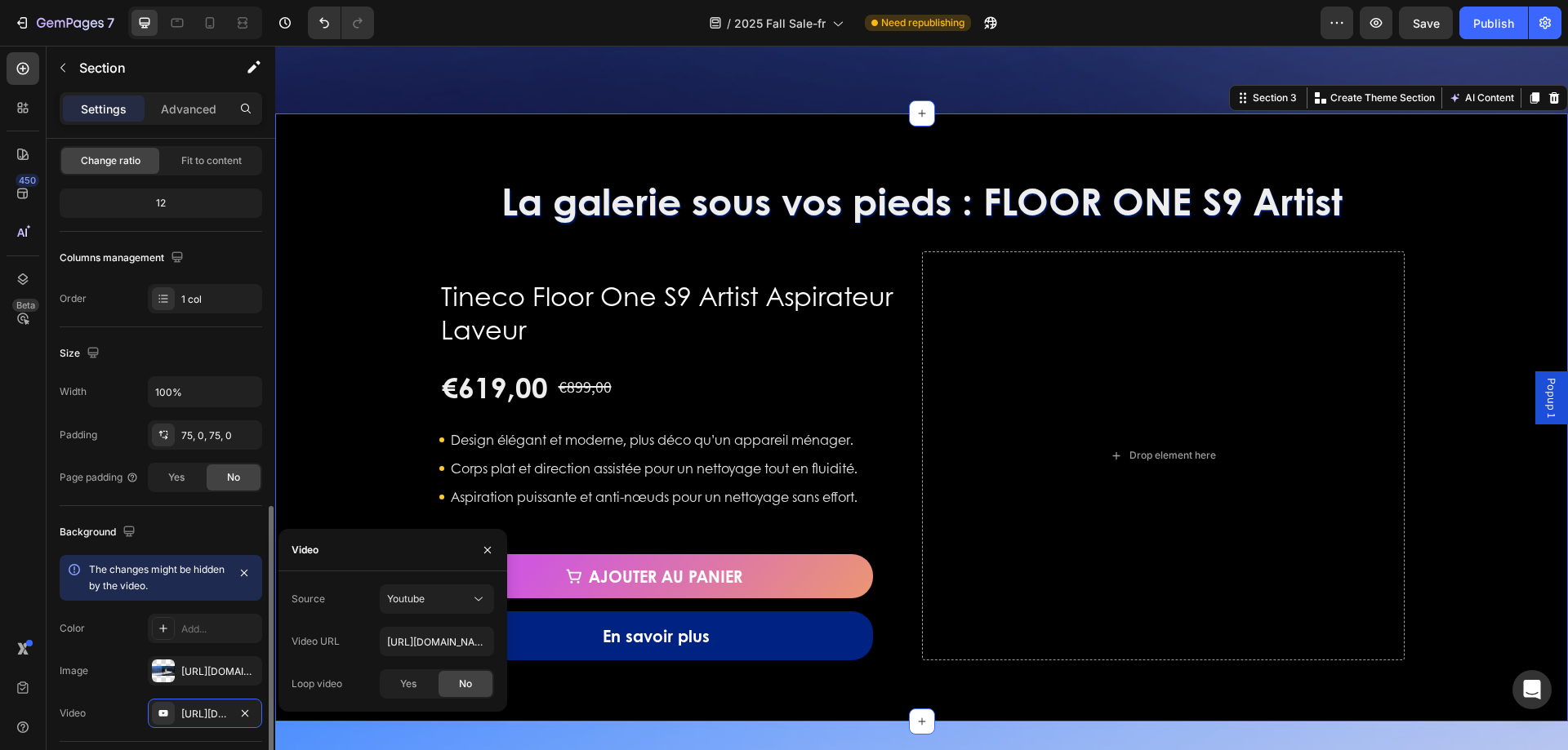
scroll to position [326, 0]
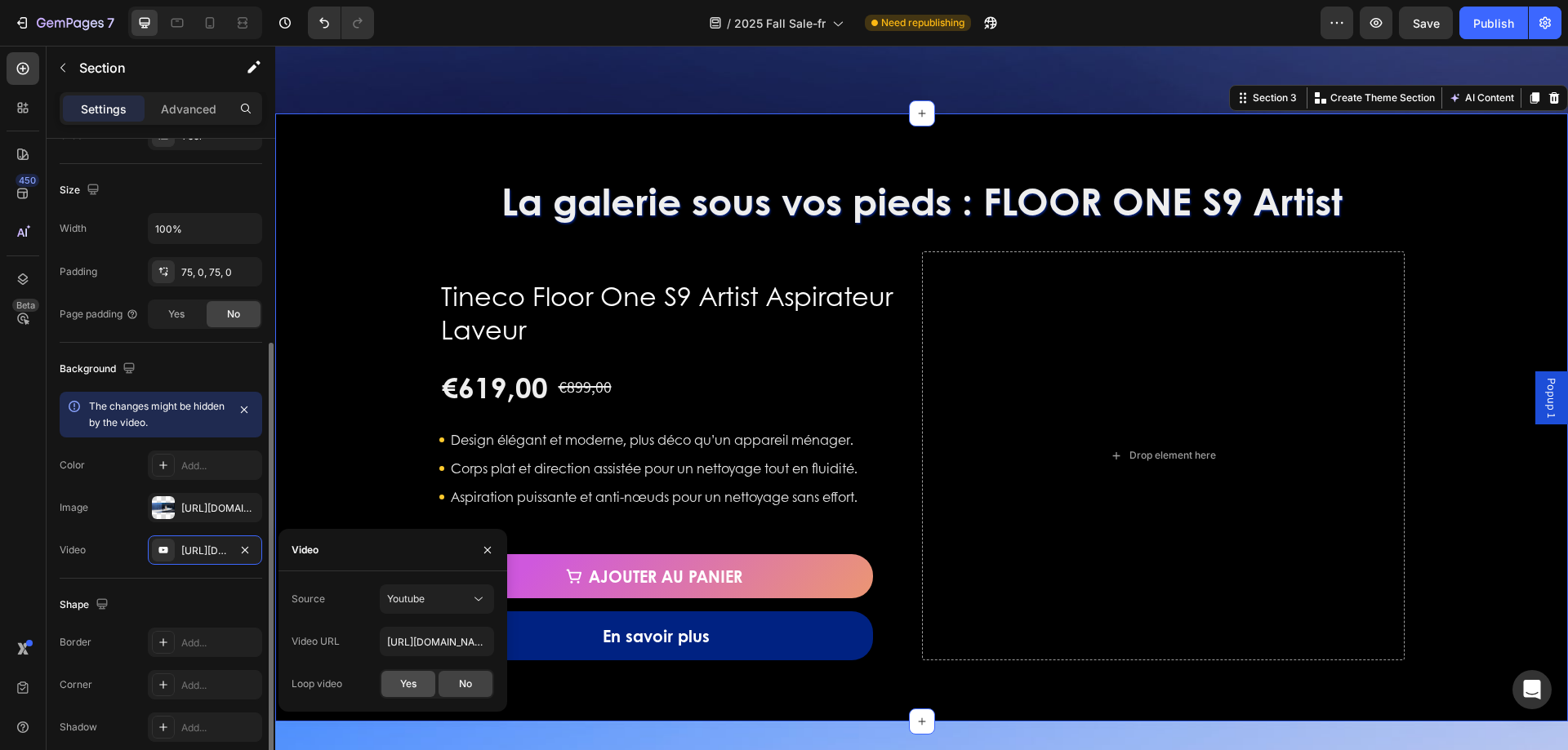
click at [401, 675] on div "Yes" at bounding box center [408, 684] width 54 height 26
click at [464, 601] on div "Youtube" at bounding box center [429, 599] width 83 height 15
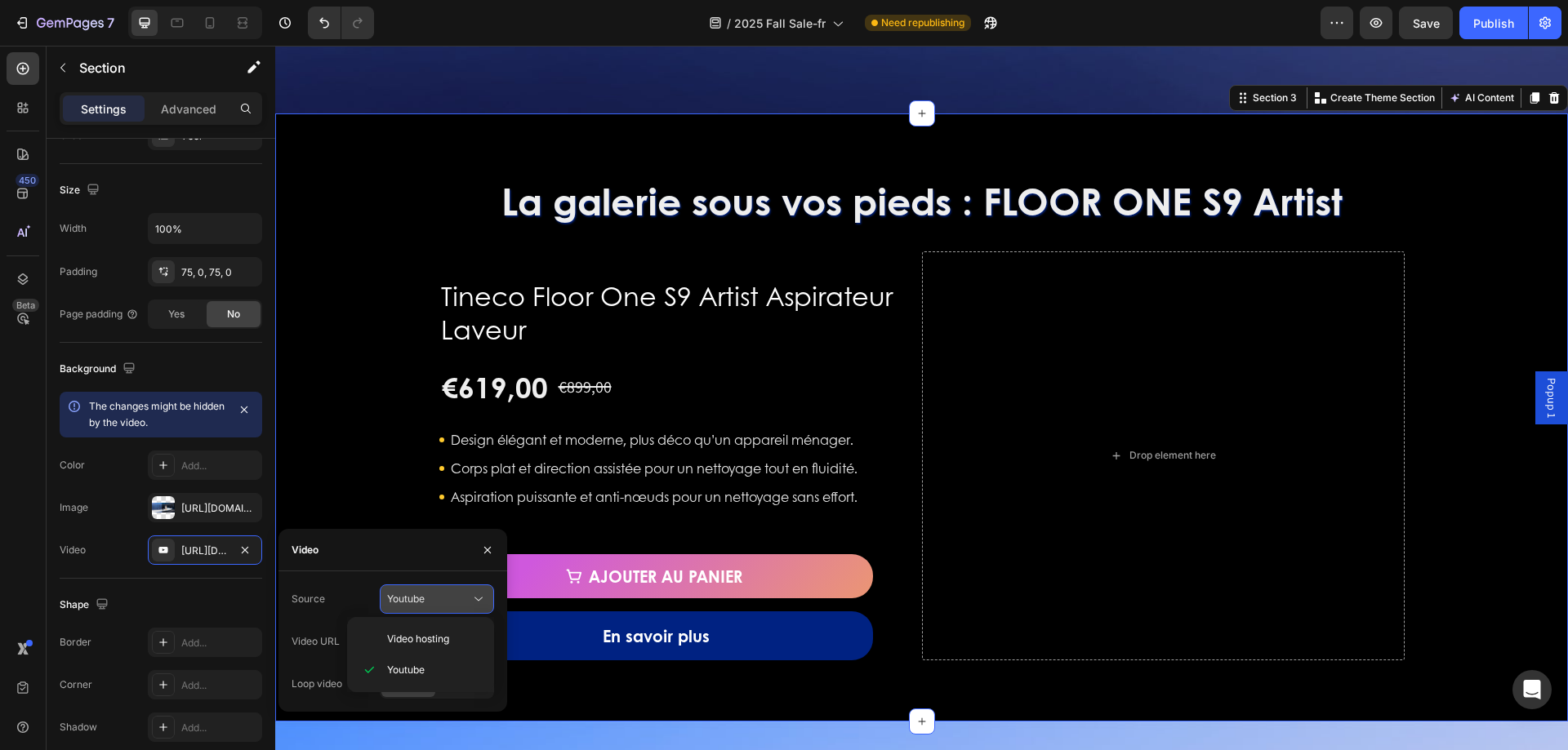
click at [471, 592] on icon at bounding box center [479, 599] width 17 height 17
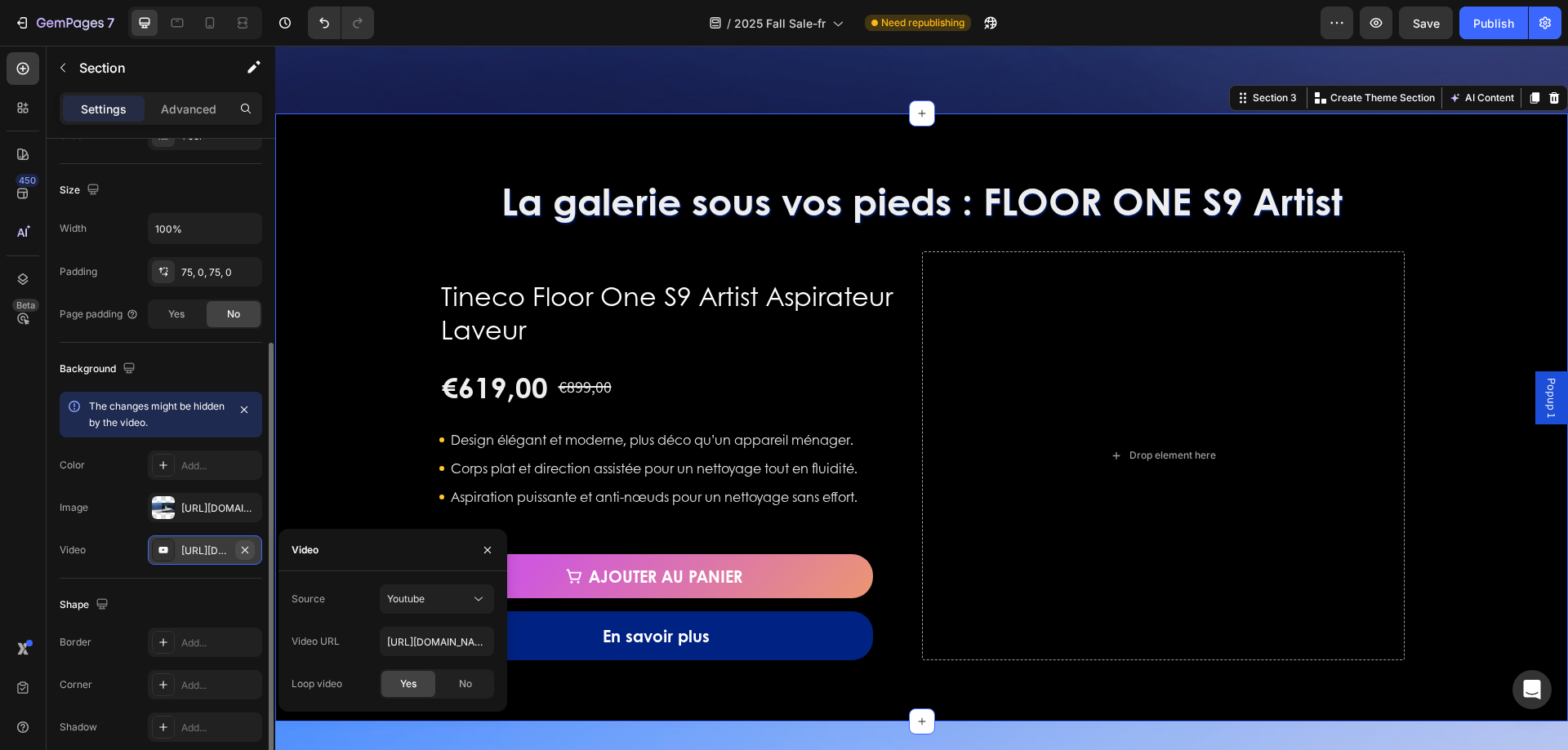
click at [250, 552] on icon "button" at bounding box center [244, 550] width 13 height 13
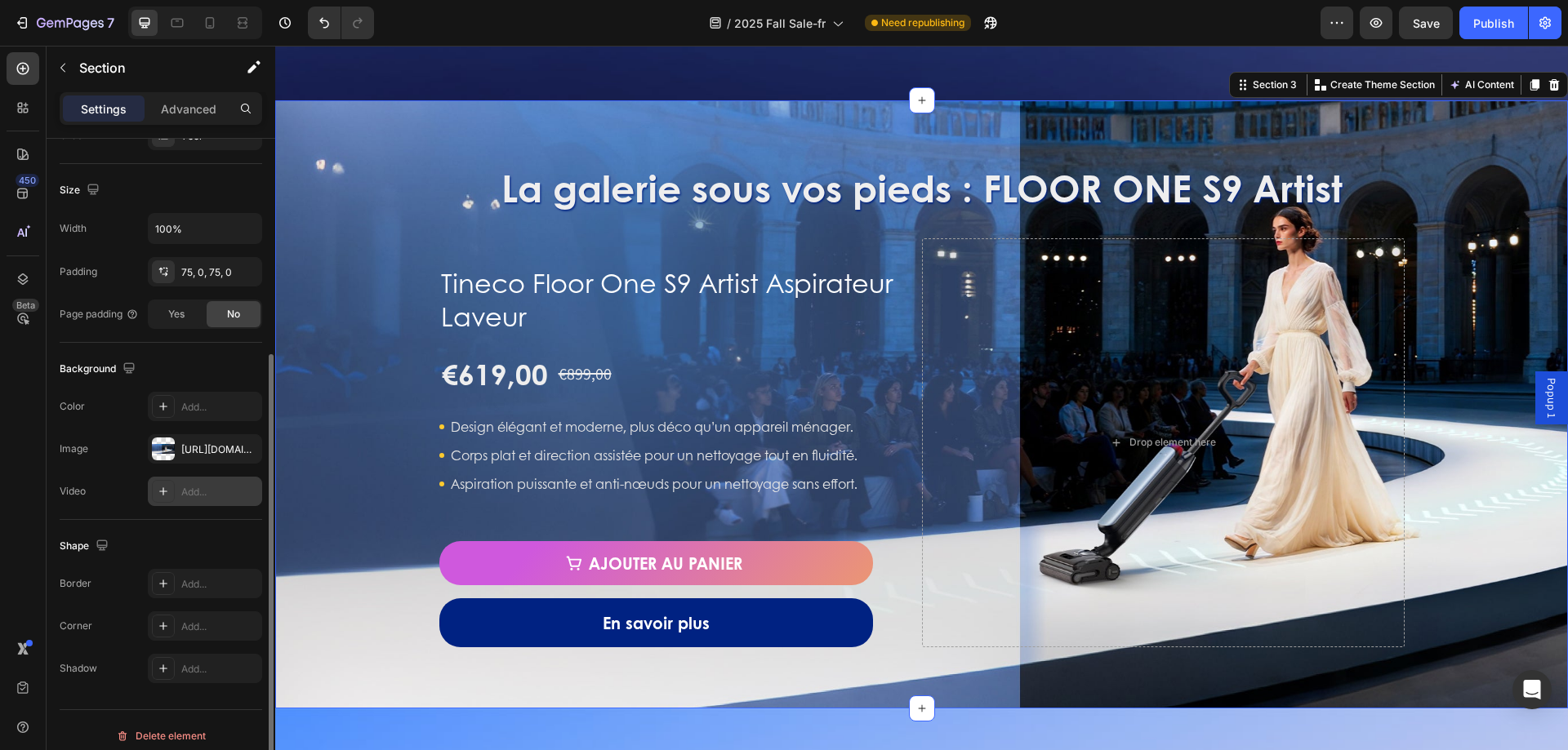
scroll to position [1306, 0]
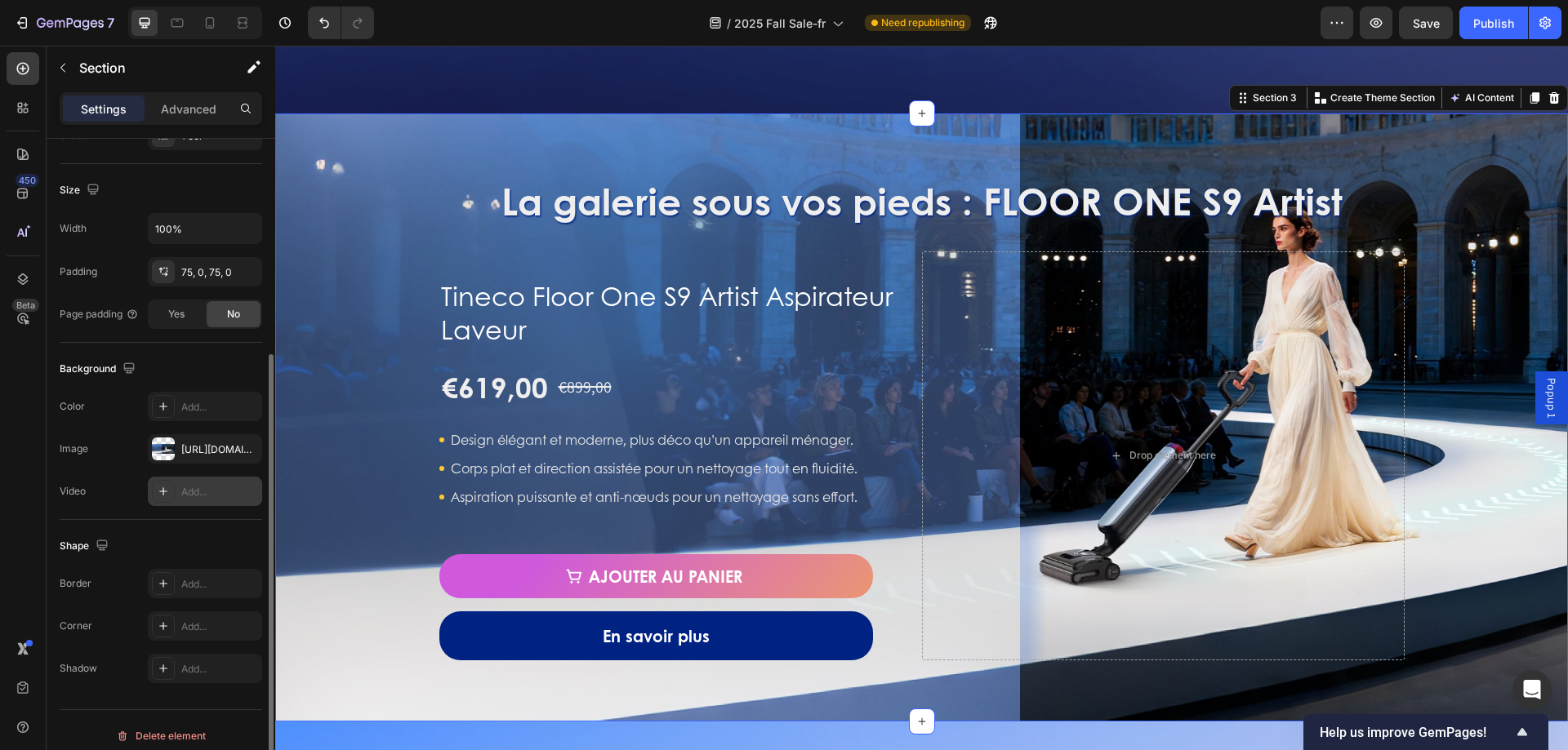
click at [633, 146] on div "La galerie sous vos pieds : FLOOR ONE S9 Artist Heading Tineco Floor One S9 Art…" at bounding box center [922, 418] width 1292 height 608
click at [190, 485] on div "Add..." at bounding box center [220, 492] width 76 height 15
type input "[URL][DOMAIN_NAME]"
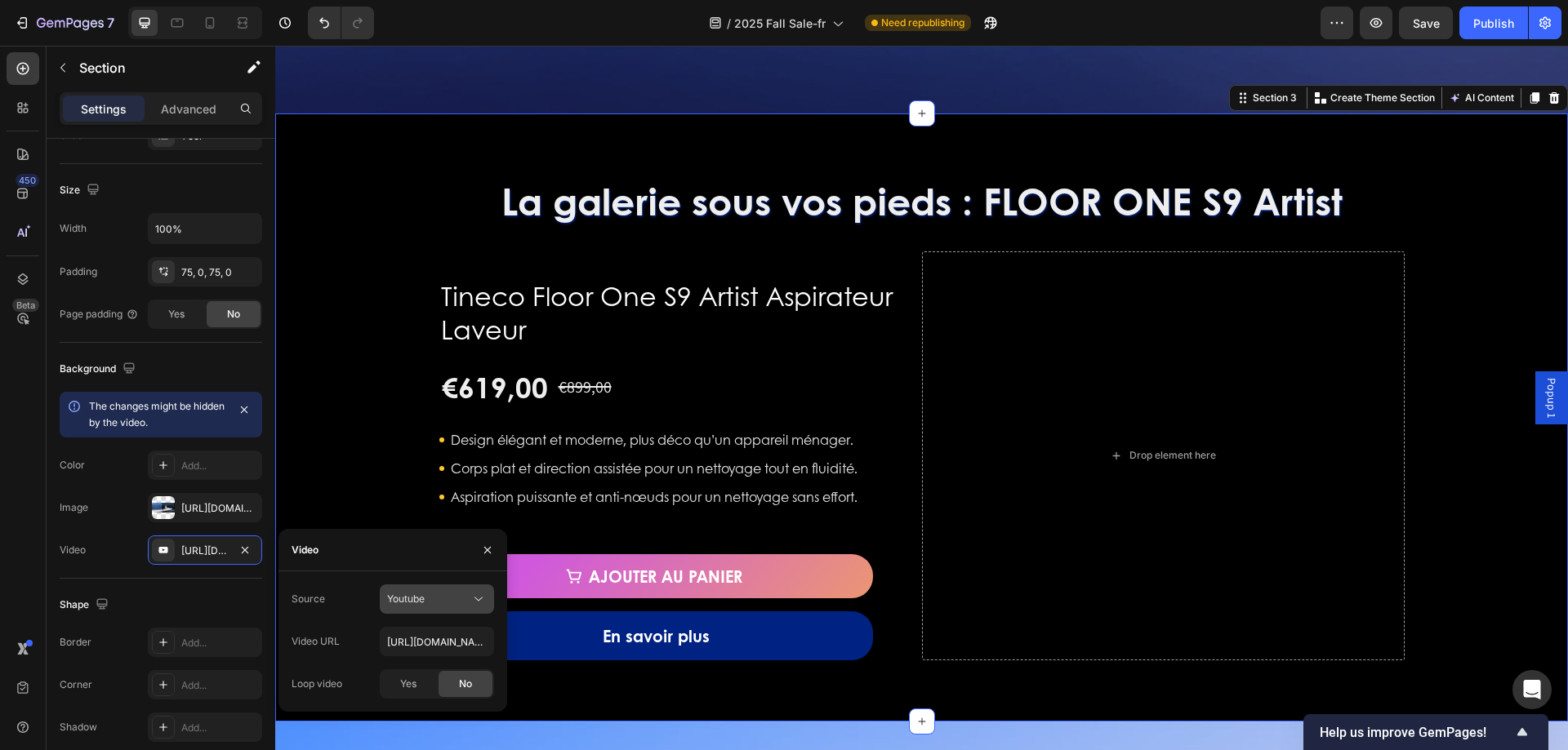
click at [481, 603] on icon at bounding box center [479, 599] width 17 height 17
click at [435, 630] on div "Video hosting" at bounding box center [421, 639] width 134 height 31
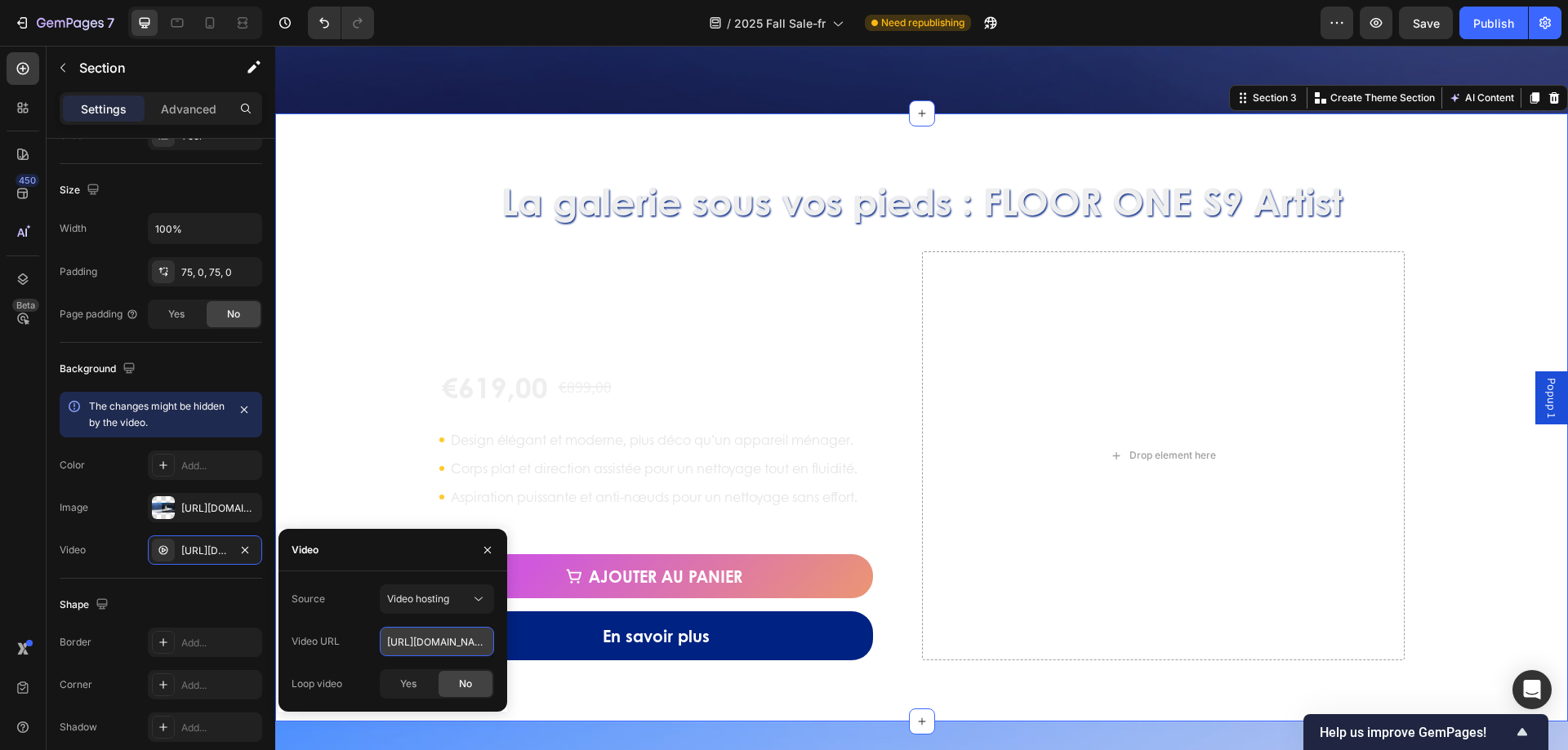
click at [461, 644] on input "[URL][DOMAIN_NAME]" at bounding box center [436, 642] width 115 height 29
paste input "[URL][DOMAIN_NAME]"
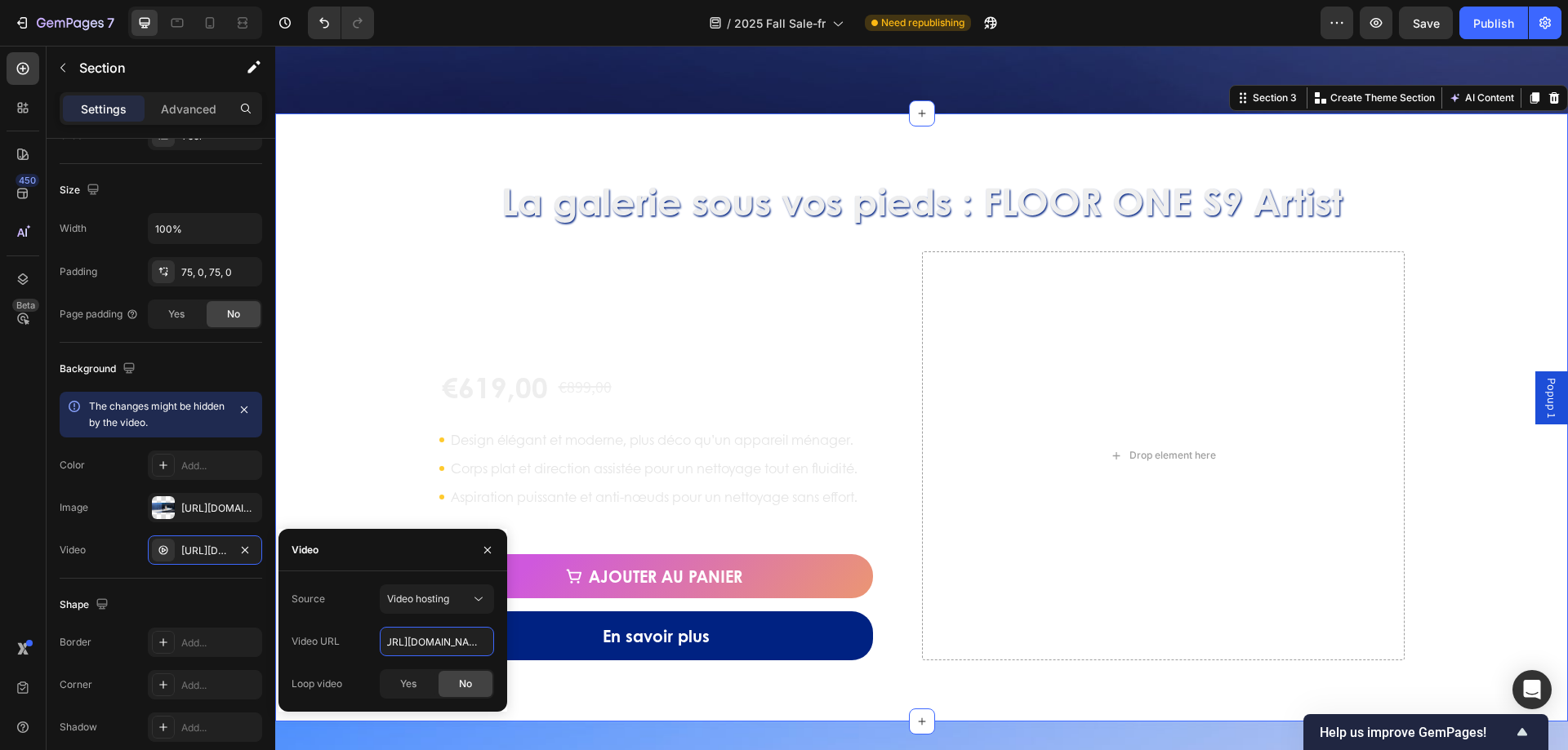
type input "[URL][DOMAIN_NAME]"
click at [295, 610] on div "Source" at bounding box center [308, 599] width 33 height 26
click at [429, 649] on input "[URL][DOMAIN_NAME]" at bounding box center [436, 642] width 115 height 29
click at [450, 637] on input "[URL][DOMAIN_NAME]" at bounding box center [436, 642] width 115 height 29
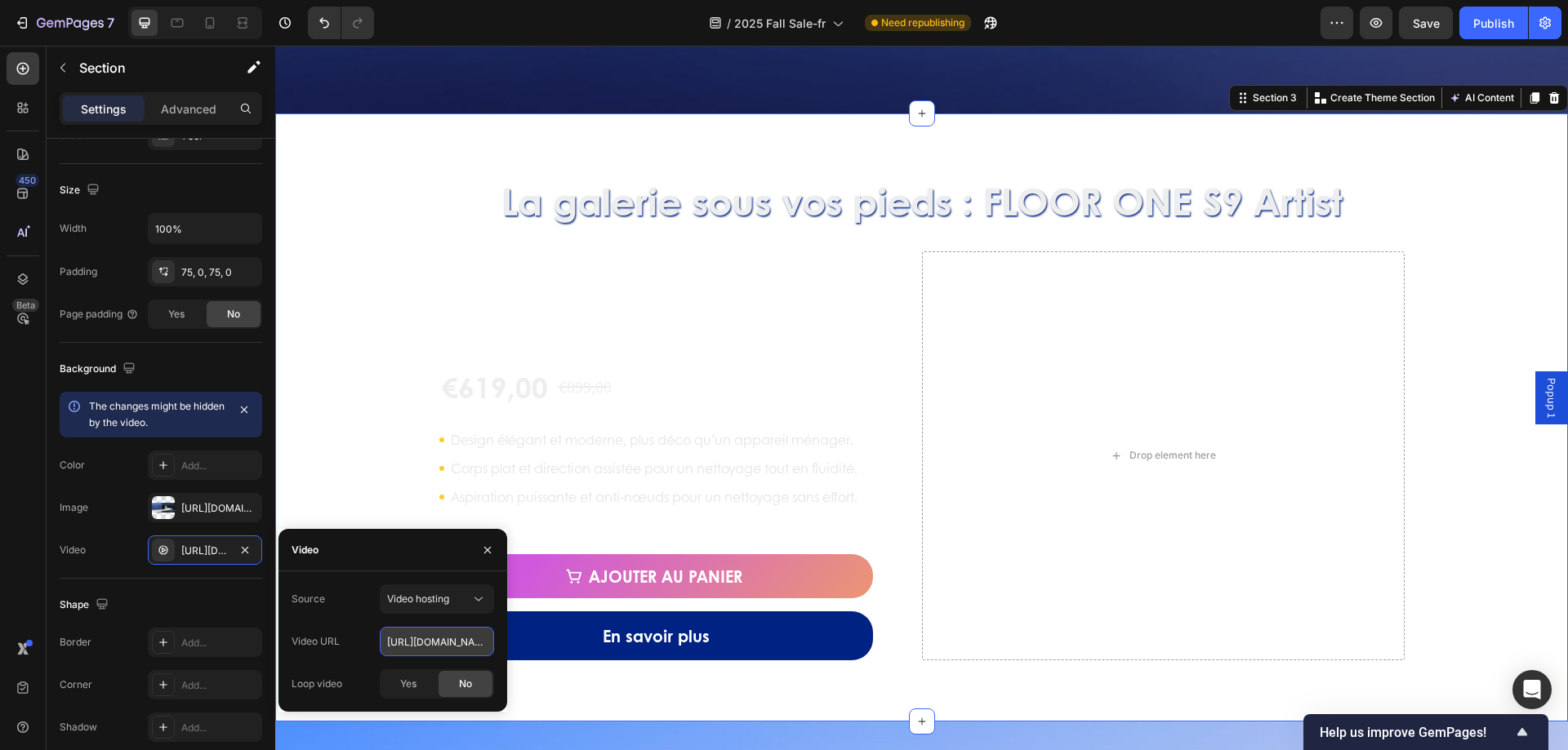
click at [450, 637] on input "[URL][DOMAIN_NAME]" at bounding box center [436, 642] width 115 height 29
paste input "<blockquote class="instagram-media" data-instgrm-captioned data-instgrm-permali…"
type input "<blockquote class="instagram-media" data-instgrm-captioned data-instgrm-permali…"
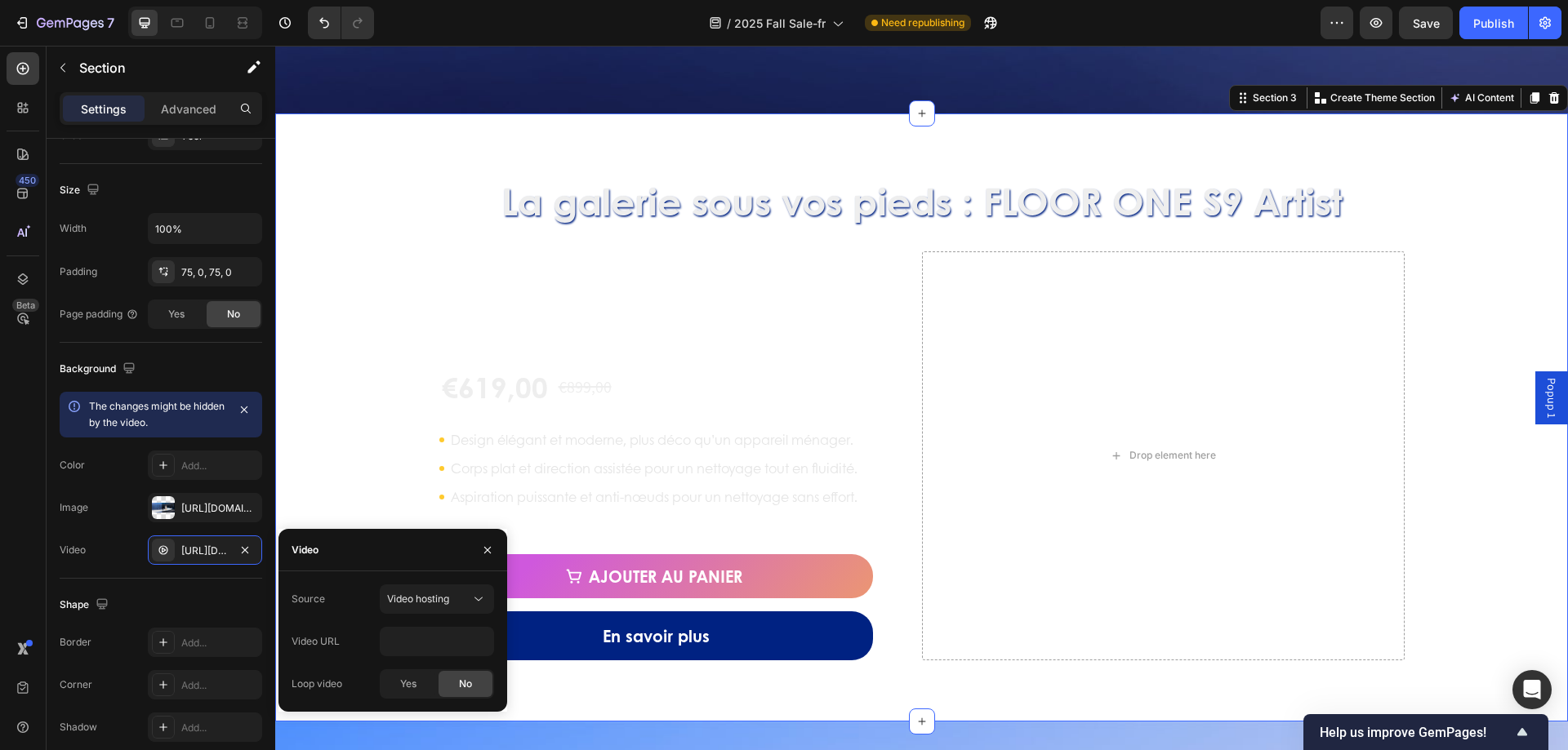
click at [326, 625] on div "Source Video hosting Video URL Loop video Yes No" at bounding box center [392, 641] width 203 height 115
click at [315, 653] on div "Video URL" at bounding box center [315, 641] width 48 height 26
click at [485, 551] on icon "button" at bounding box center [486, 550] width 13 height 13
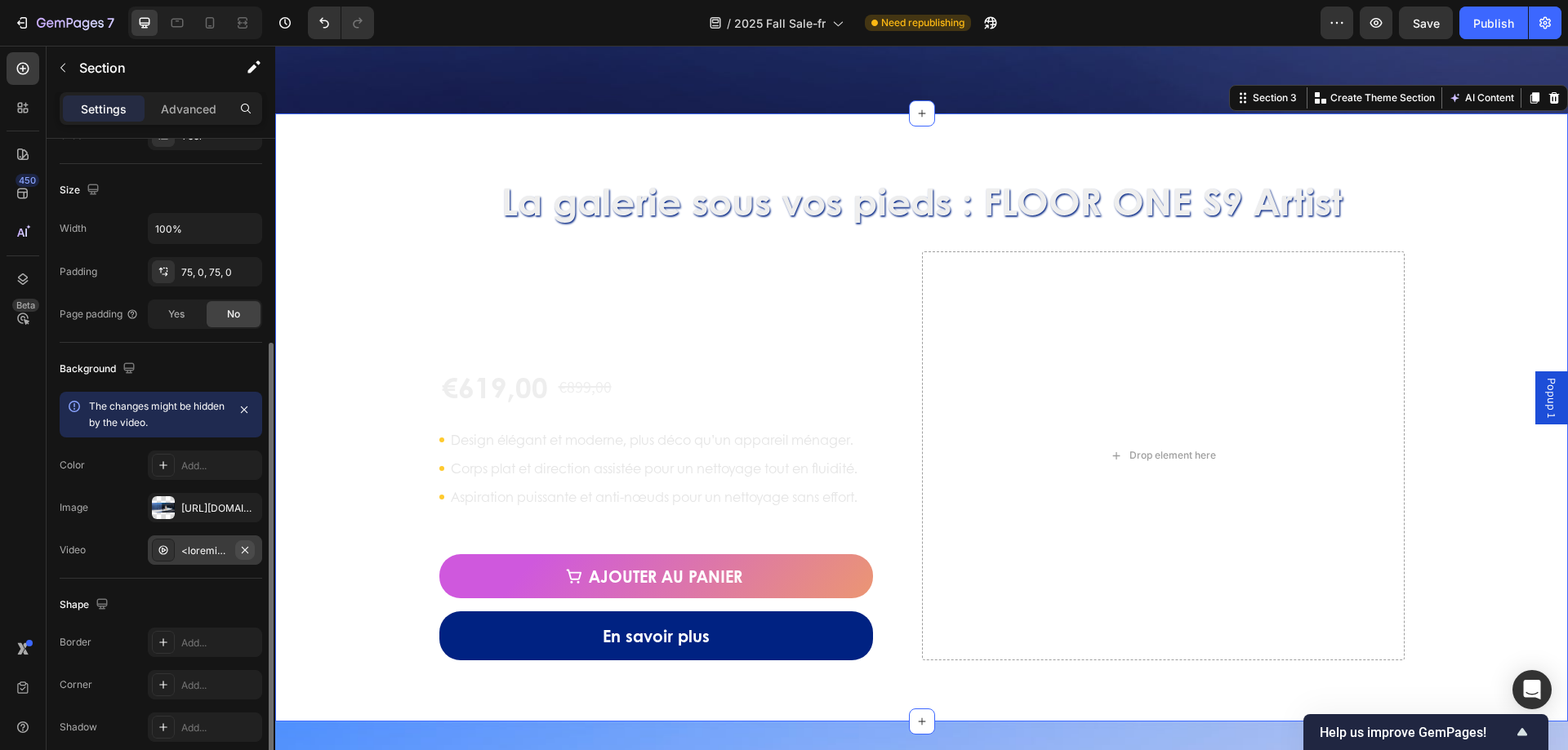
click at [247, 549] on icon "button" at bounding box center [244, 550] width 13 height 13
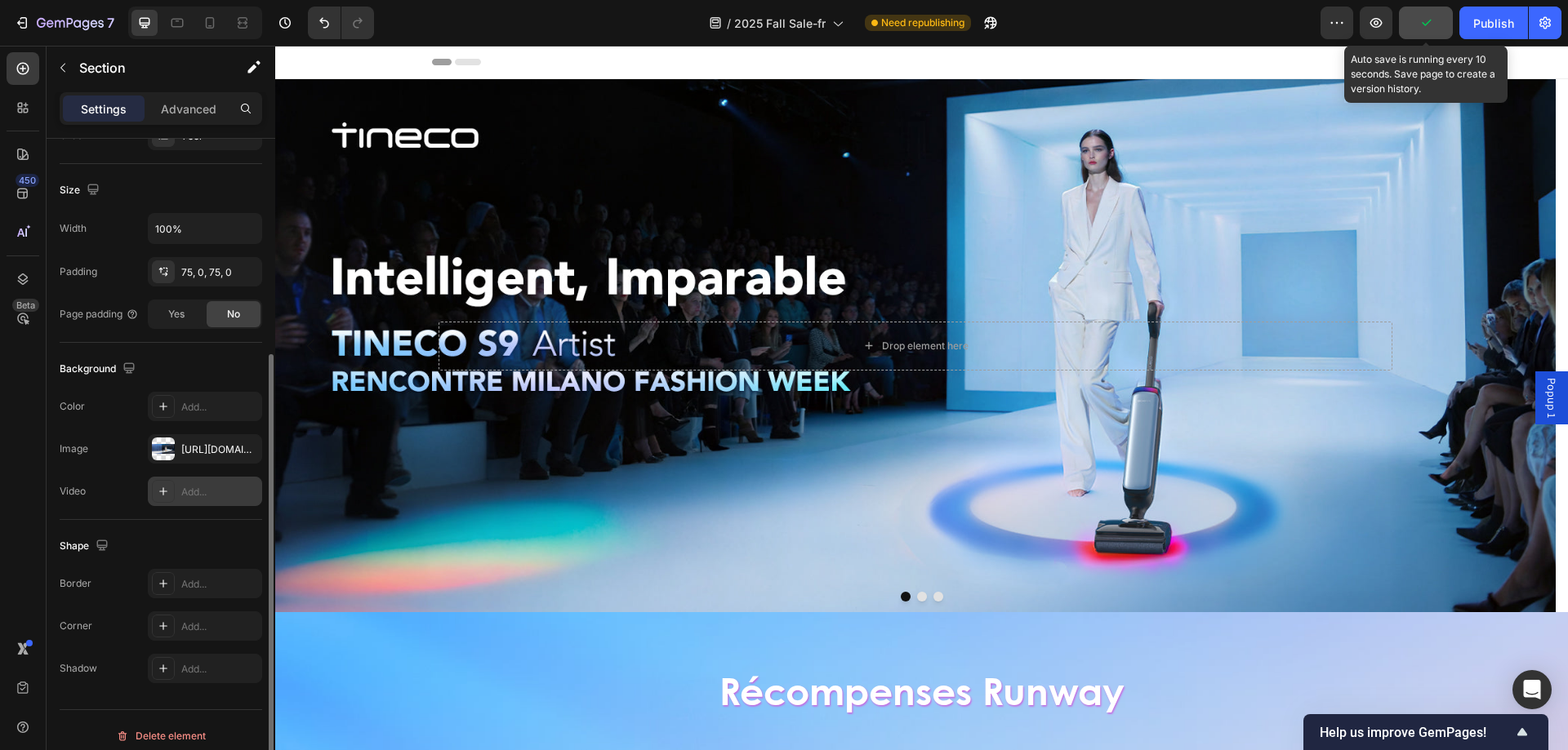
click at [1426, 18] on icon "button" at bounding box center [1426, 23] width 17 height 17
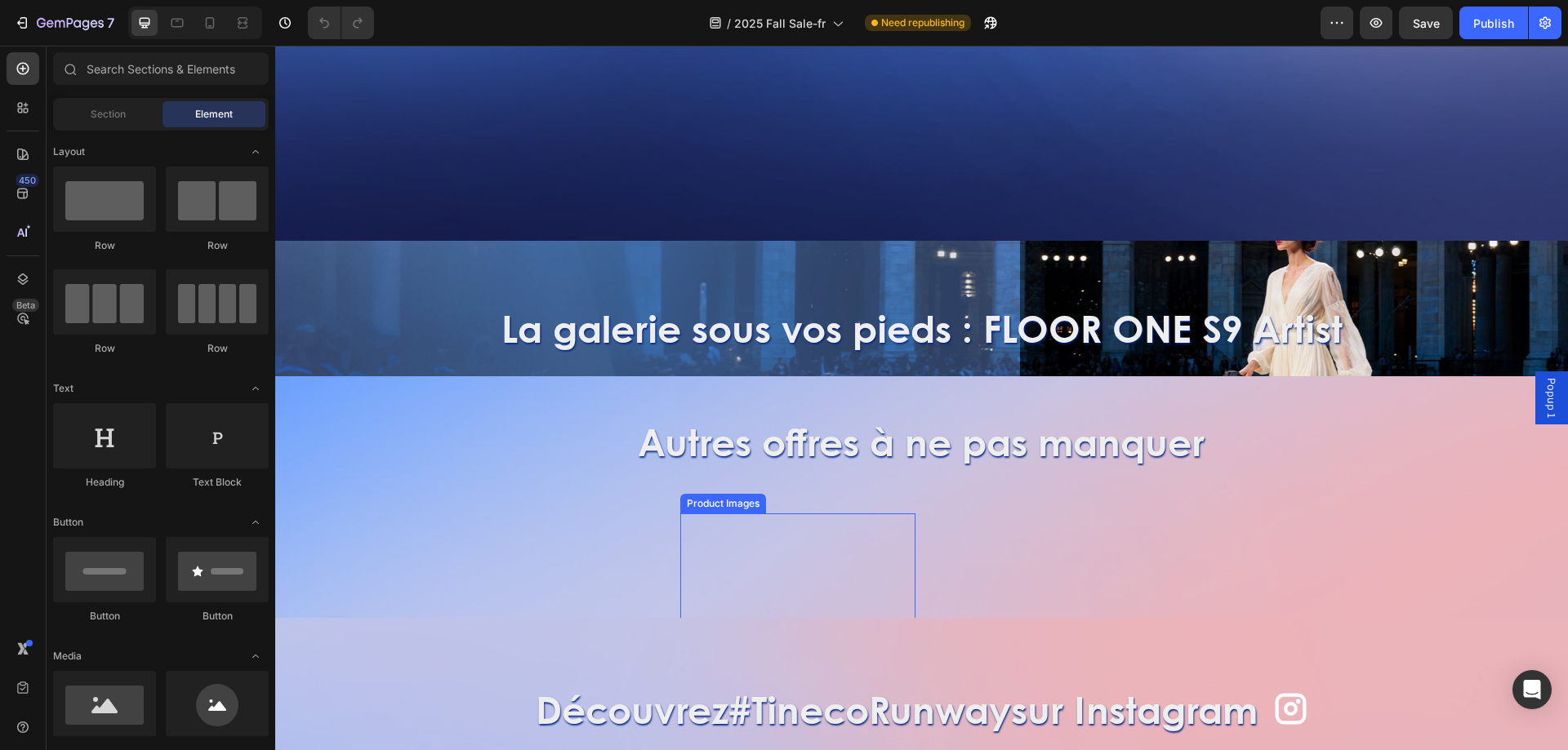
scroll to position [1470, 0]
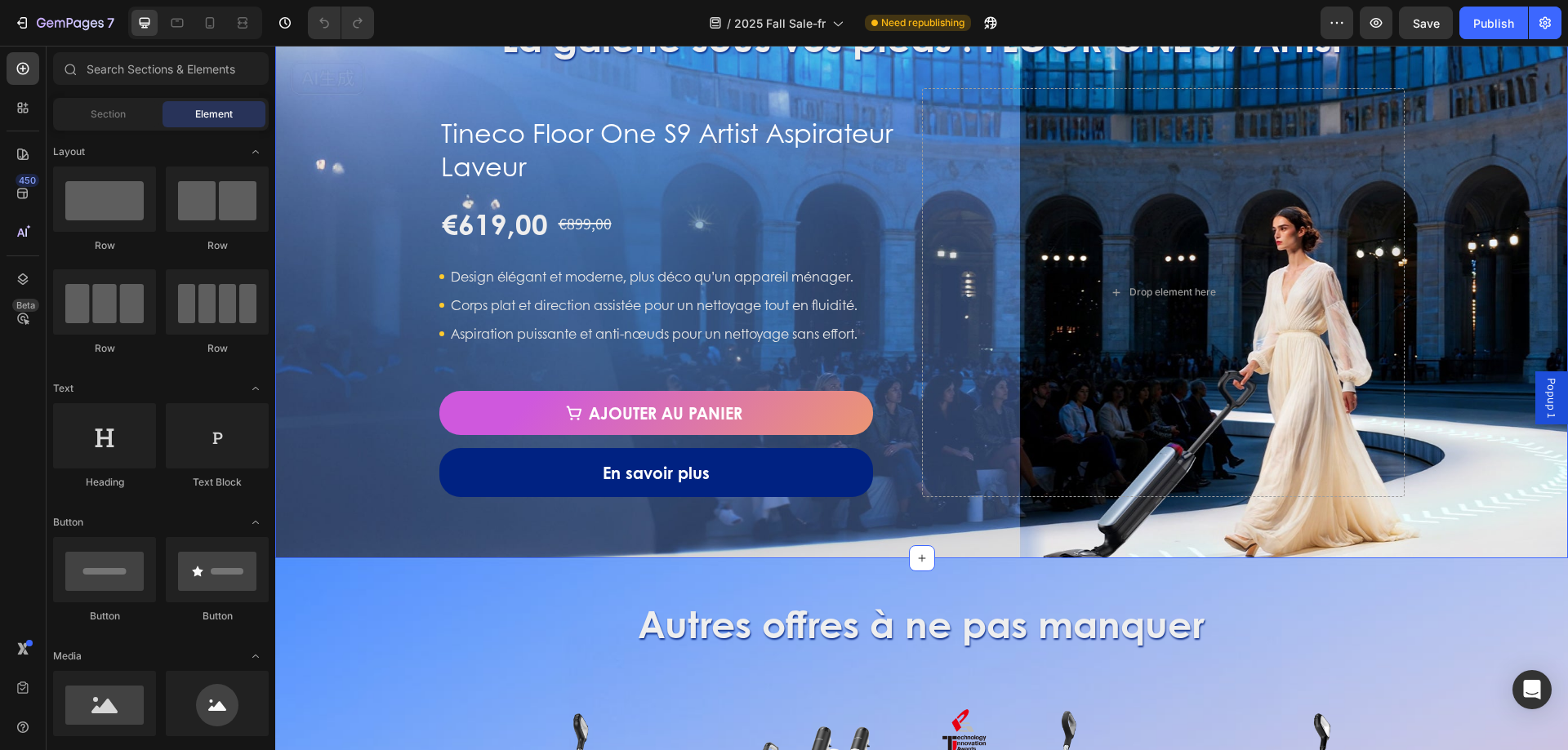
click at [378, 313] on div "La galerie sous vos pieds : FLOOR ONE S9 Artist Heading Tineco Floor One S9 Art…" at bounding box center [922, 254] width 1292 height 485
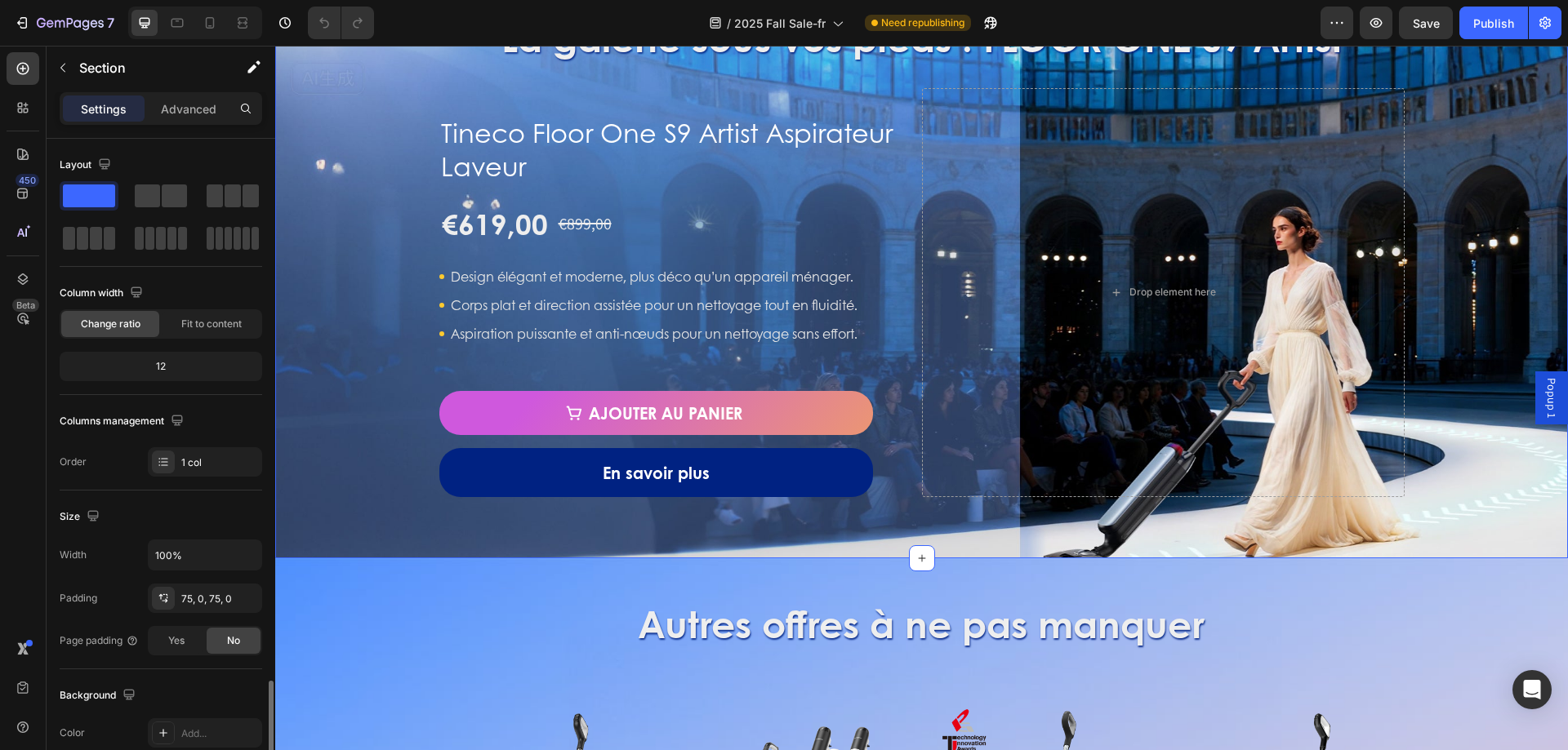
scroll to position [326, 0]
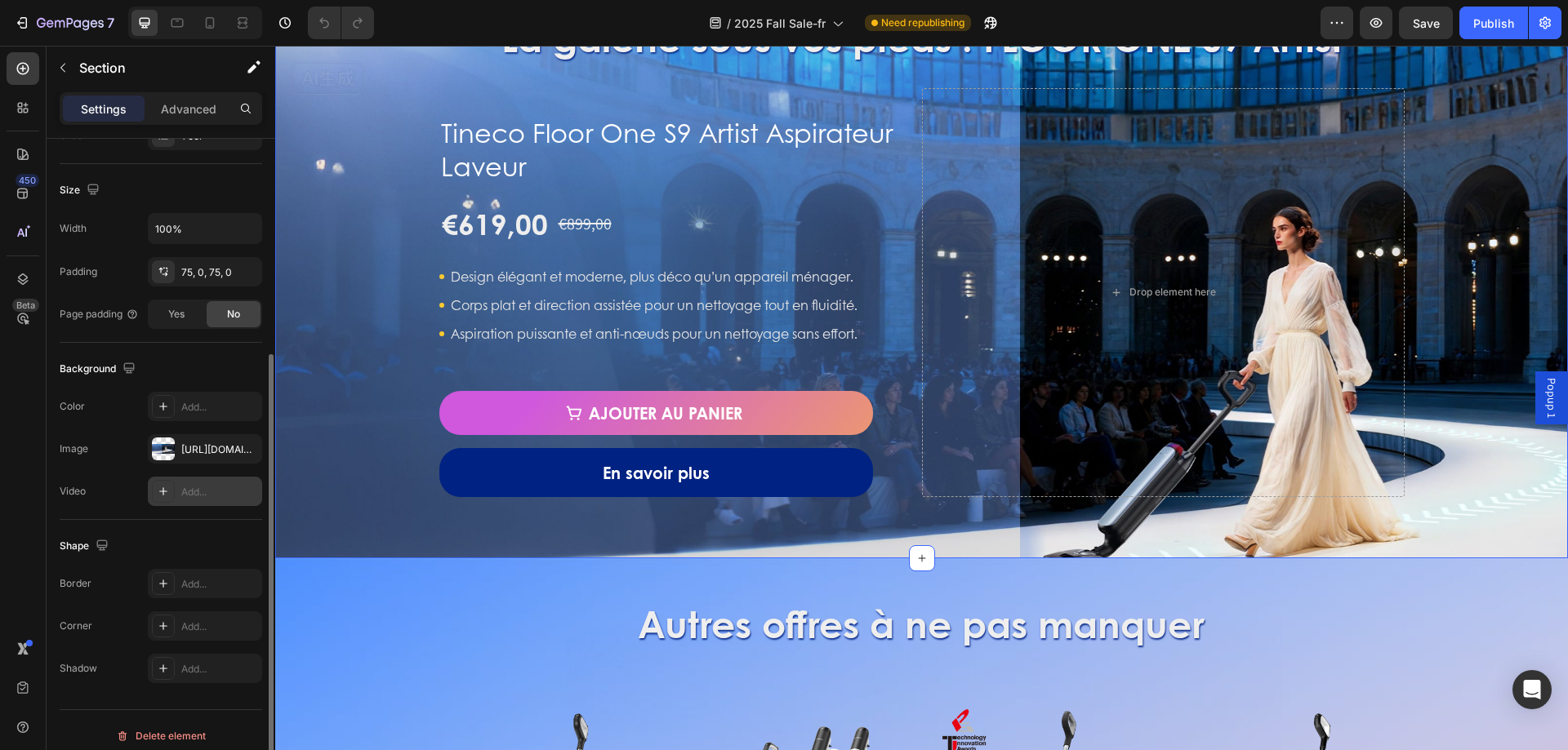
click at [186, 496] on div "Add..." at bounding box center [220, 492] width 76 height 15
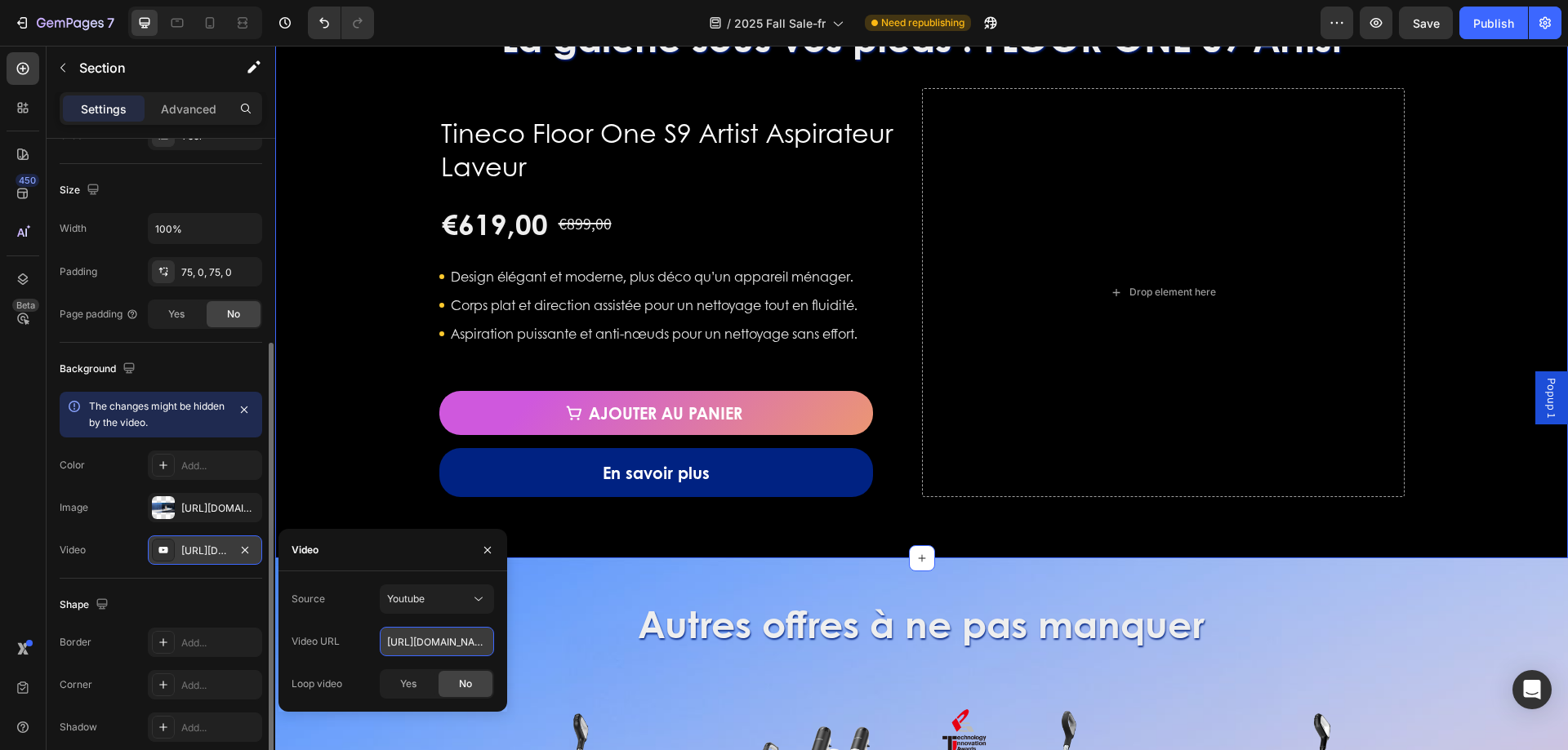
click at [425, 646] on input "[URL][DOMAIN_NAME]" at bounding box center [436, 642] width 115 height 29
paste input "https://youtube.com/shorts/Owy77v4ULAA?feature=share"
type input "https://youtube.com/shorts/Owy77v4ULAA?feature=share"
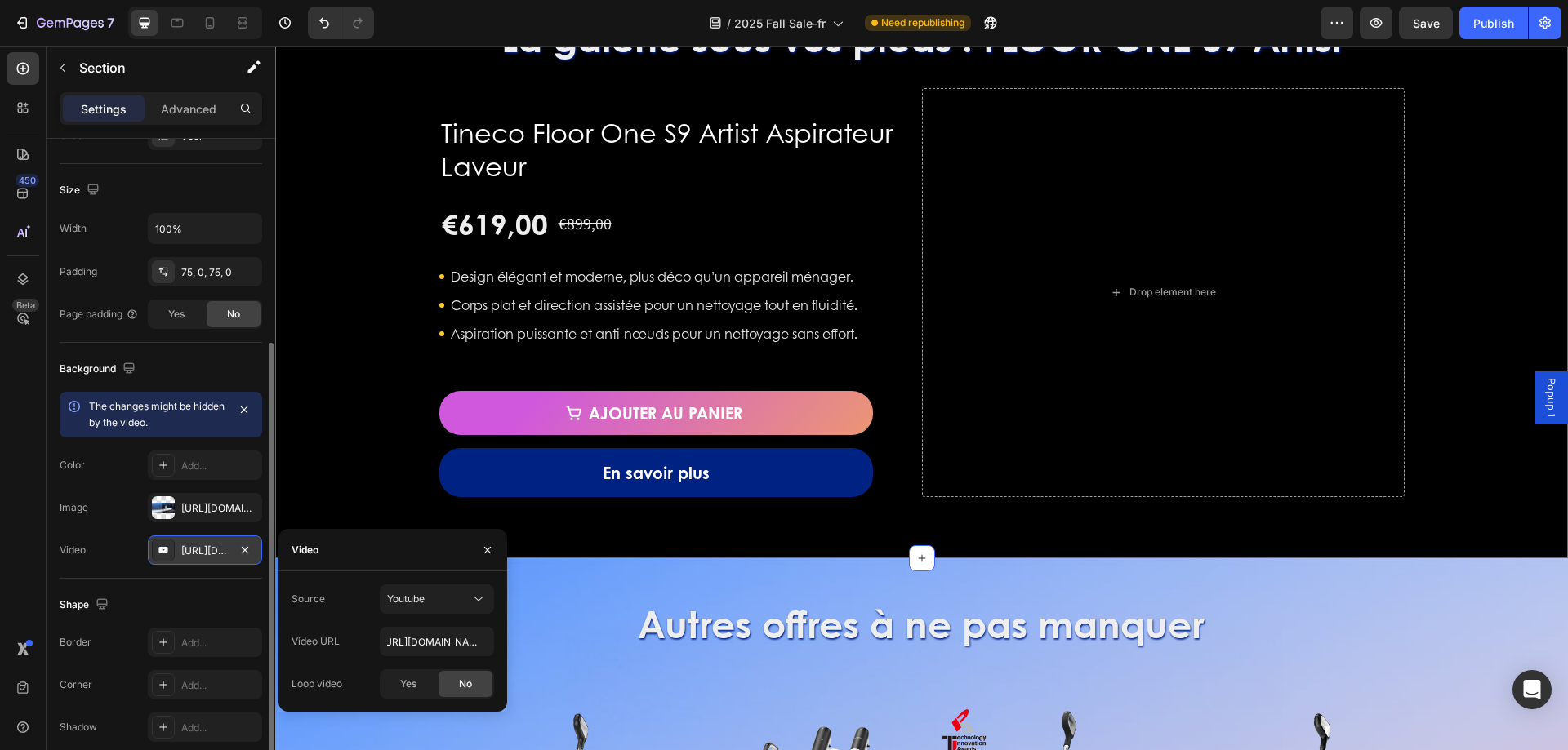
click at [410, 677] on span "Yes" at bounding box center [408, 683] width 17 height 15
click at [439, 647] on input "https://youtube.com/shorts/Owy77v4ULAA?feature=share" at bounding box center [436, 642] width 115 height 29
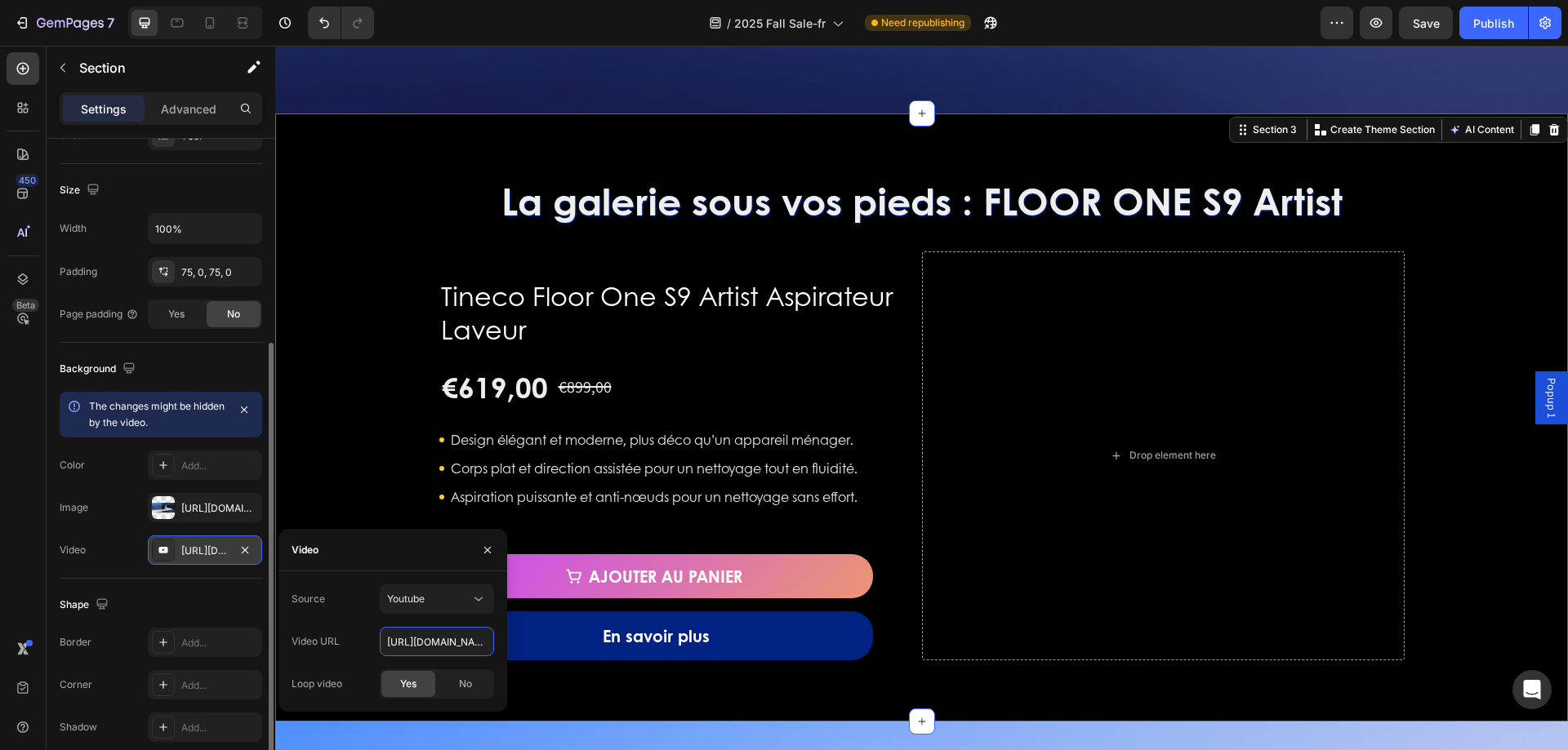
scroll to position [1225, 0]
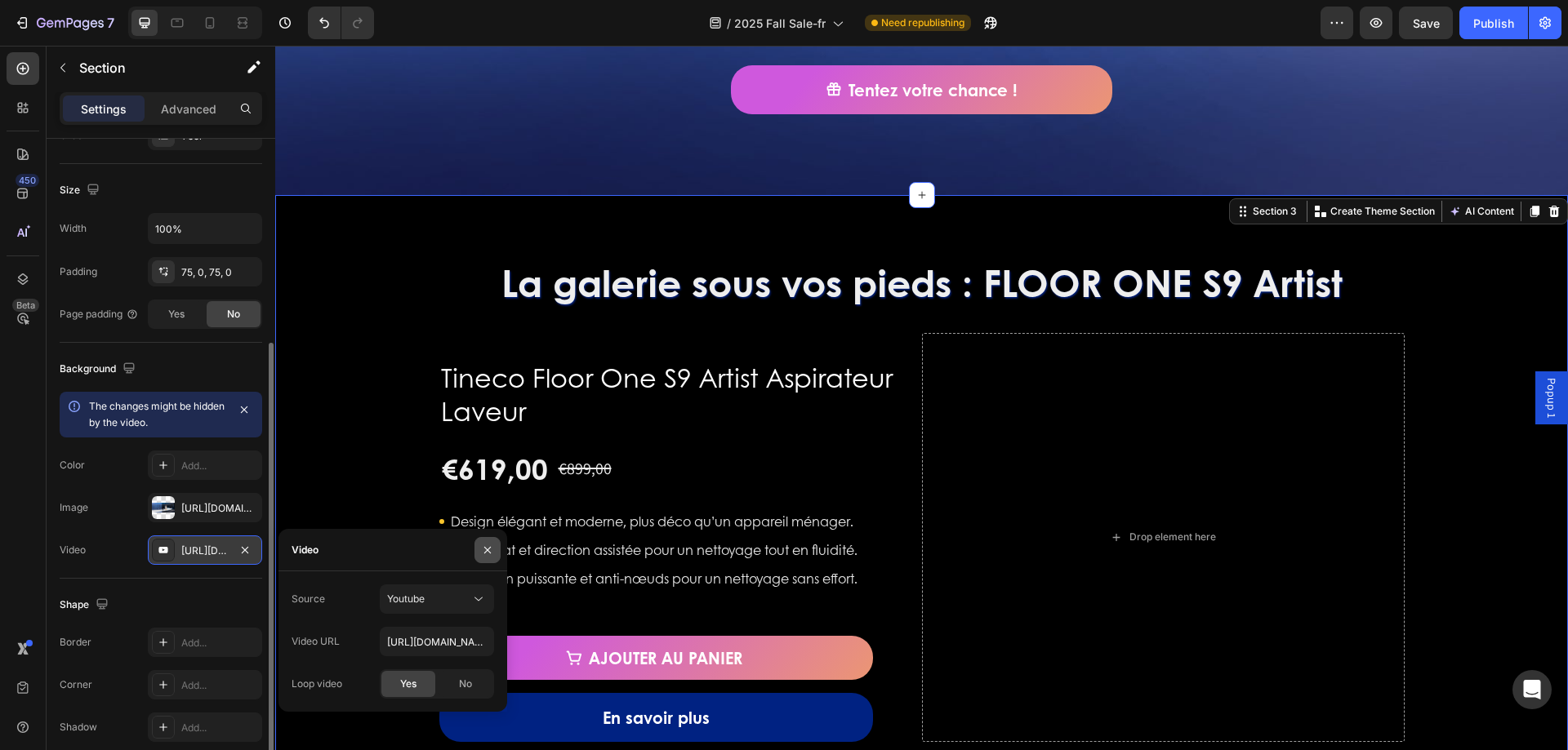
click at [483, 549] on icon "button" at bounding box center [486, 550] width 13 height 13
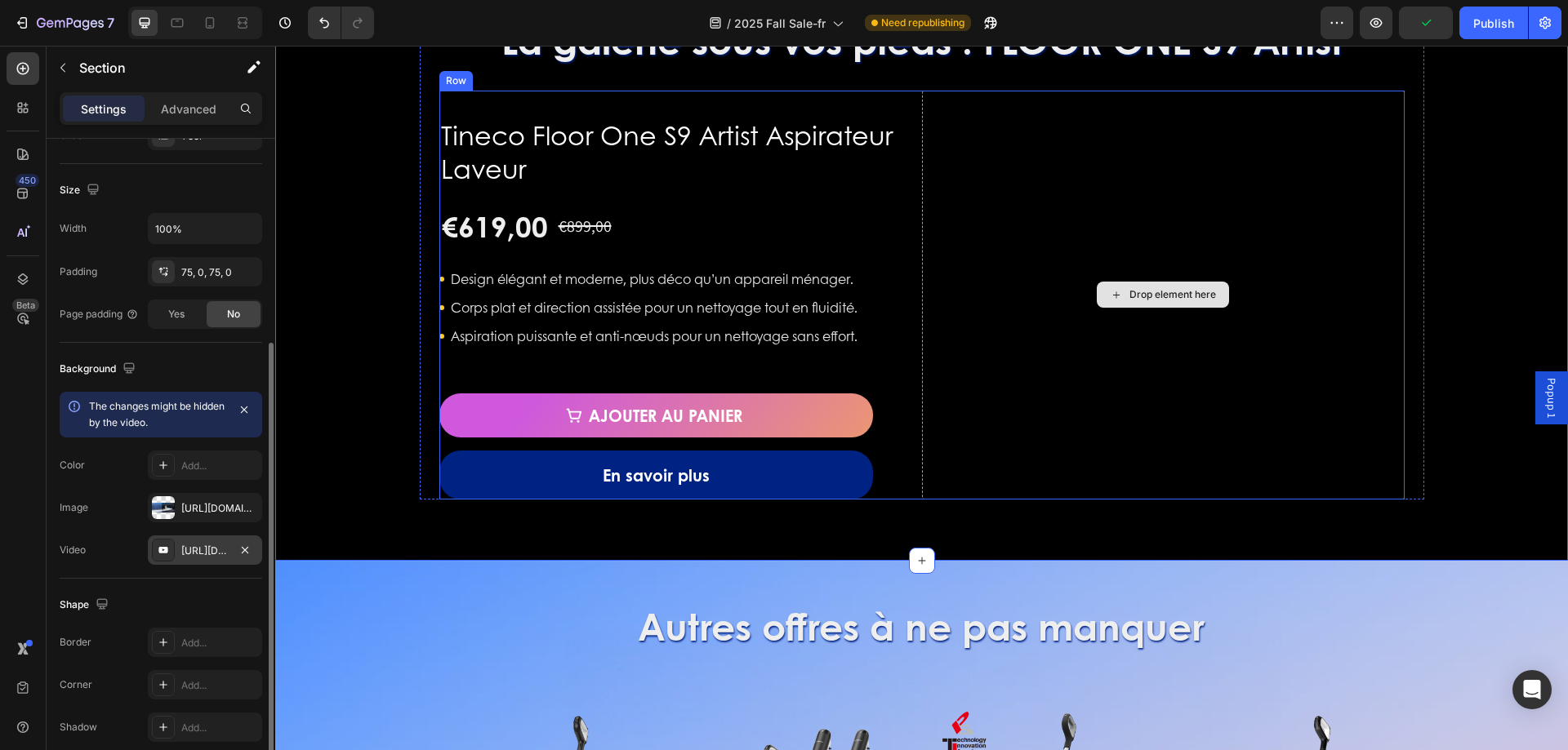
scroll to position [1306, 0]
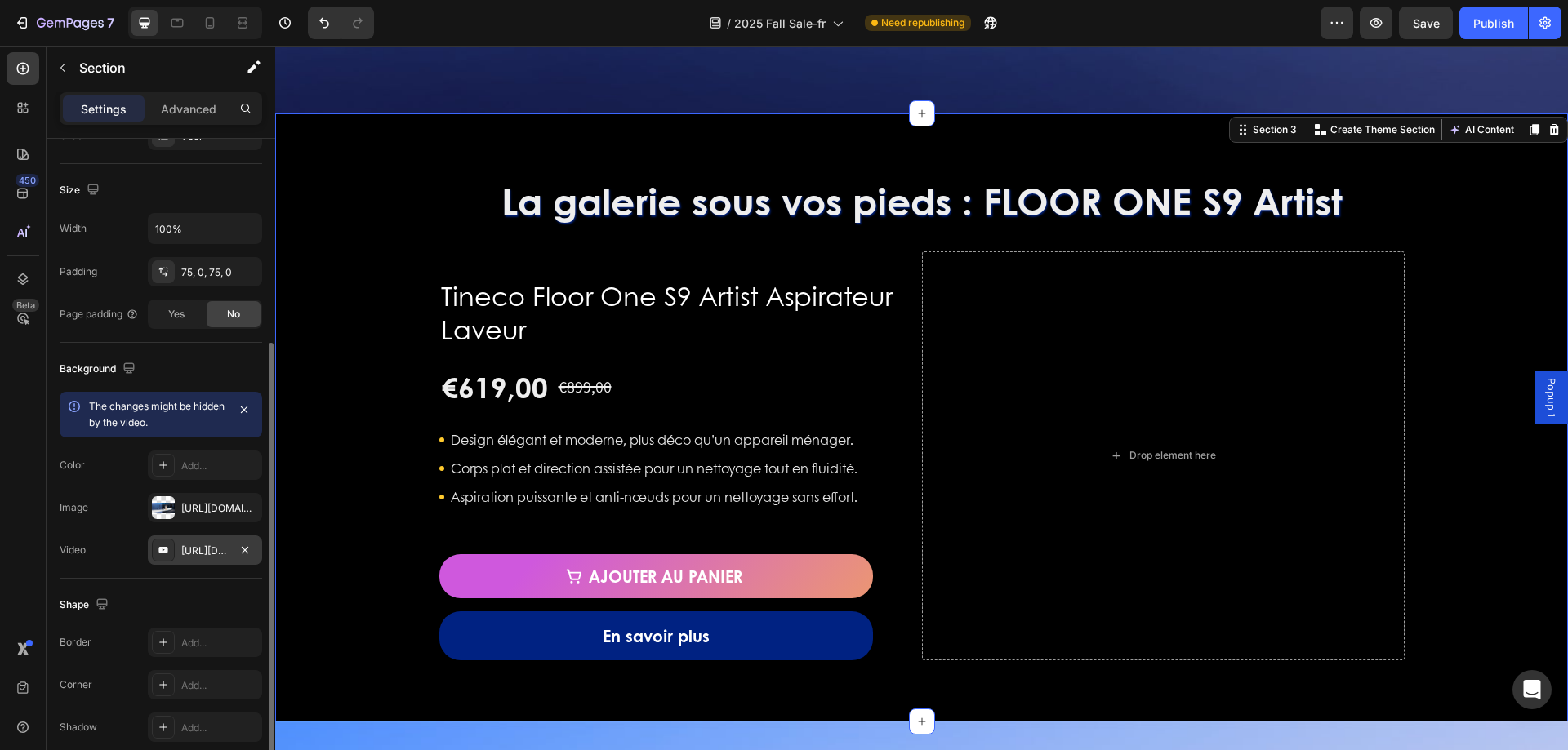
click at [189, 544] on div "https://youtube.com/shorts/Owy77v4ULAA?feature=share" at bounding box center [205, 551] width 47 height 15
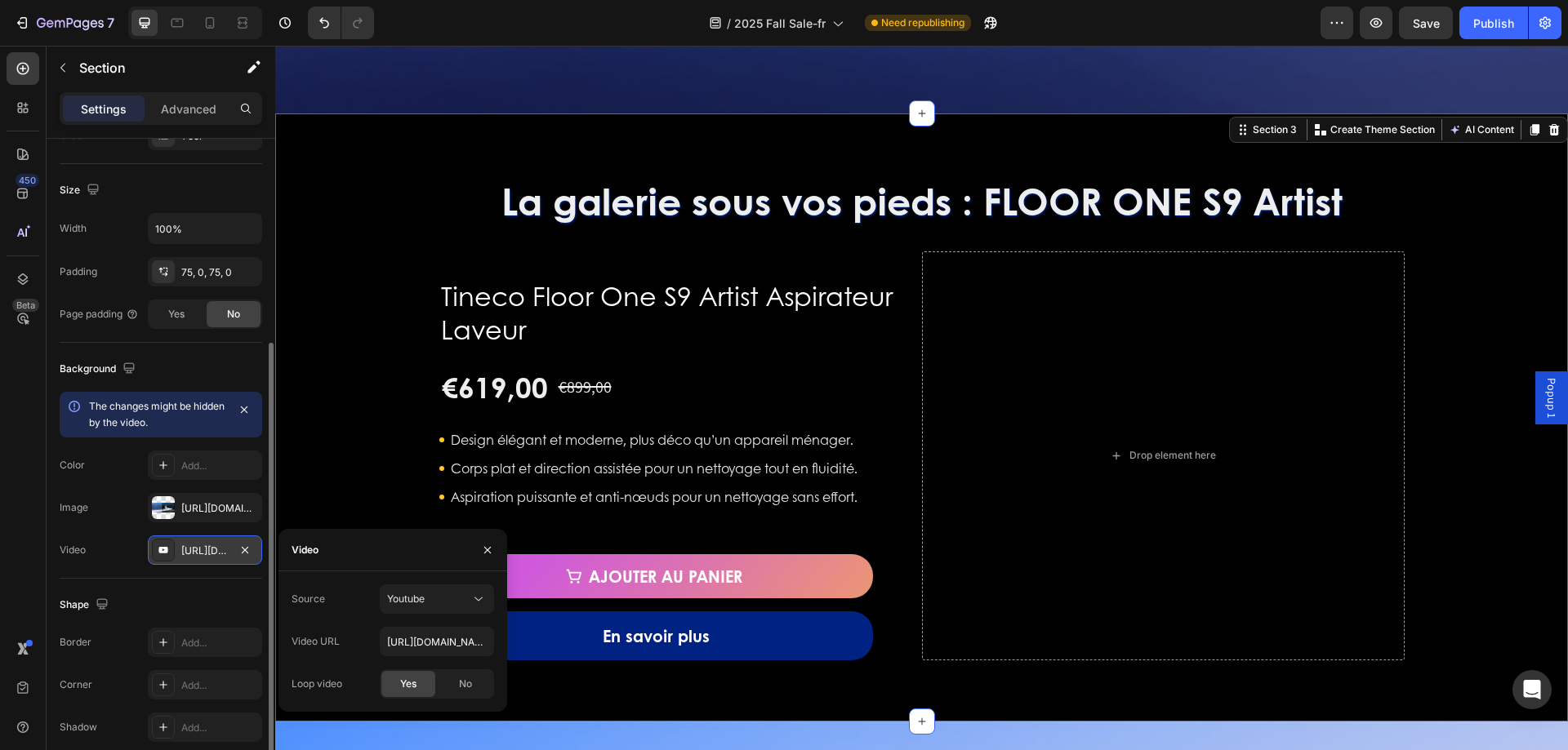
click at [189, 544] on div "https://youtube.com/shorts/Owy77v4ULAA?feature=share" at bounding box center [205, 551] width 47 height 15
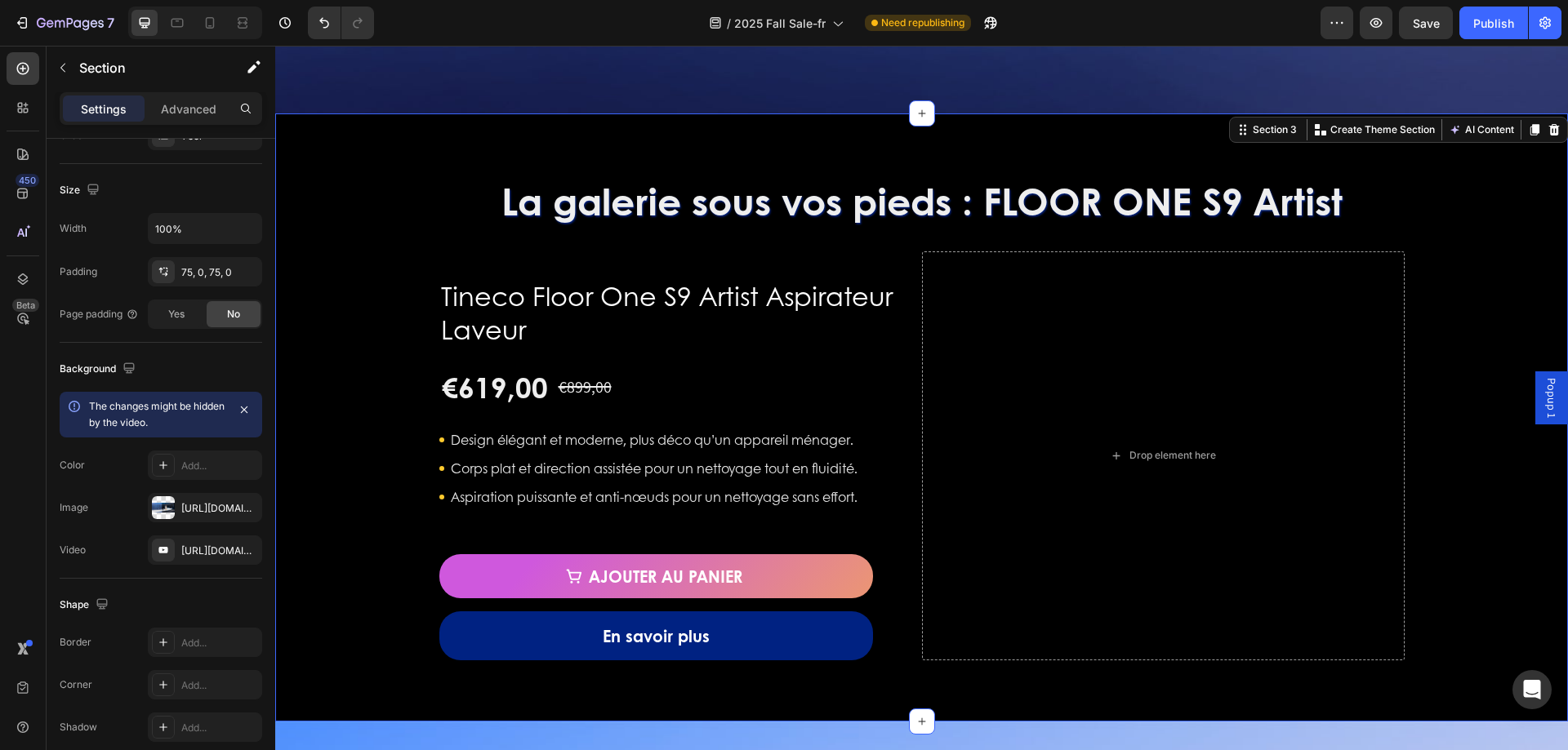
drag, startPoint x: 546, startPoint y: 421, endPoint x: 1407, endPoint y: 704, distance: 906.3
click at [245, 554] on icon "button" at bounding box center [244, 550] width 13 height 13
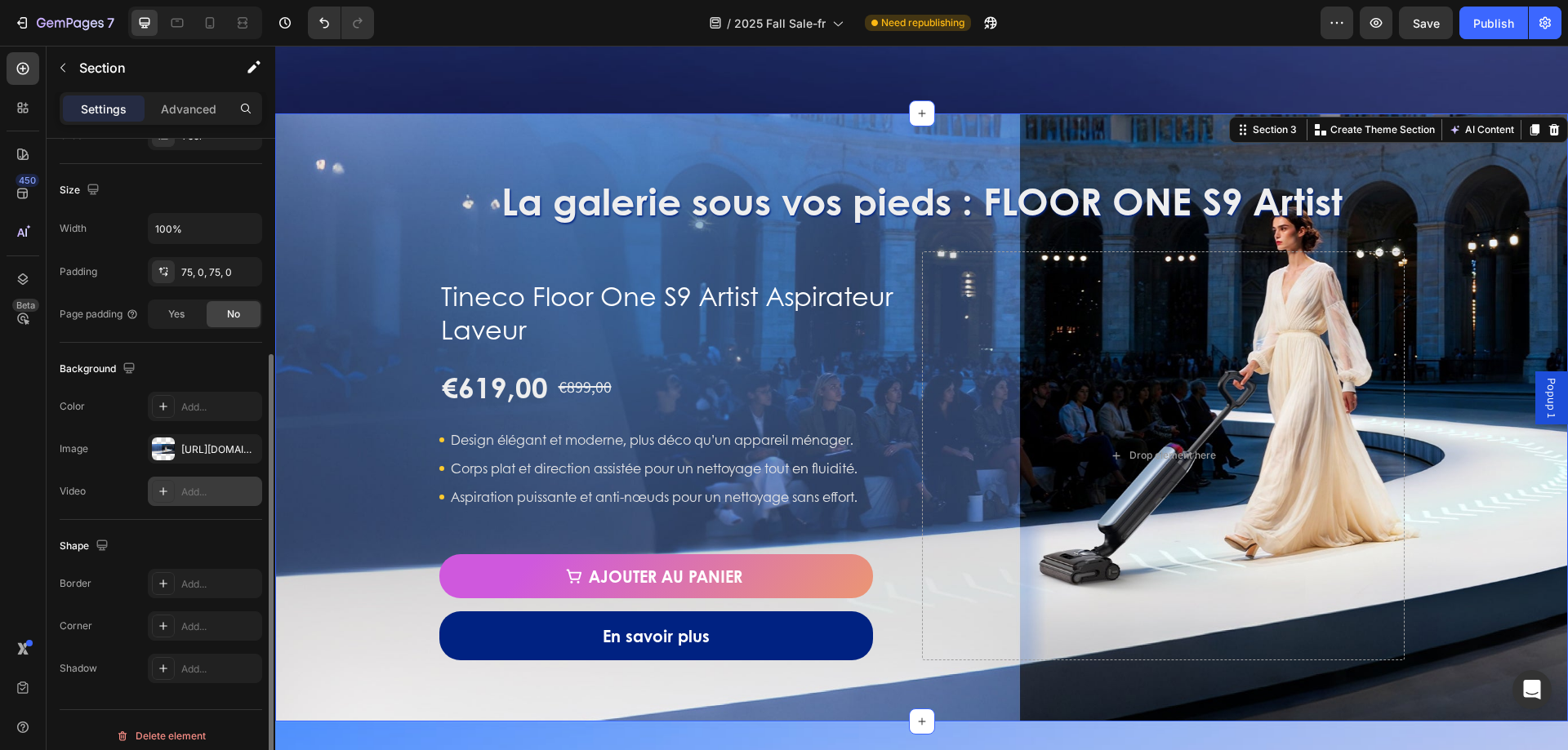
scroll to position [0, 0]
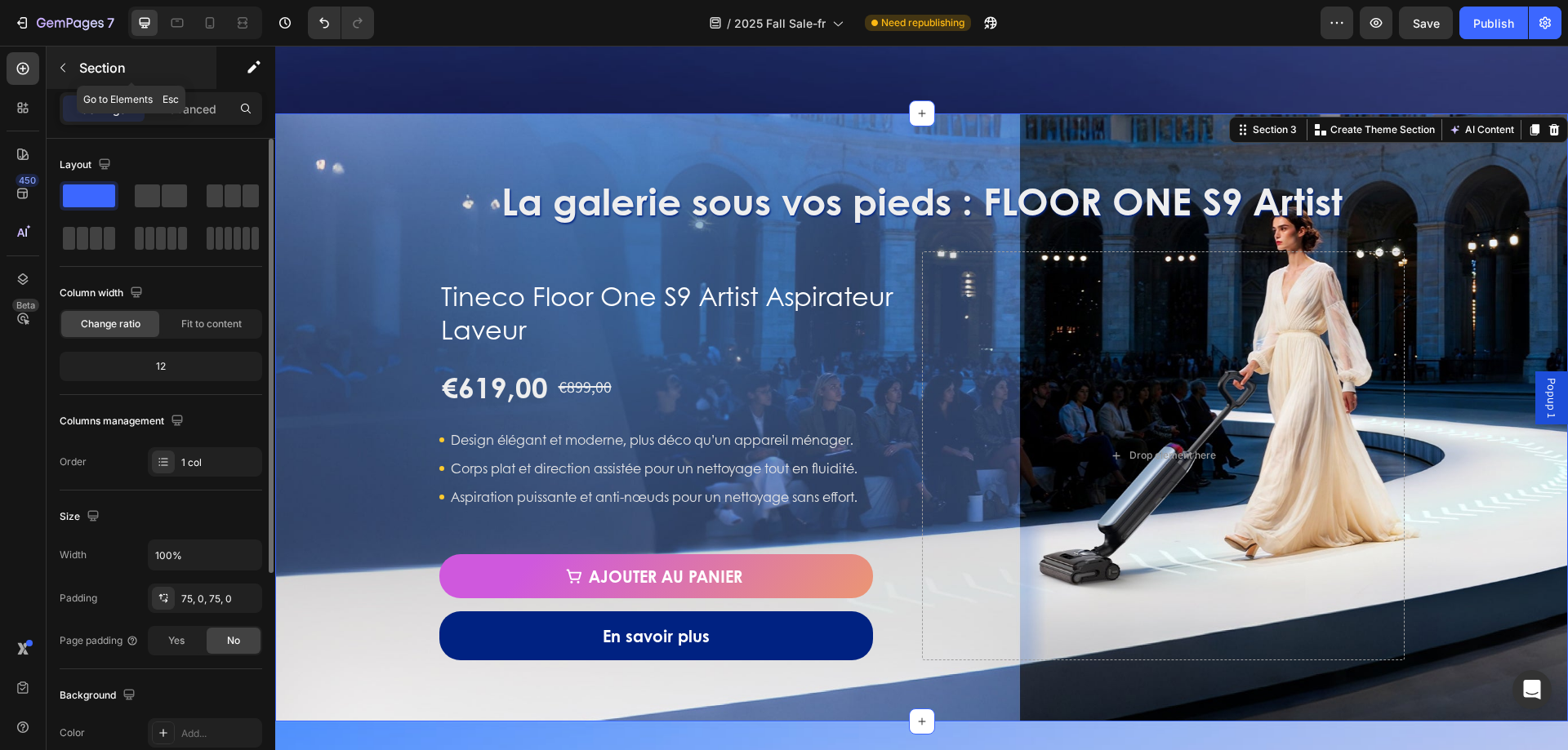
click at [111, 68] on p "Section" at bounding box center [146, 68] width 134 height 20
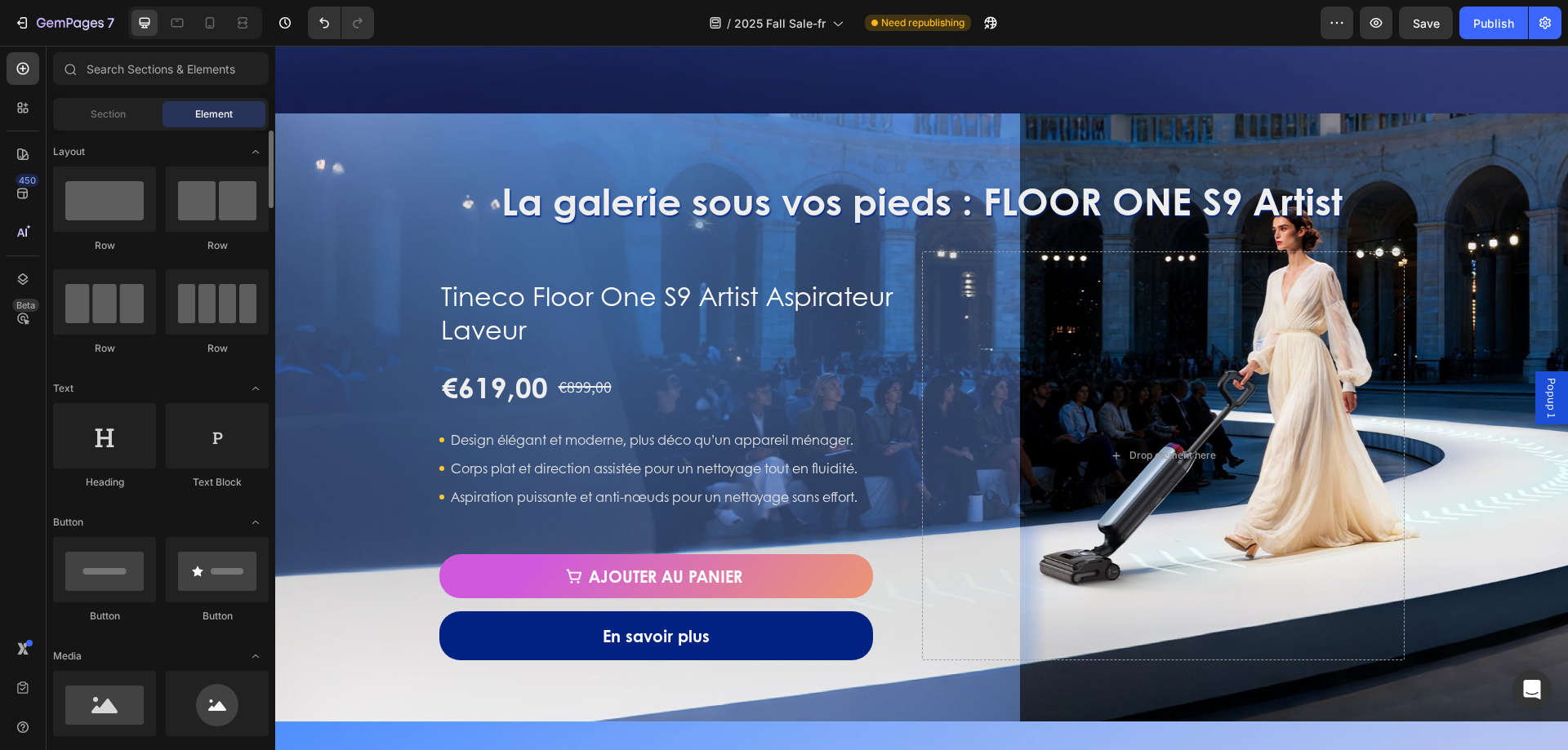
scroll to position [408, 0]
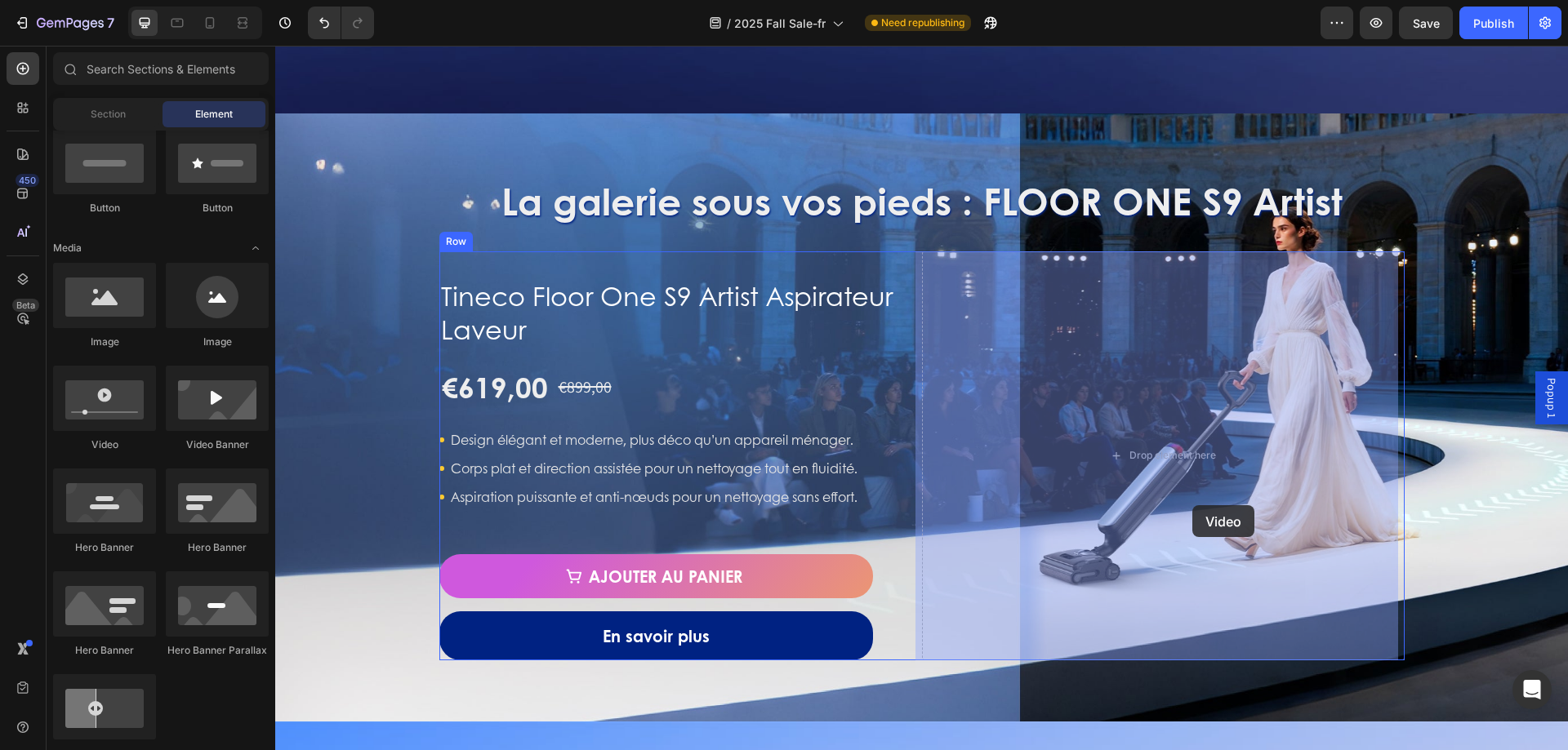
drag, startPoint x: 383, startPoint y: 461, endPoint x: 1192, endPoint y: 505, distance: 810.2
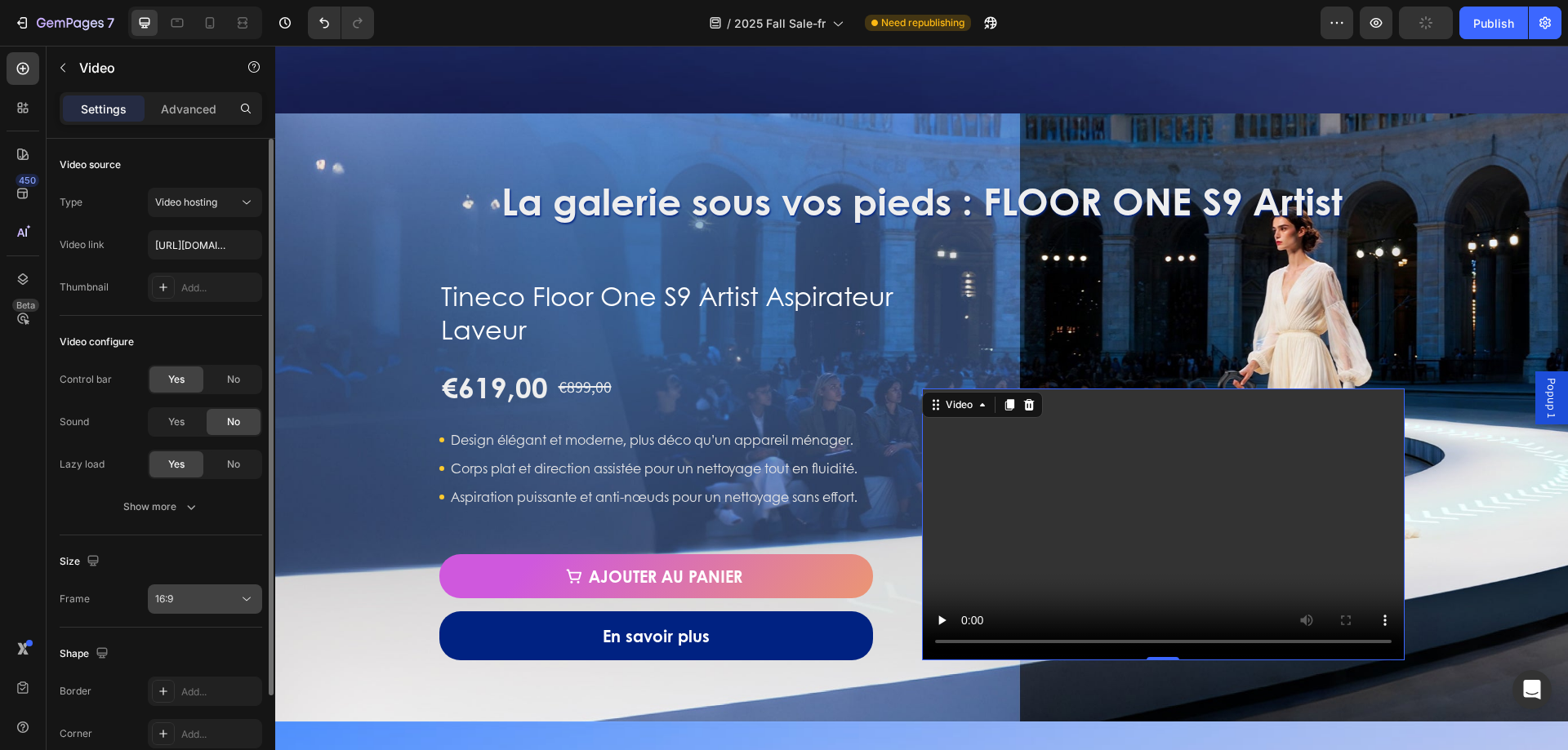
click at [207, 611] on button "16:9" at bounding box center [205, 599] width 115 height 29
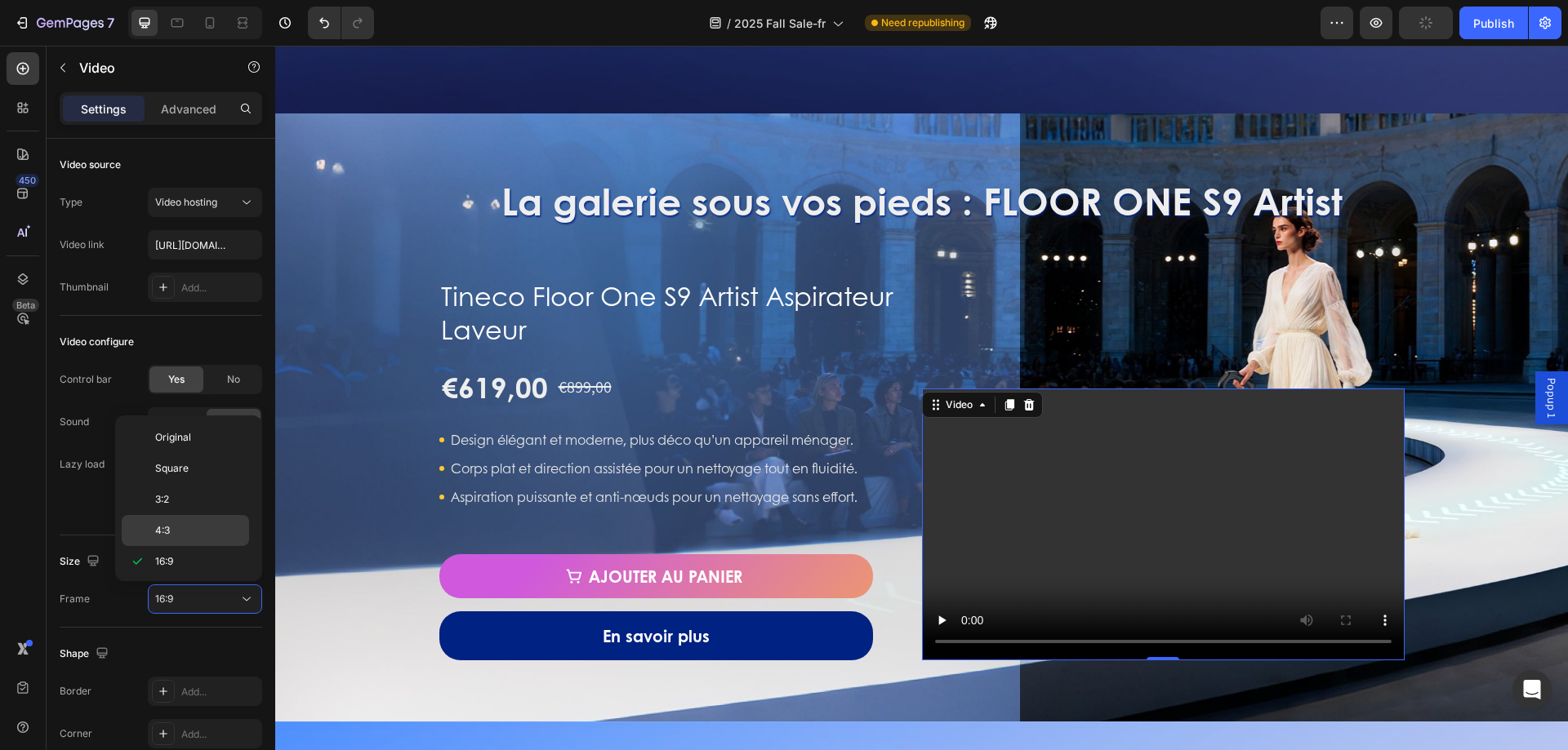
scroll to position [158, 0]
click at [197, 515] on div "9:16" at bounding box center [185, 528] width 127 height 31
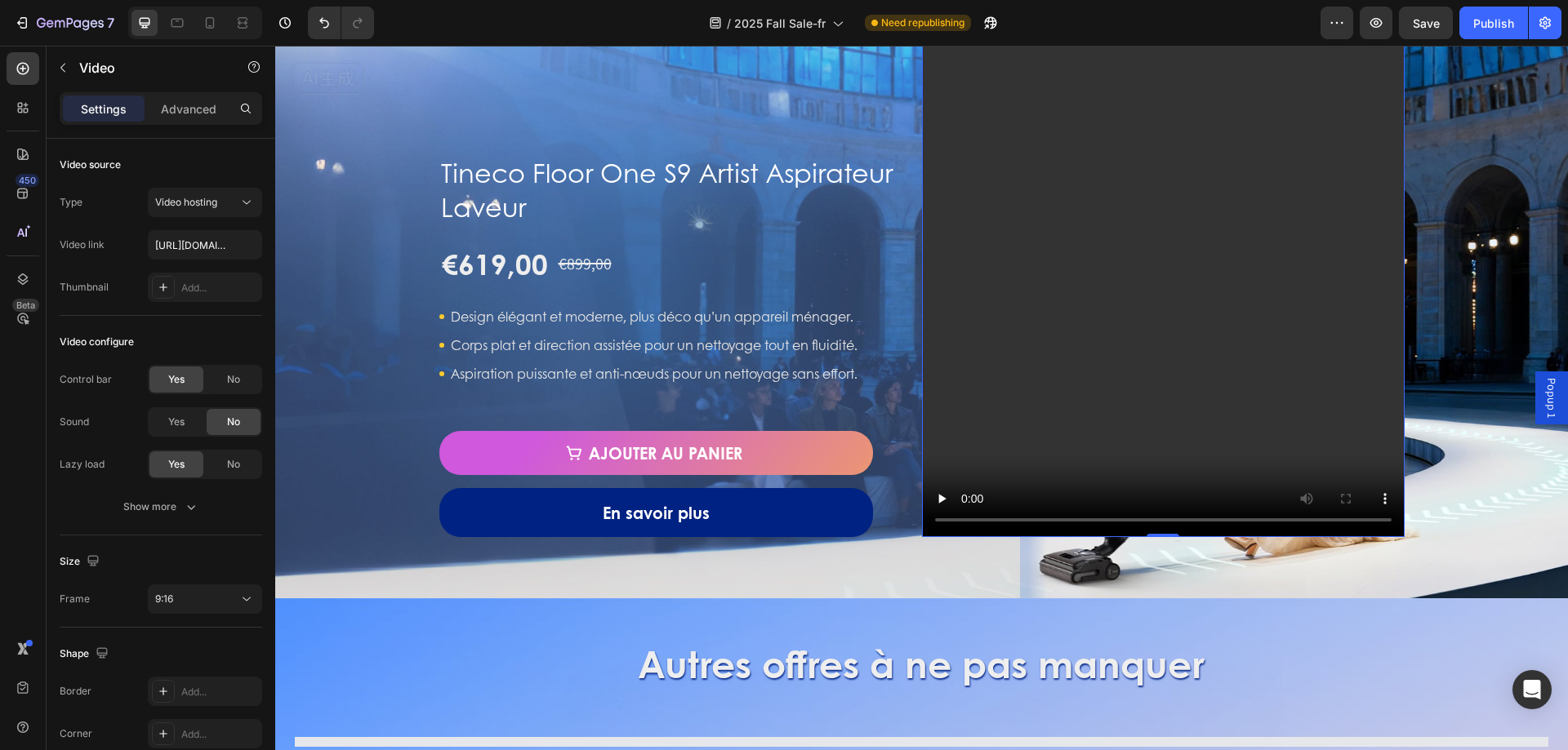
scroll to position [1633, 0]
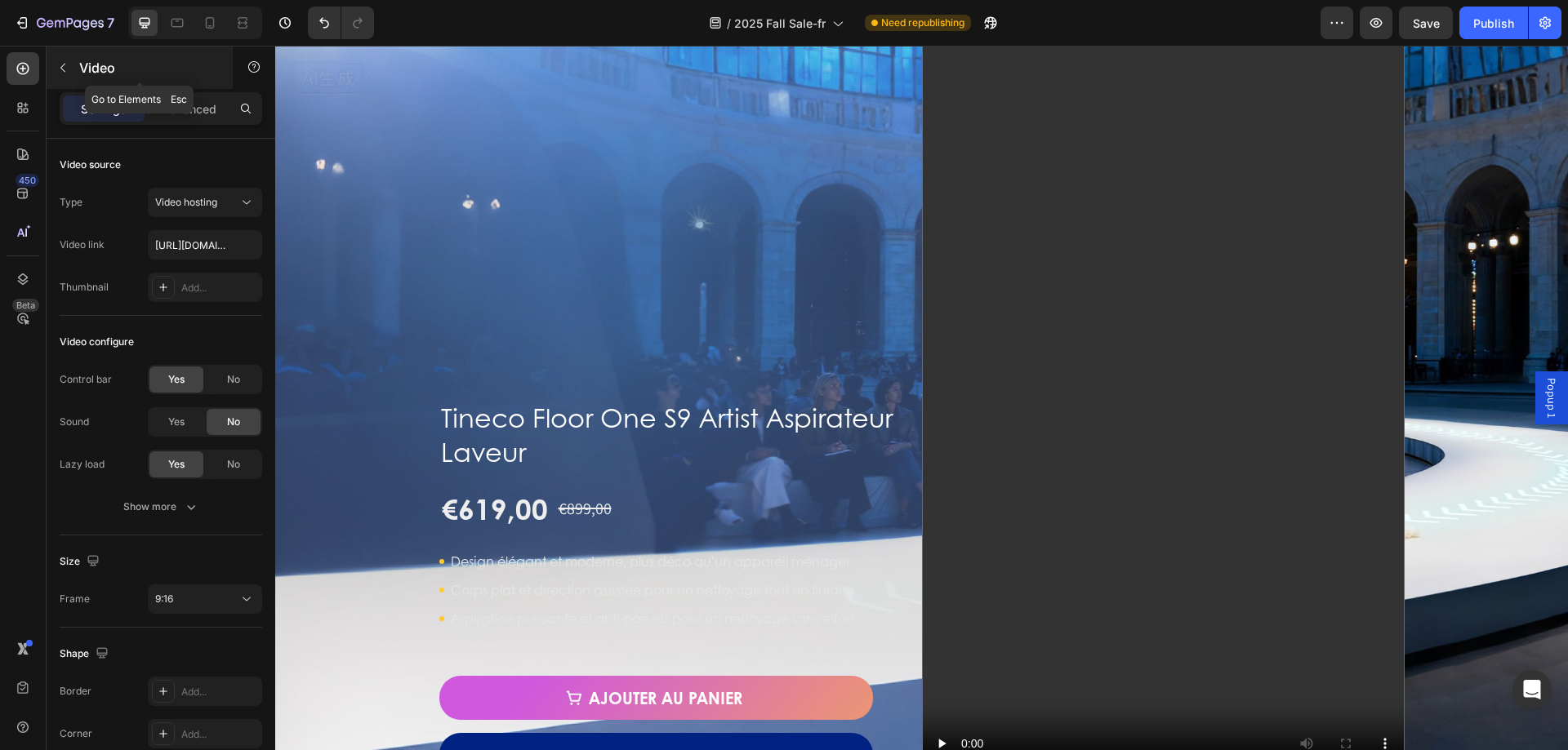
click at [85, 76] on p "Video" at bounding box center [149, 68] width 139 height 20
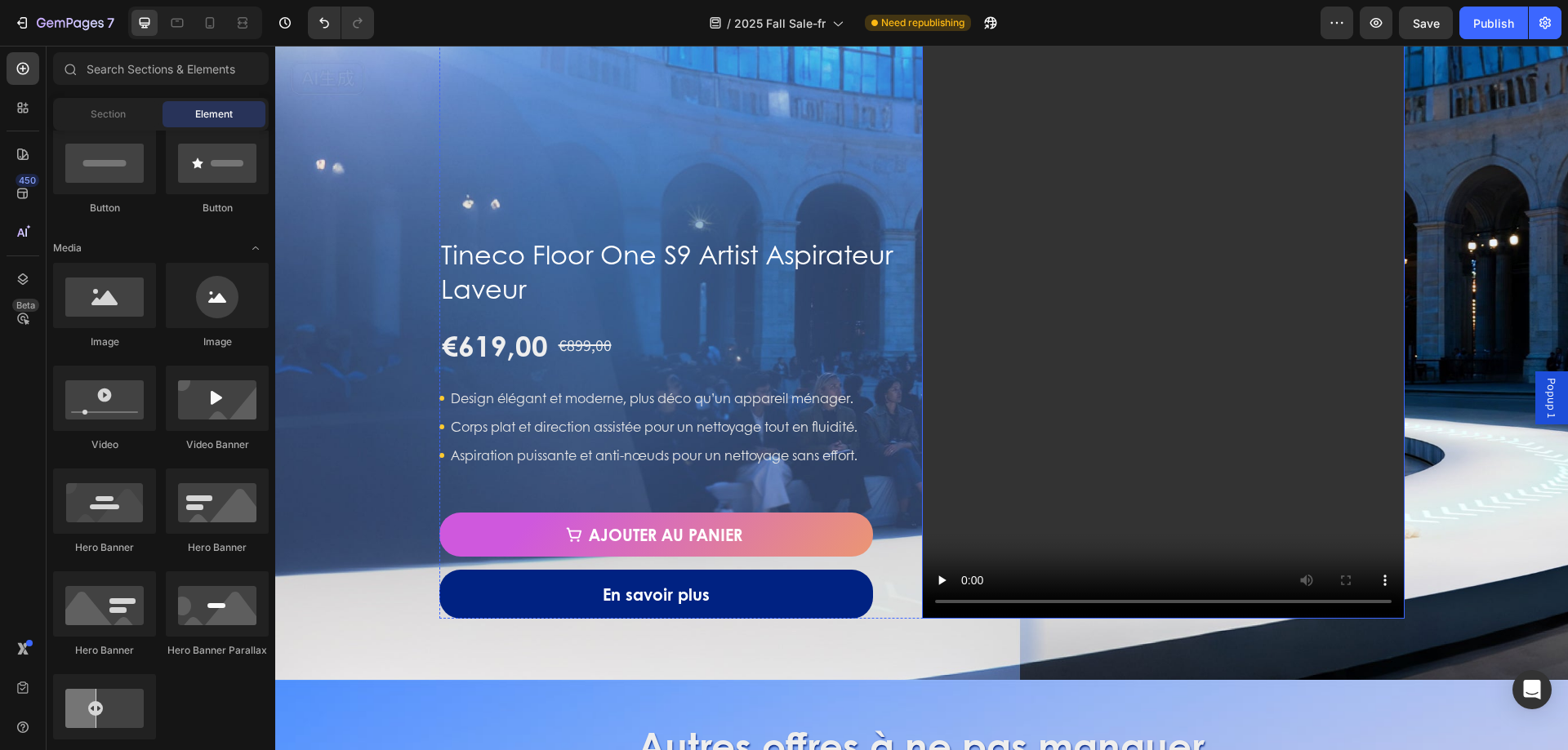
scroll to position [1470, 0]
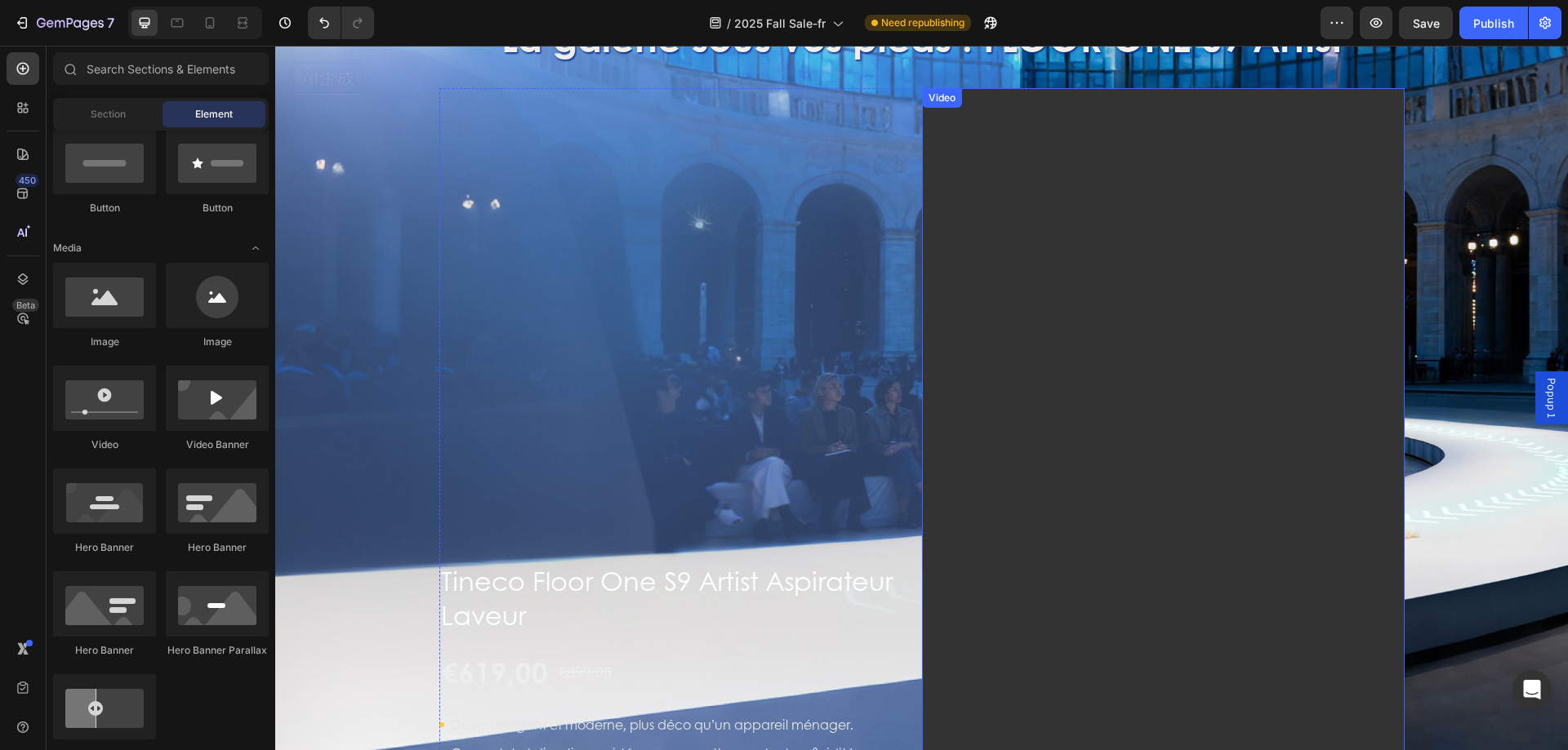
click at [1226, 325] on video at bounding box center [1163, 517] width 482 height 858
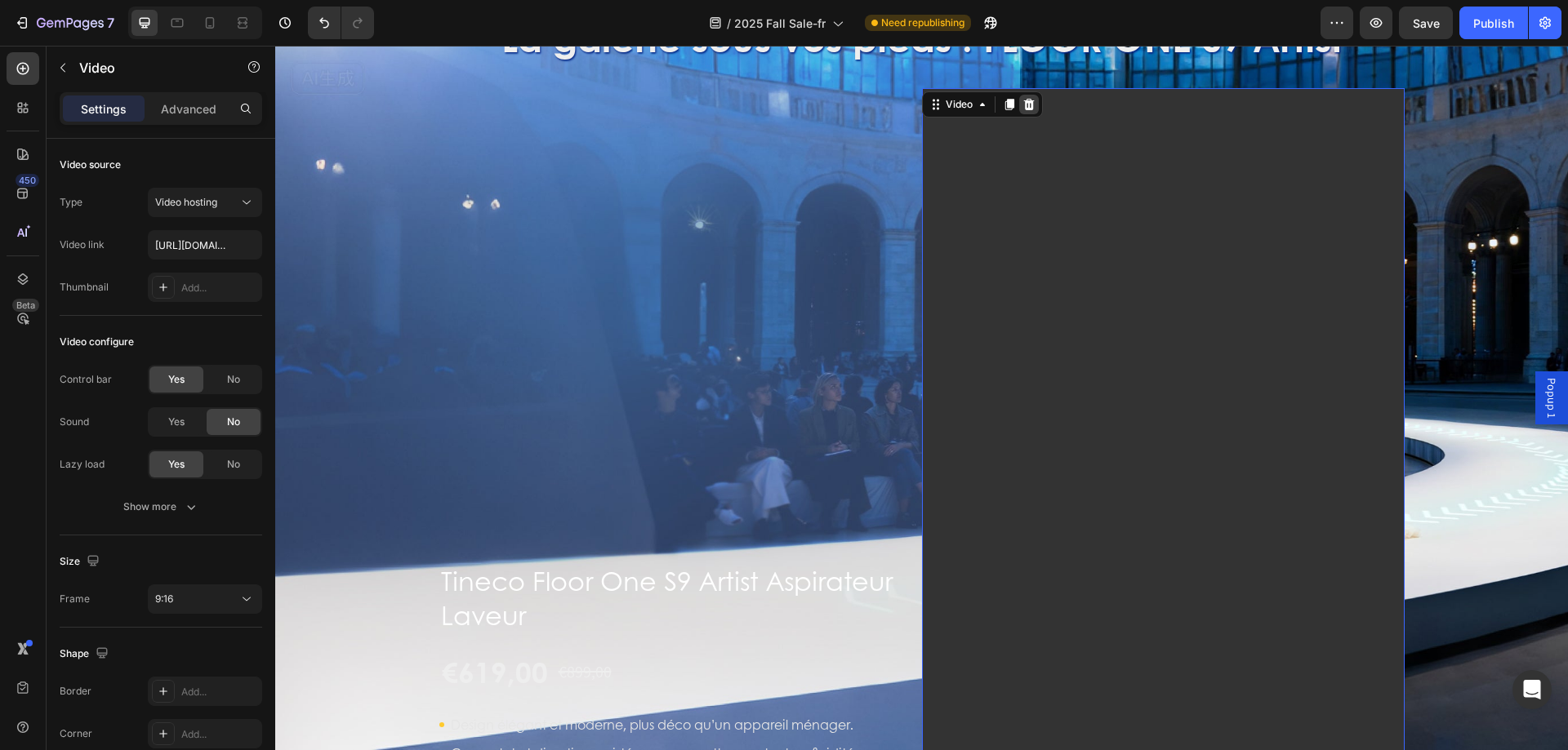
click at [1023, 104] on icon at bounding box center [1028, 105] width 11 height 12
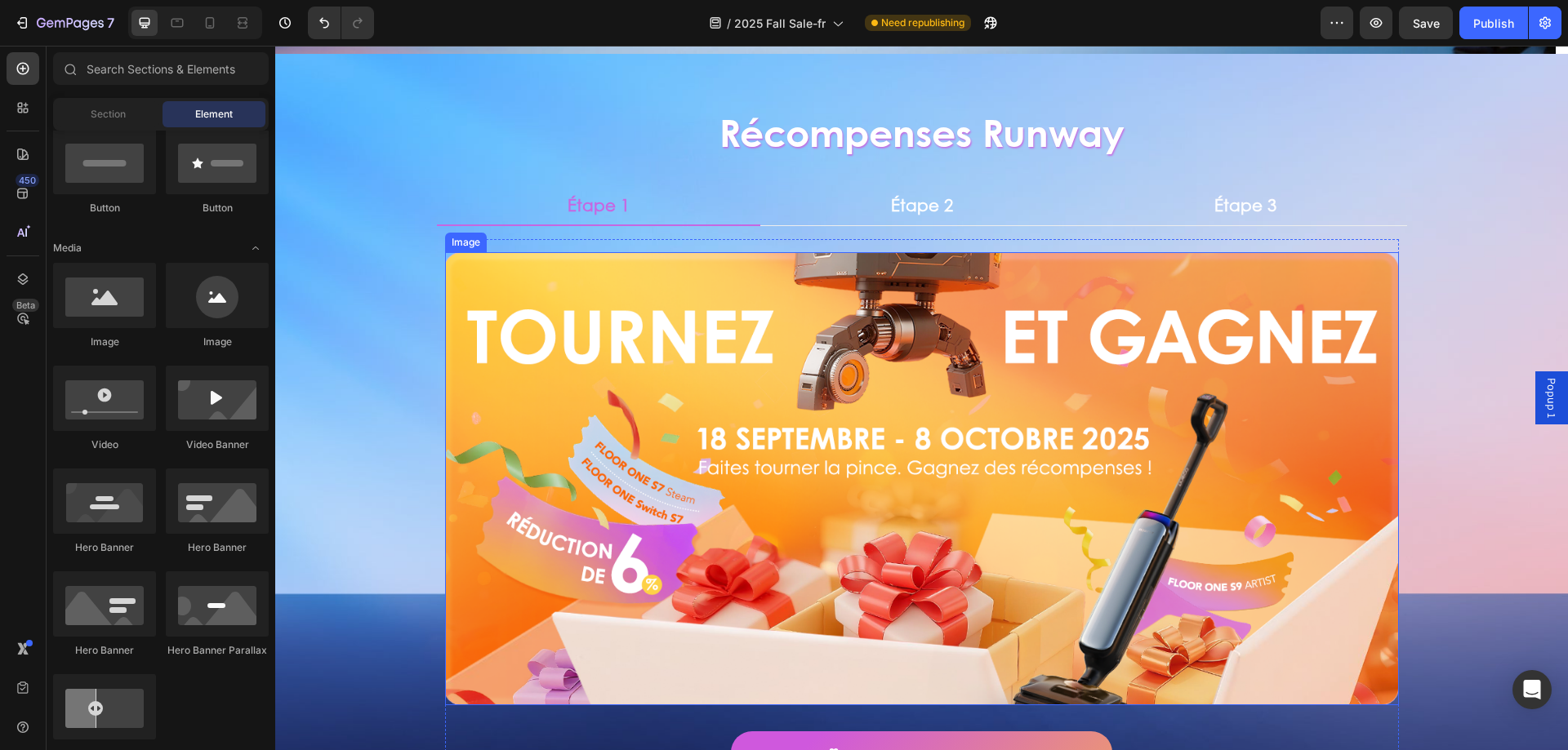
scroll to position [408, 0]
